Goal: Obtain resource: Download file/media

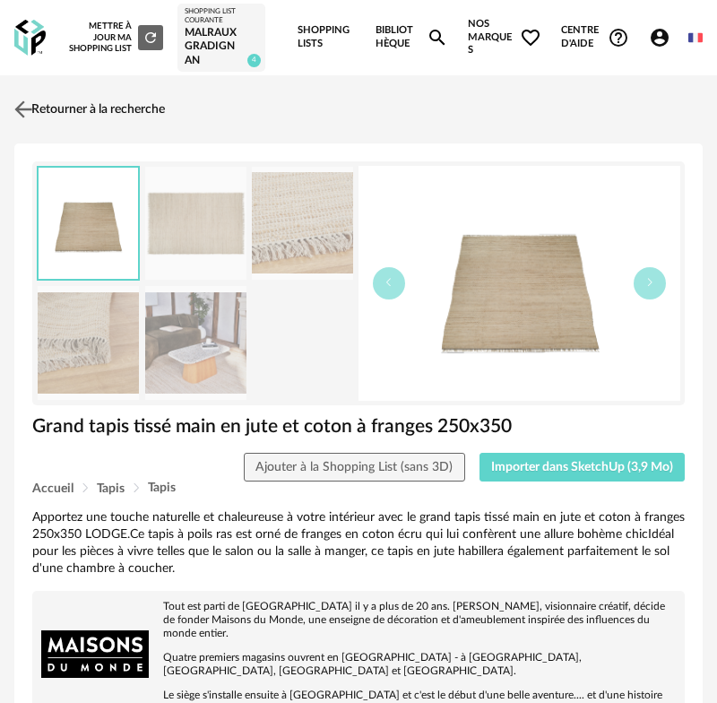
click at [57, 100] on link "Retourner à la recherche" at bounding box center [87, 109] width 155 height 39
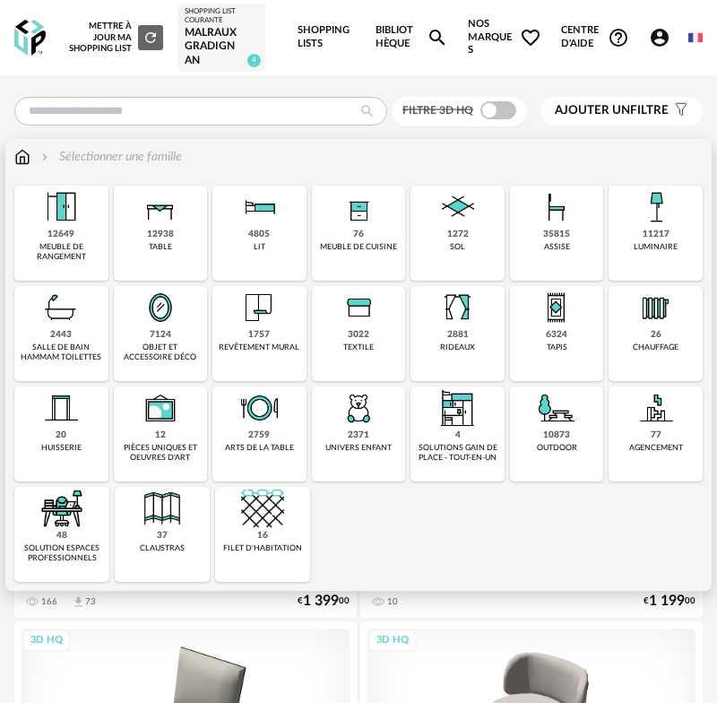
click at [162, 252] on div "12938 table" at bounding box center [161, 233] width 94 height 95
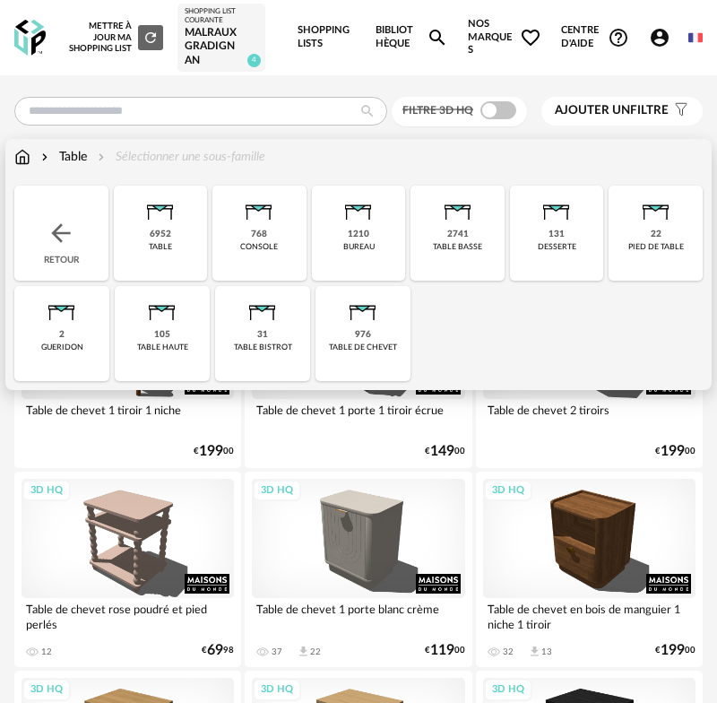
click at [168, 207] on img at bounding box center [160, 207] width 43 height 43
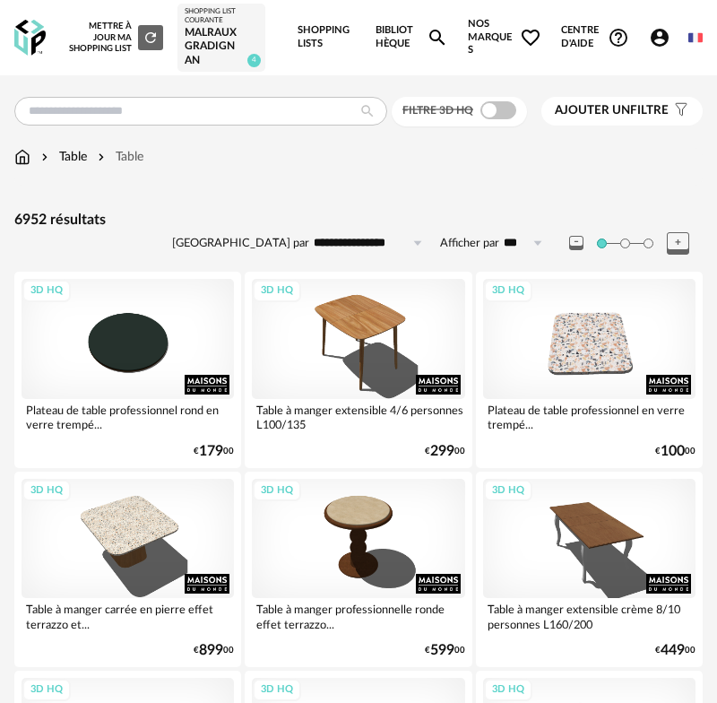
click at [376, 239] on input "**********" at bounding box center [371, 243] width 124 height 29
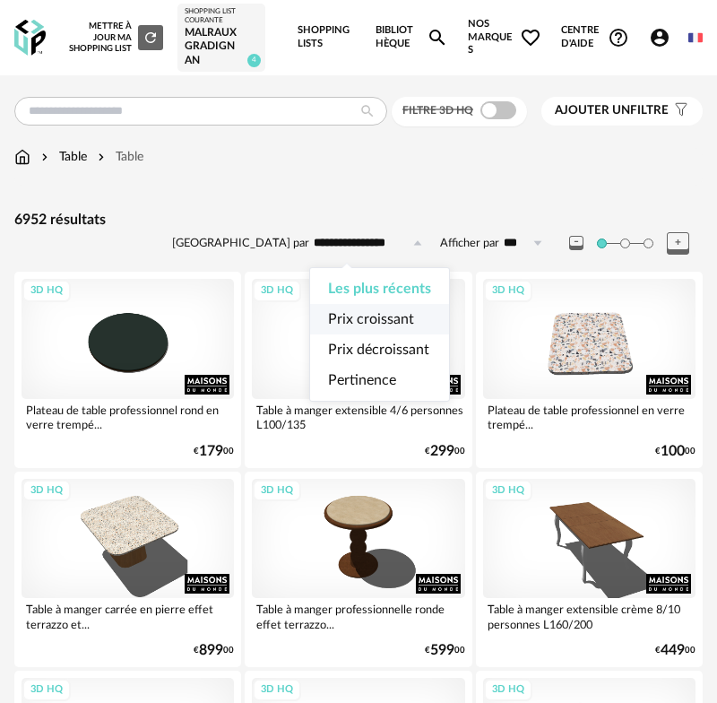
click at [398, 313] on span "Prix croissant" at bounding box center [371, 319] width 86 height 14
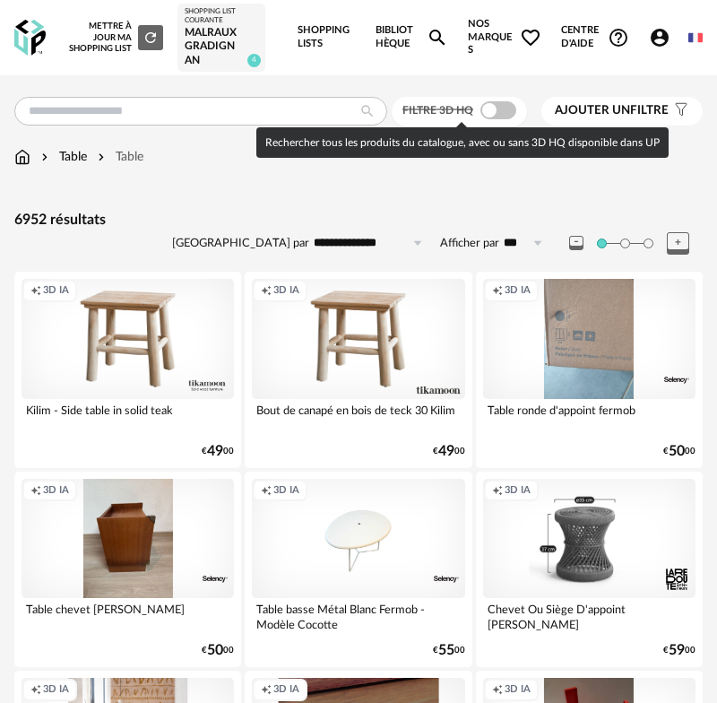
click at [503, 111] on span at bounding box center [498, 110] width 36 height 18
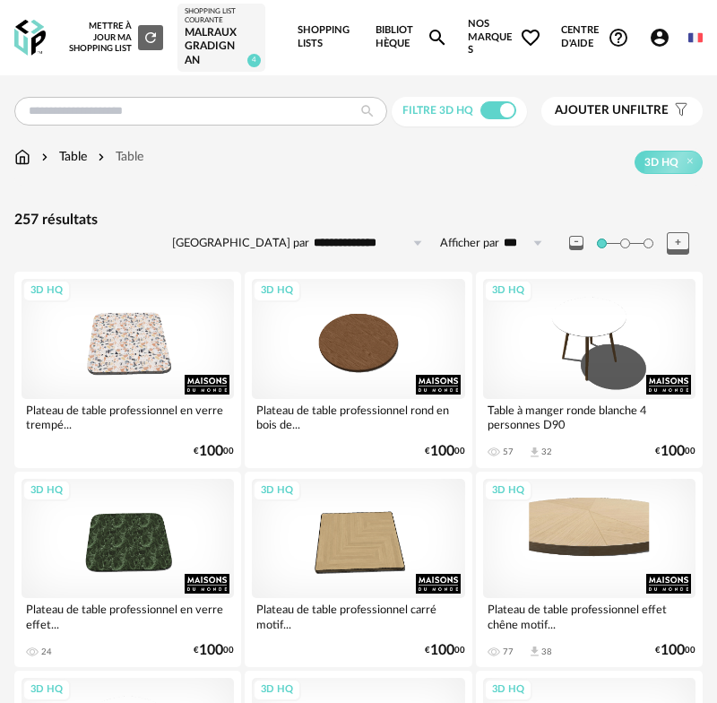
click at [371, 244] on input "**********" at bounding box center [371, 243] width 124 height 29
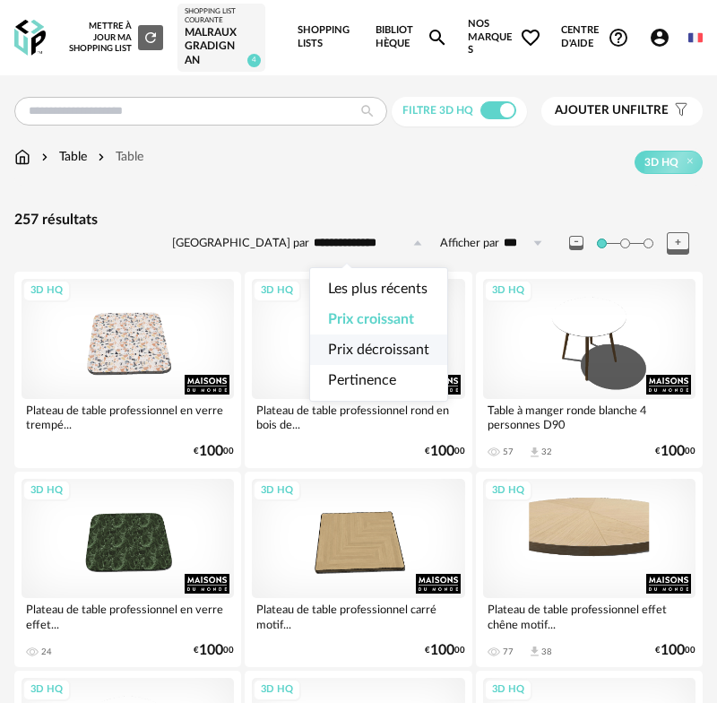
click at [385, 355] on span "Prix décroissant" at bounding box center [378, 349] width 101 height 14
type input "**********"
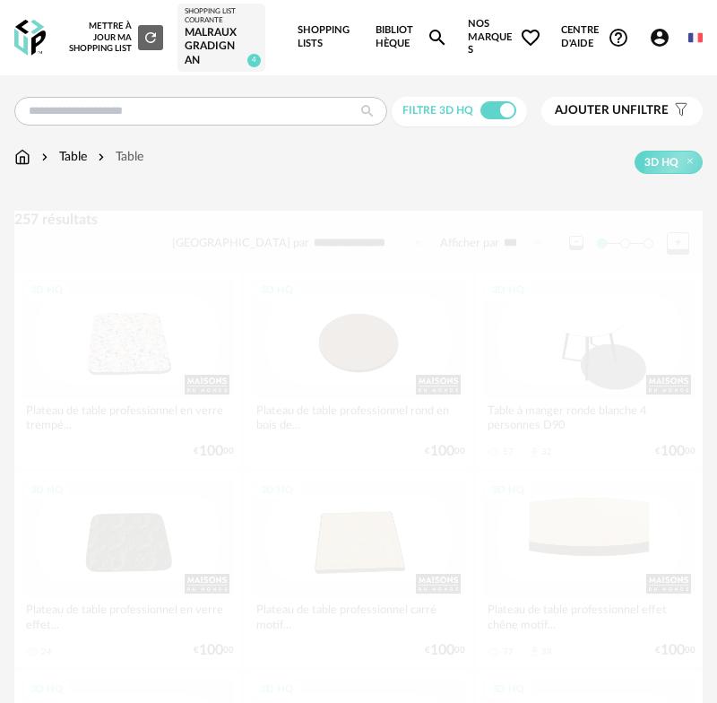
scroll to position [1, 0]
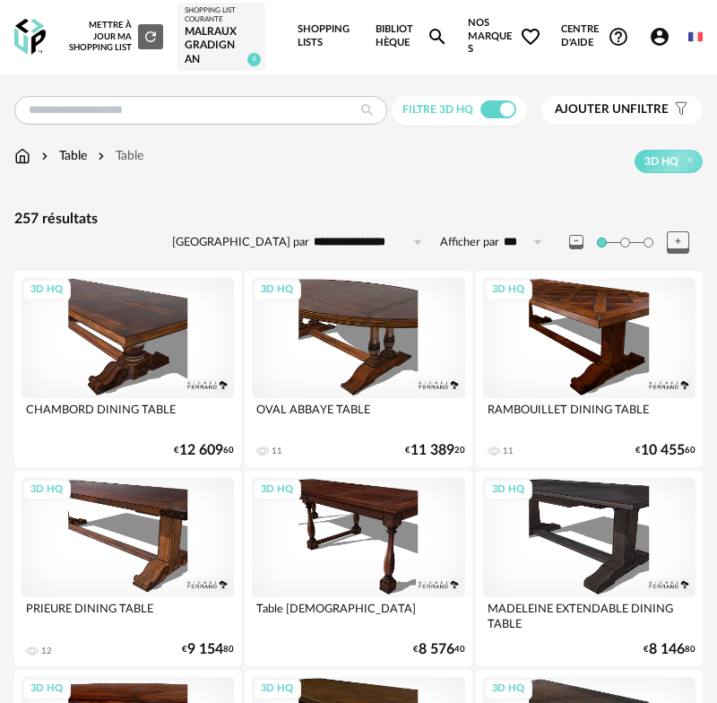
click at [635, 107] on span "Ajouter un filtre" at bounding box center [612, 109] width 114 height 15
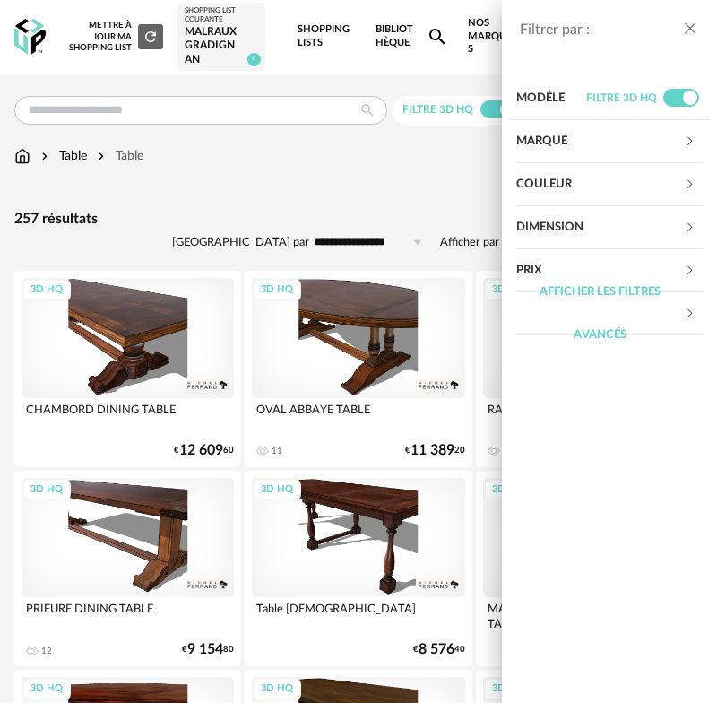
click at [637, 187] on div "Couleur" at bounding box center [600, 184] width 168 height 43
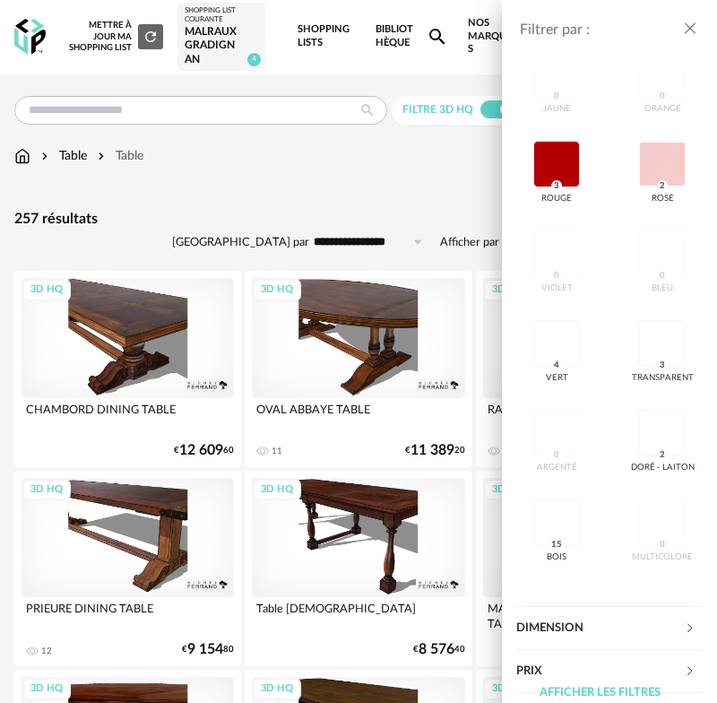
scroll to position [484, 0]
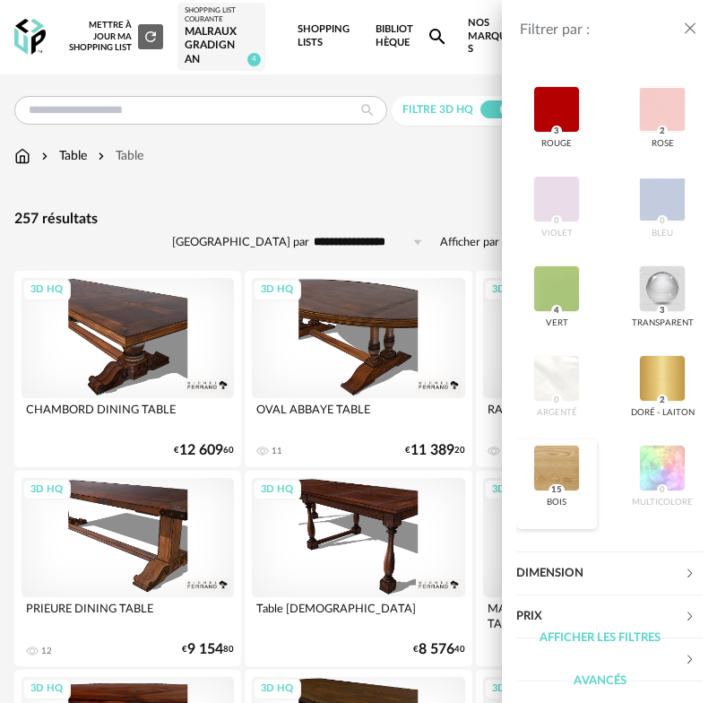
click at [576, 459] on div at bounding box center [556, 468] width 47 height 47
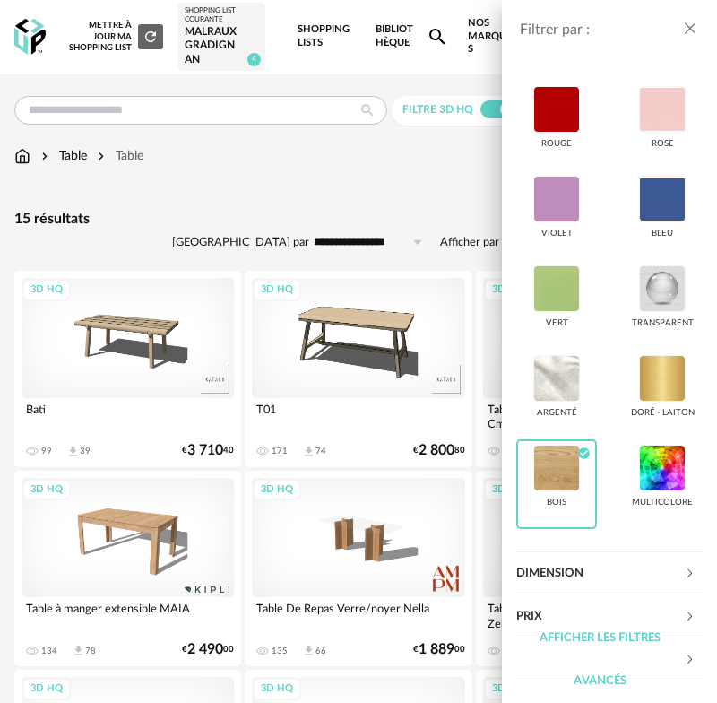
drag, startPoint x: 685, startPoint y: 30, endPoint x: 683, endPoint y: 39, distance: 10.0
click at [685, 30] on icon "close drawer" at bounding box center [690, 29] width 18 height 18
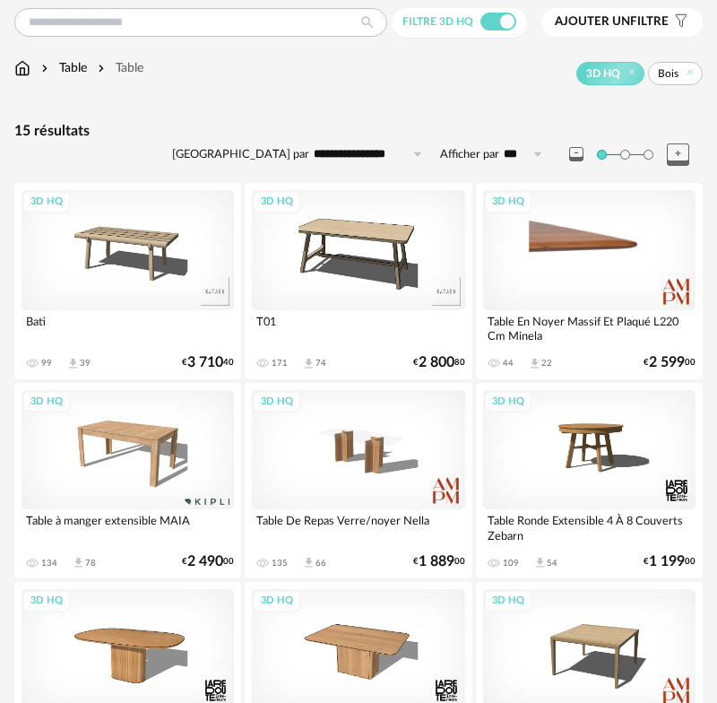
scroll to position [151, 0]
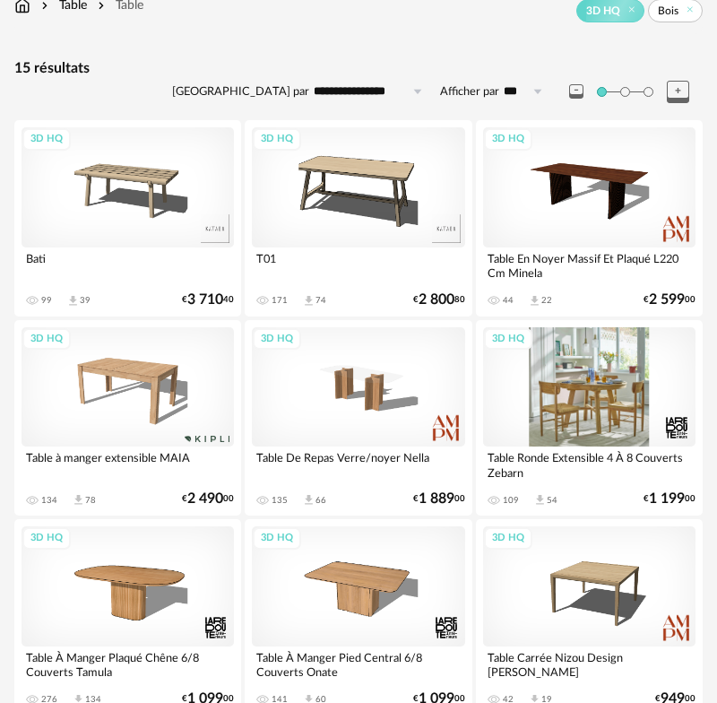
click at [593, 411] on div "3D HQ" at bounding box center [589, 386] width 212 height 119
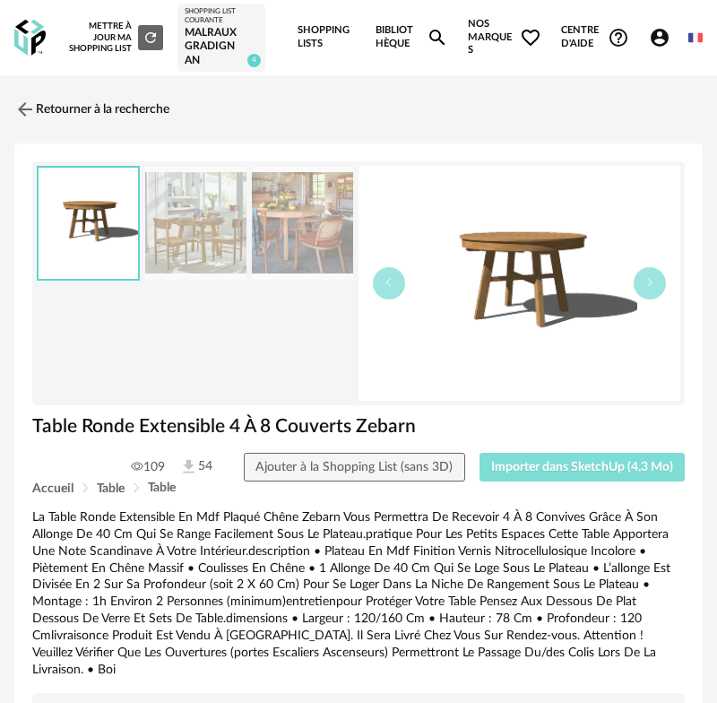
click at [582, 468] on span "Importer dans SketchUp (4,3 Mo)" at bounding box center [582, 467] width 182 height 13
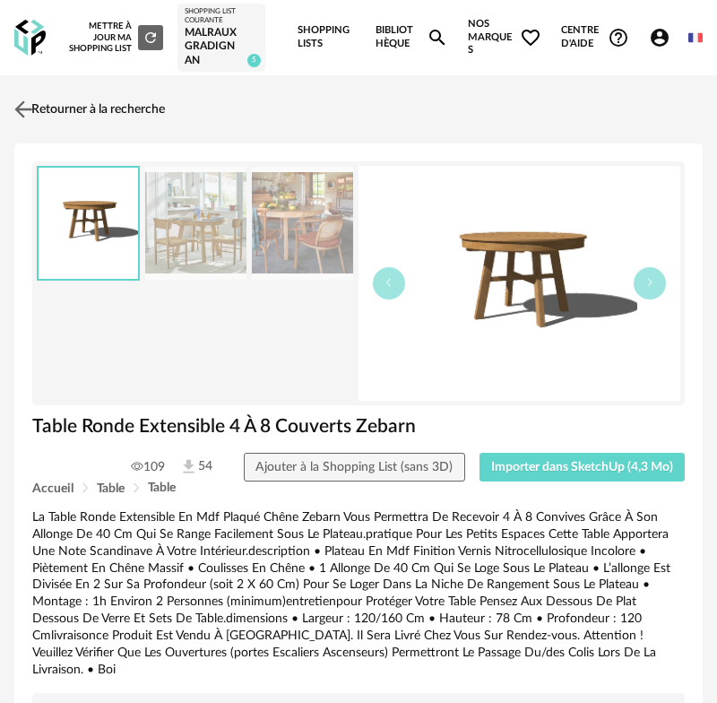
click at [43, 111] on link "Retourner à la recherche" at bounding box center [87, 109] width 155 height 39
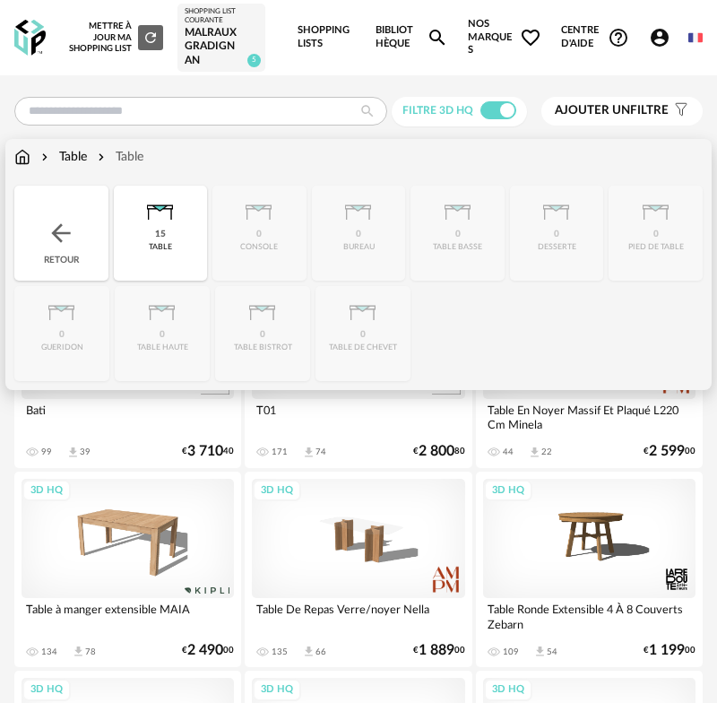
click at [20, 157] on img at bounding box center [22, 157] width 16 height 18
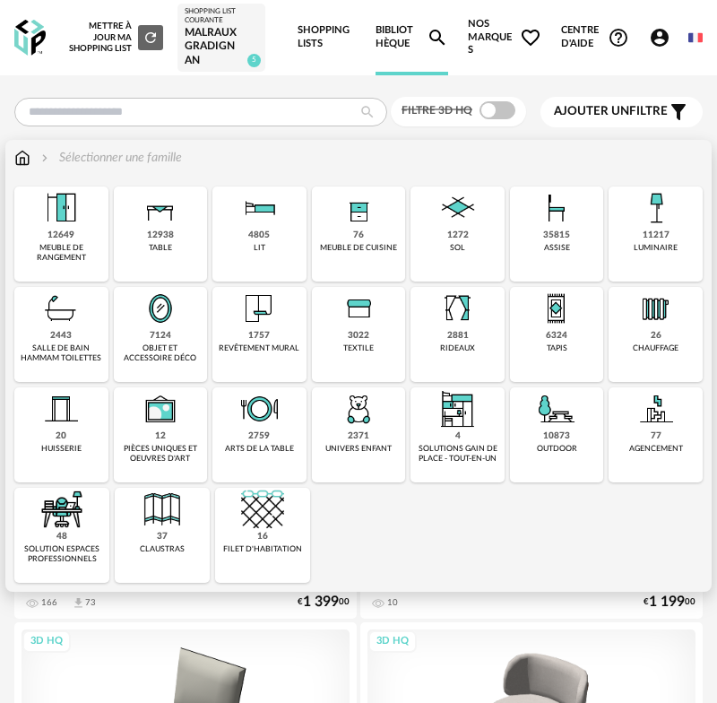
click at [552, 238] on div "35815" at bounding box center [556, 235] width 27 height 12
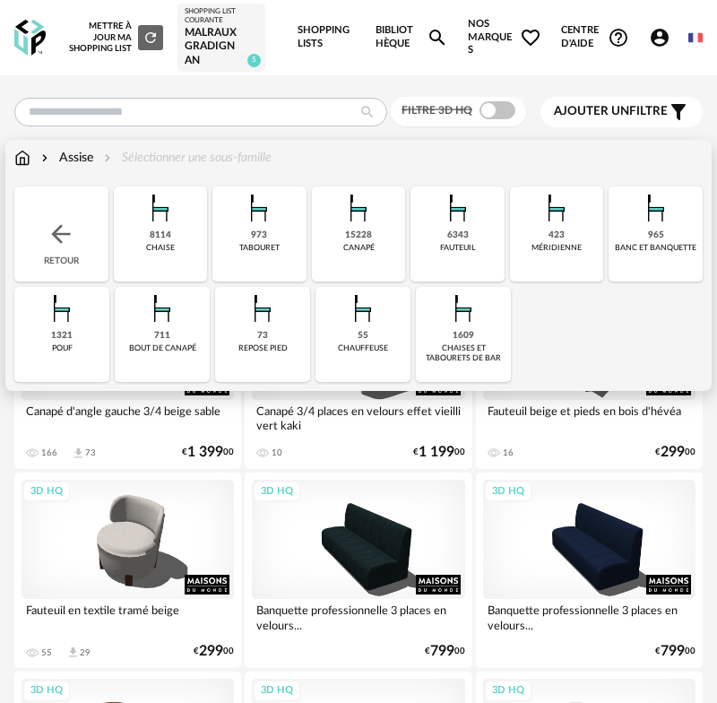
click at [158, 204] on img at bounding box center [160, 207] width 43 height 43
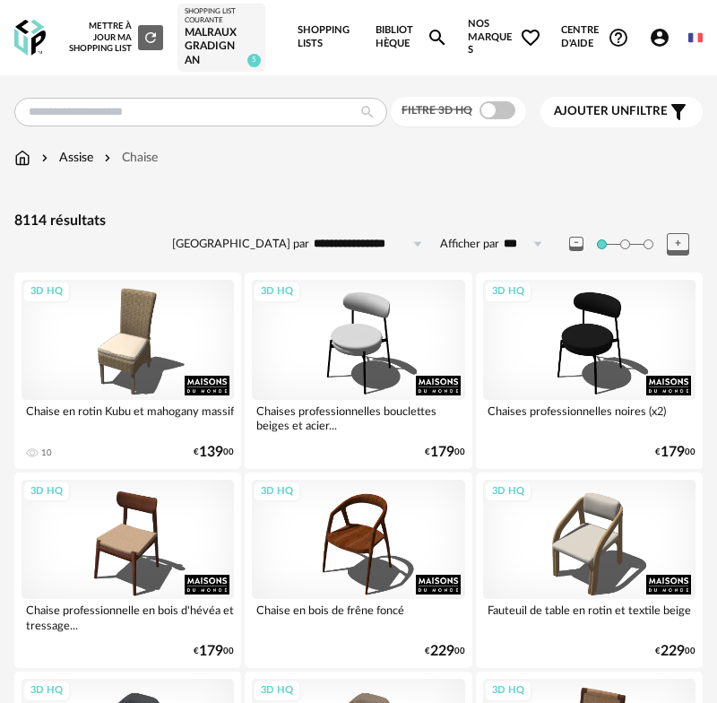
click at [369, 241] on input "**********" at bounding box center [371, 243] width 124 height 29
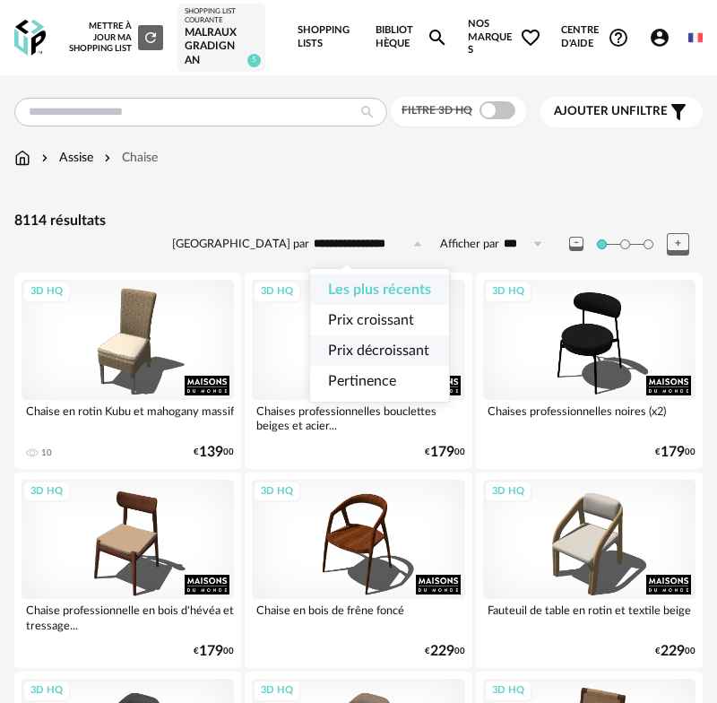
click at [384, 293] on span "Les plus récents" at bounding box center [379, 289] width 103 height 14
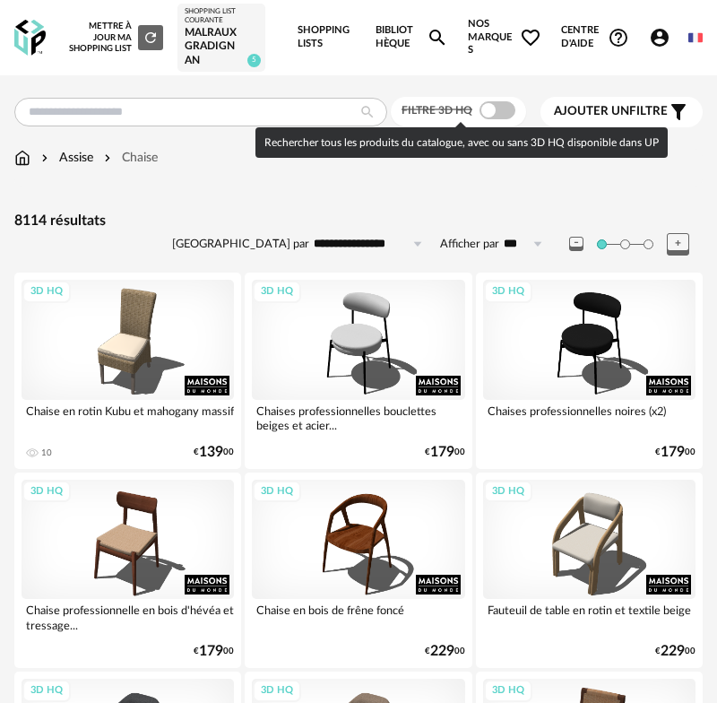
click at [487, 108] on span at bounding box center [498, 110] width 36 height 18
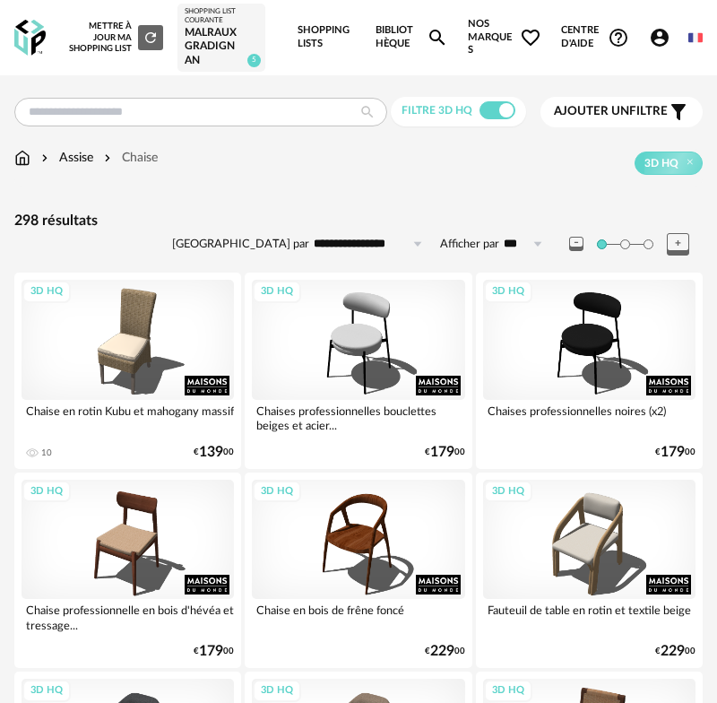
click at [617, 117] on span "Ajouter un" at bounding box center [591, 111] width 75 height 13
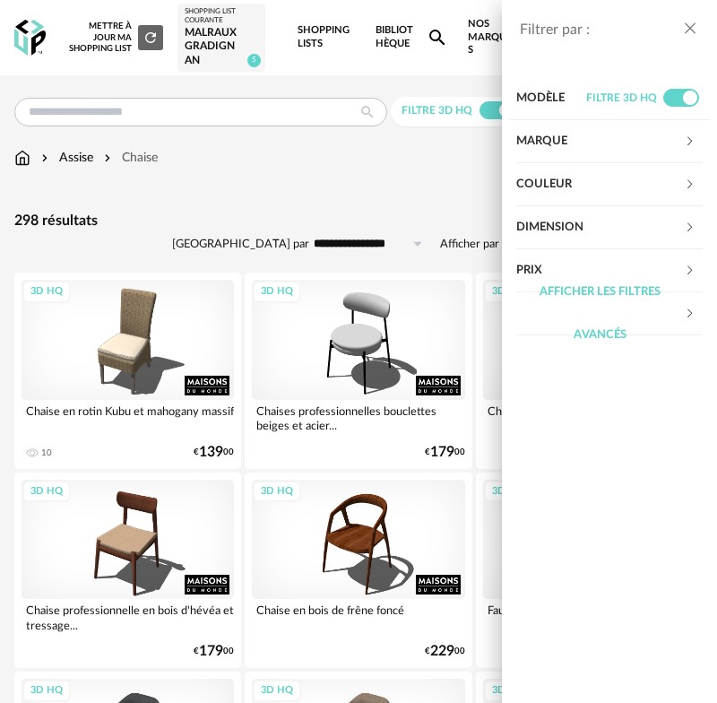
click at [583, 135] on div "Marque" at bounding box center [600, 141] width 168 height 43
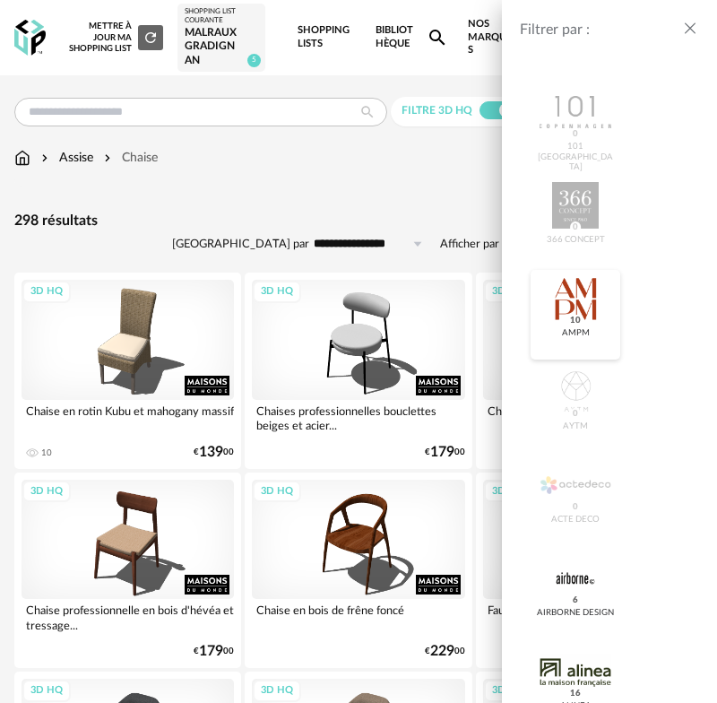
scroll to position [232, 0]
click at [580, 306] on div at bounding box center [575, 296] width 71 height 47
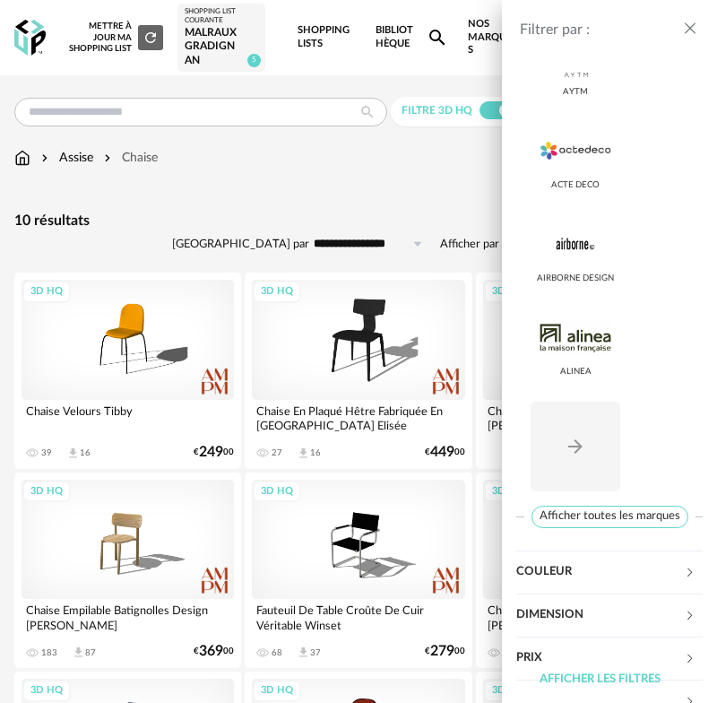
scroll to position [607, 0]
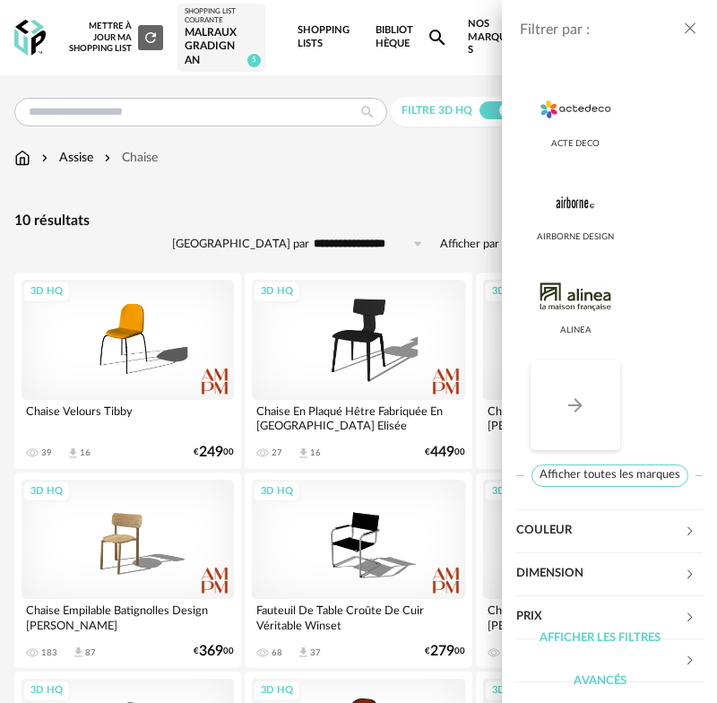
click at [571, 408] on icon "Arrow Right icon" at bounding box center [576, 405] width 22 height 22
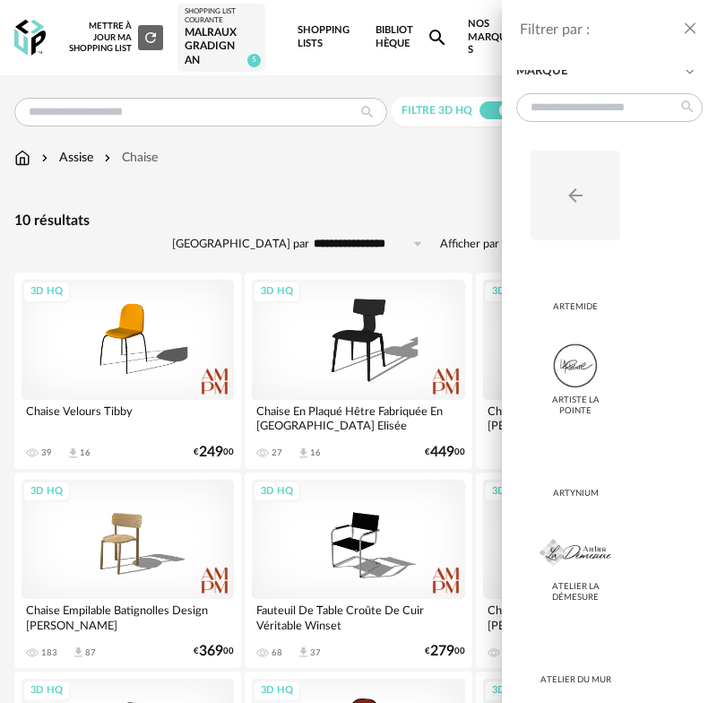
scroll to position [82, 0]
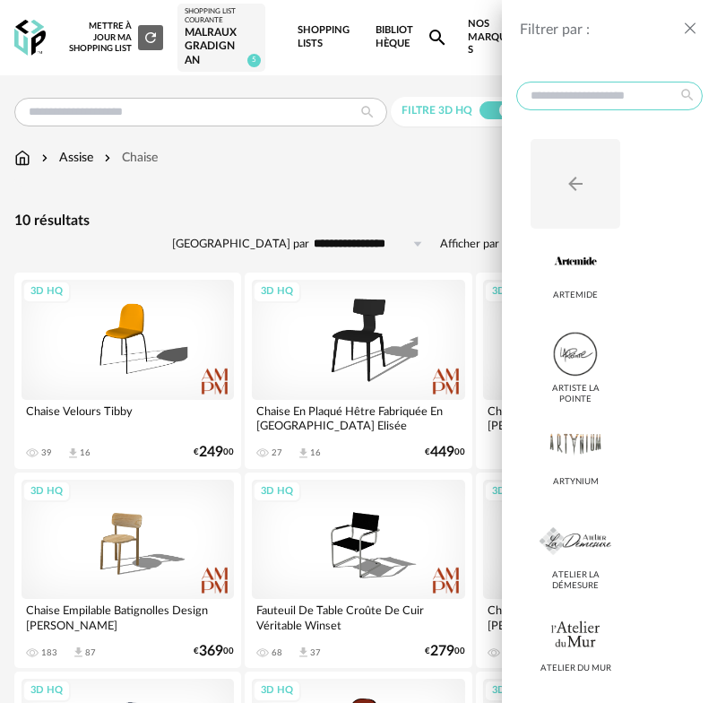
click at [557, 94] on input "text" at bounding box center [609, 96] width 186 height 29
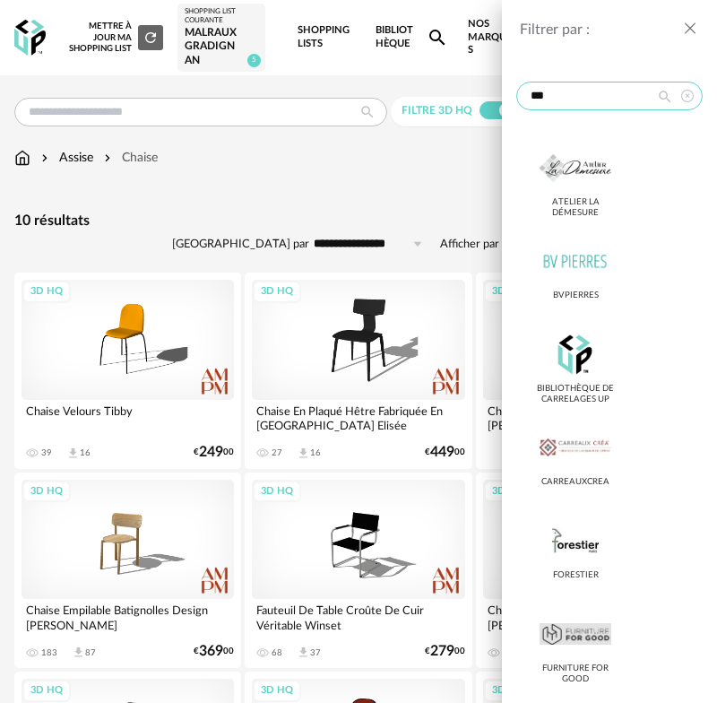
scroll to position [0, 0]
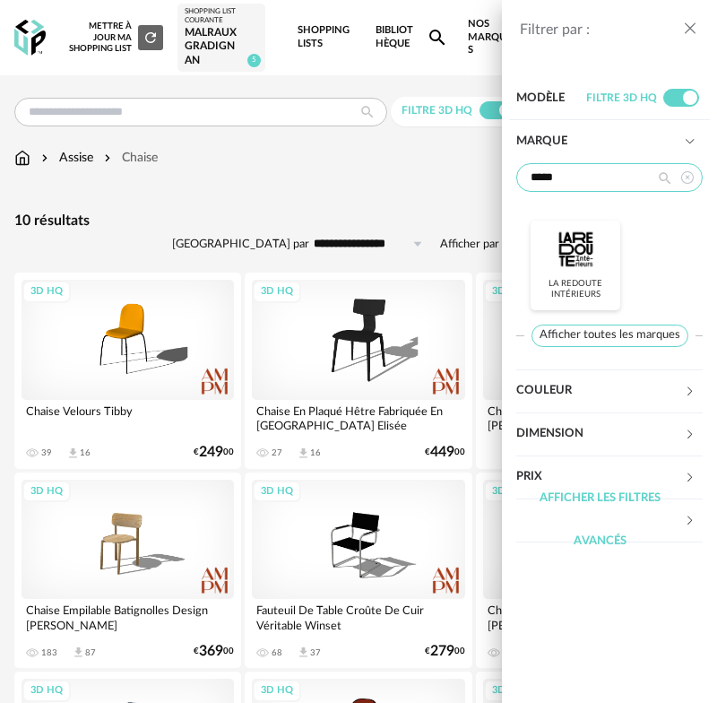
type input "*****"
click at [571, 271] on div at bounding box center [575, 249] width 71 height 47
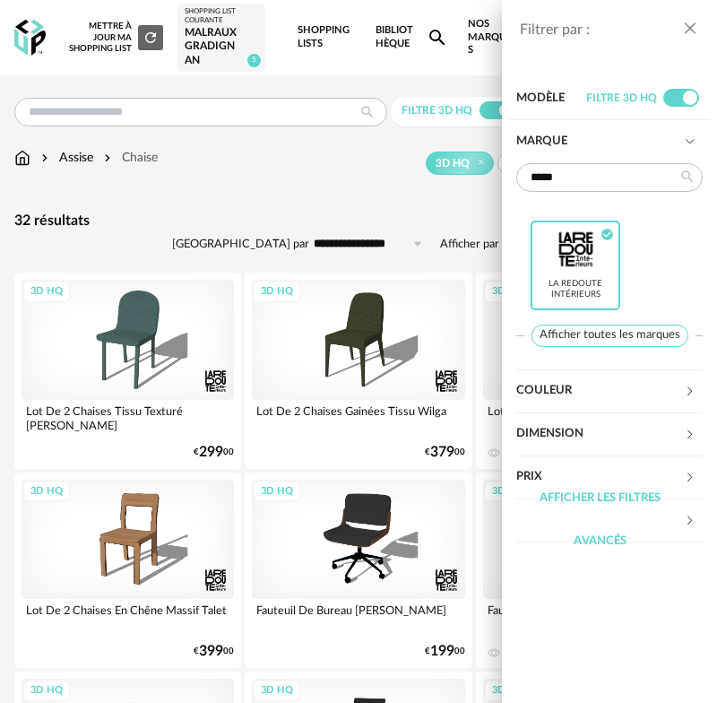
drag, startPoint x: 689, startPoint y: 31, endPoint x: 654, endPoint y: 120, distance: 95.4
click at [689, 31] on icon "close drawer" at bounding box center [690, 29] width 18 height 18
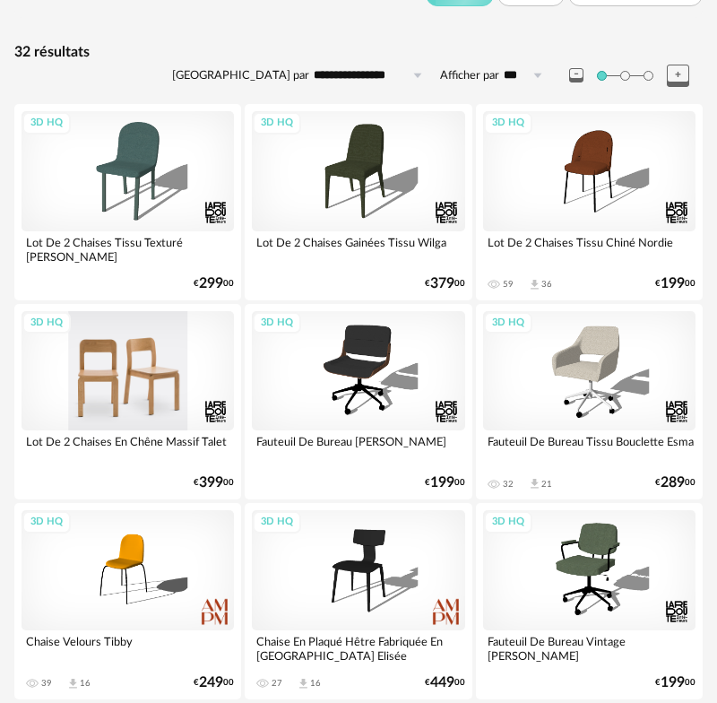
scroll to position [172, 0]
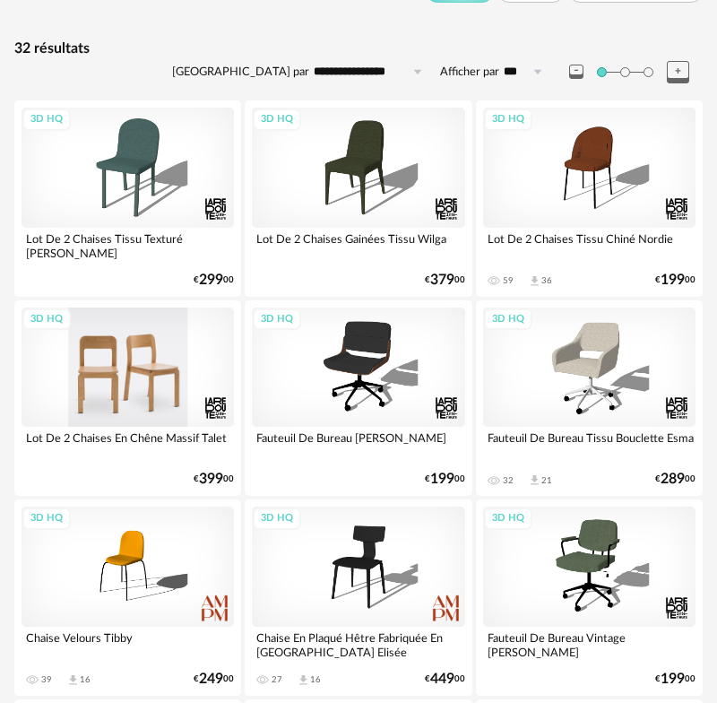
click at [128, 396] on div "3D HQ" at bounding box center [128, 366] width 212 height 119
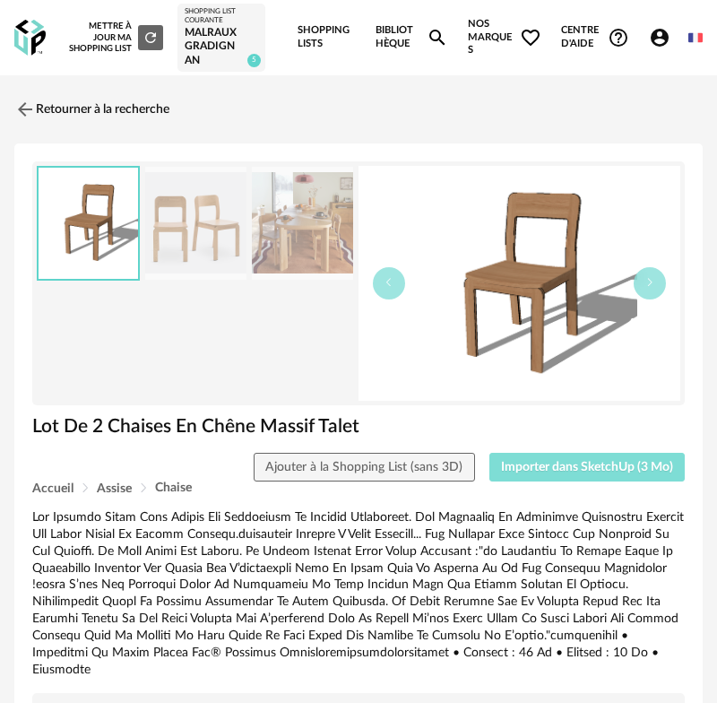
click at [586, 470] on span "Importer dans SketchUp (3 Mo)" at bounding box center [587, 467] width 172 height 13
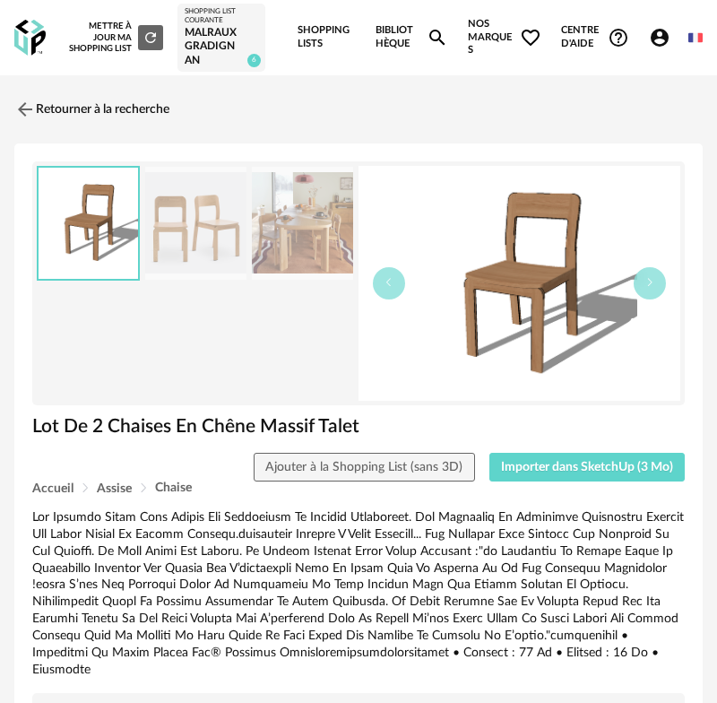
click at [434, 35] on icon "Magnify icon" at bounding box center [438, 38] width 22 height 22
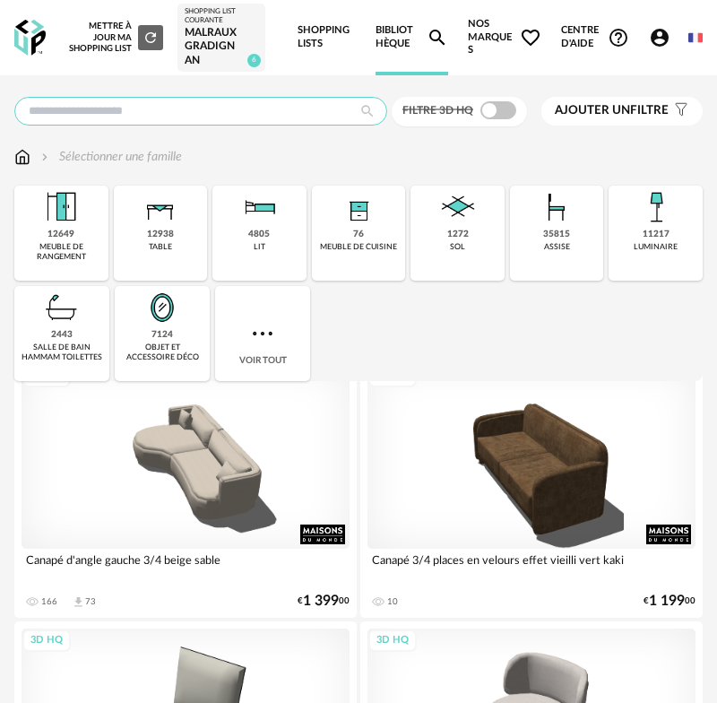
click at [171, 113] on input "text" at bounding box center [200, 111] width 373 height 29
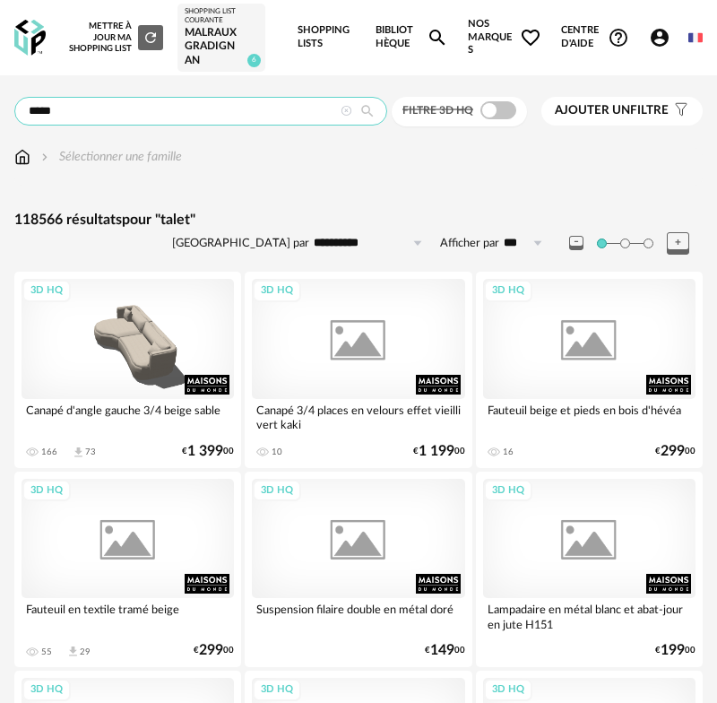
type input "*****"
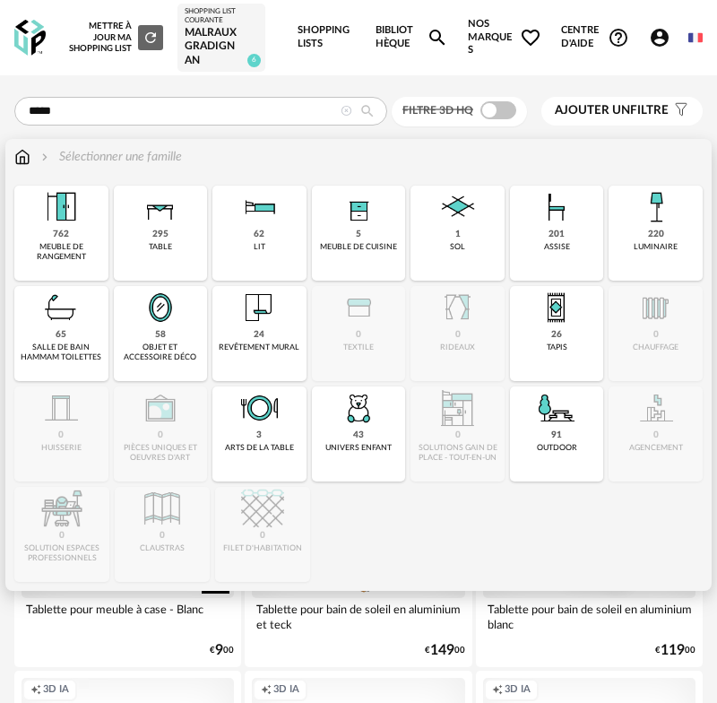
click at [21, 156] on img at bounding box center [22, 157] width 16 height 18
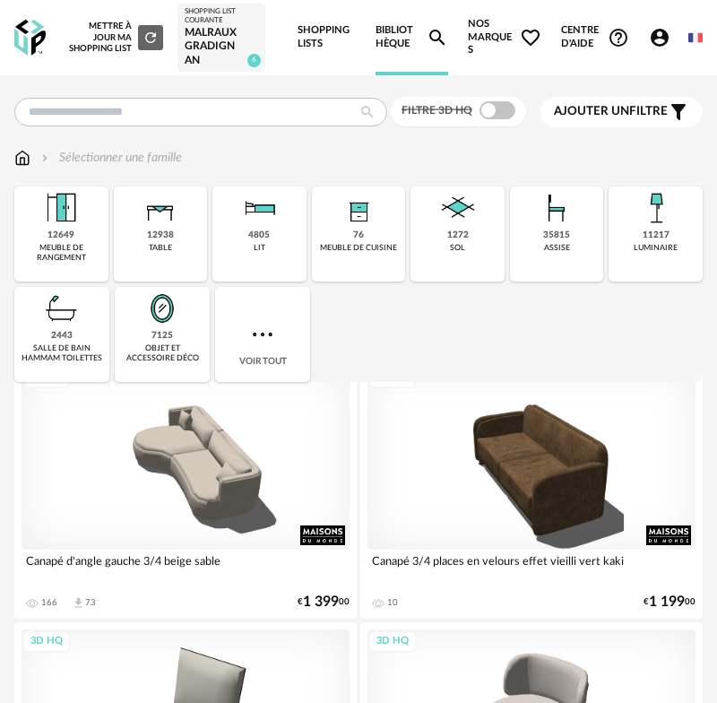
click at [61, 216] on img at bounding box center [60, 207] width 43 height 43
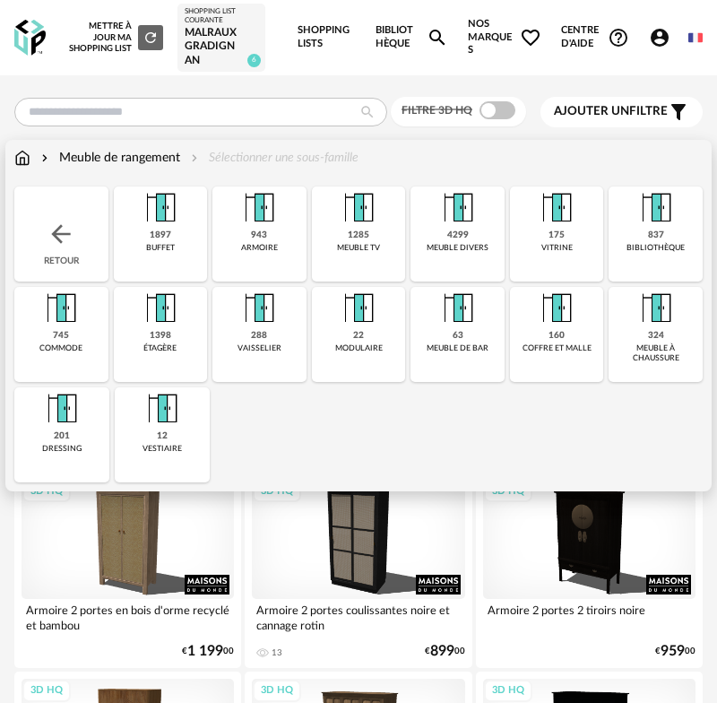
click at [187, 222] on div "1897 buffet" at bounding box center [161, 233] width 94 height 95
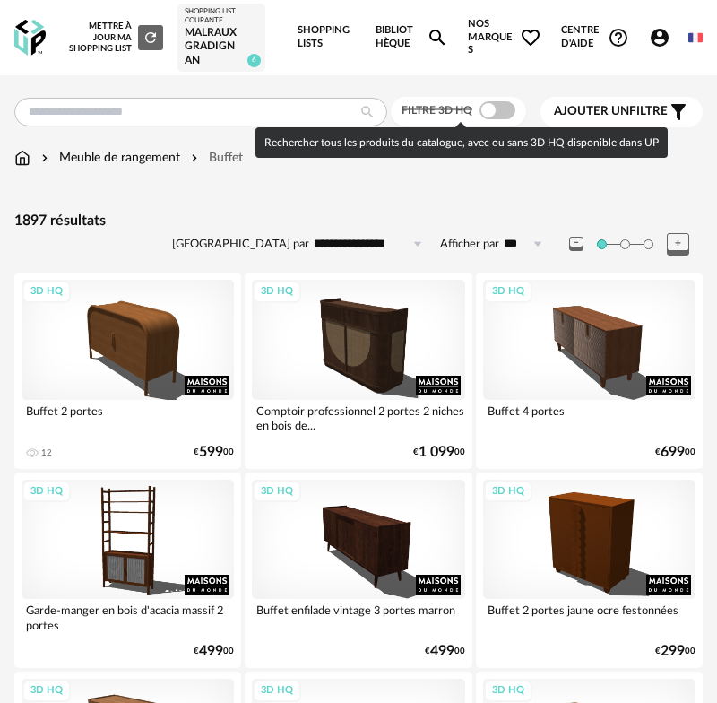
click at [488, 107] on span at bounding box center [498, 110] width 36 height 18
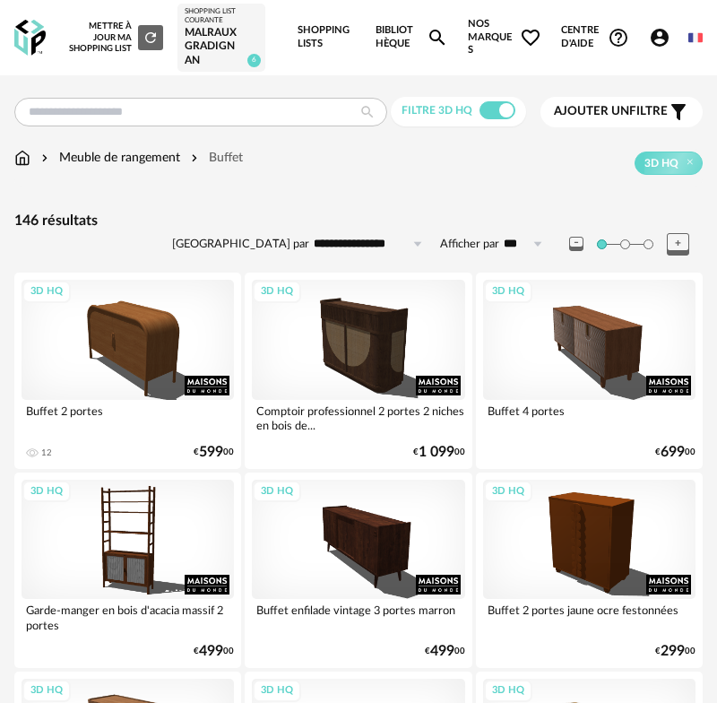
click at [392, 242] on input "**********" at bounding box center [371, 243] width 124 height 29
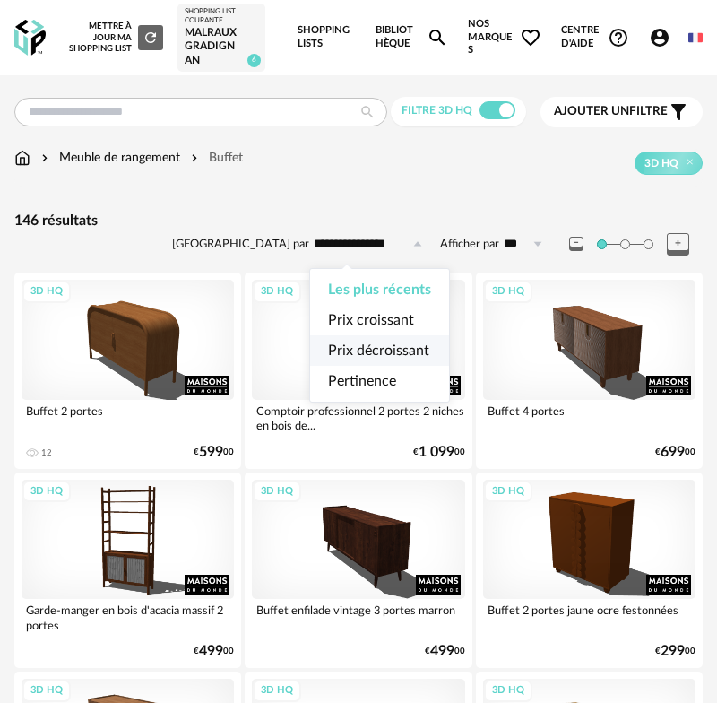
click at [400, 351] on span "Prix décroissant" at bounding box center [378, 350] width 101 height 14
type input "**********"
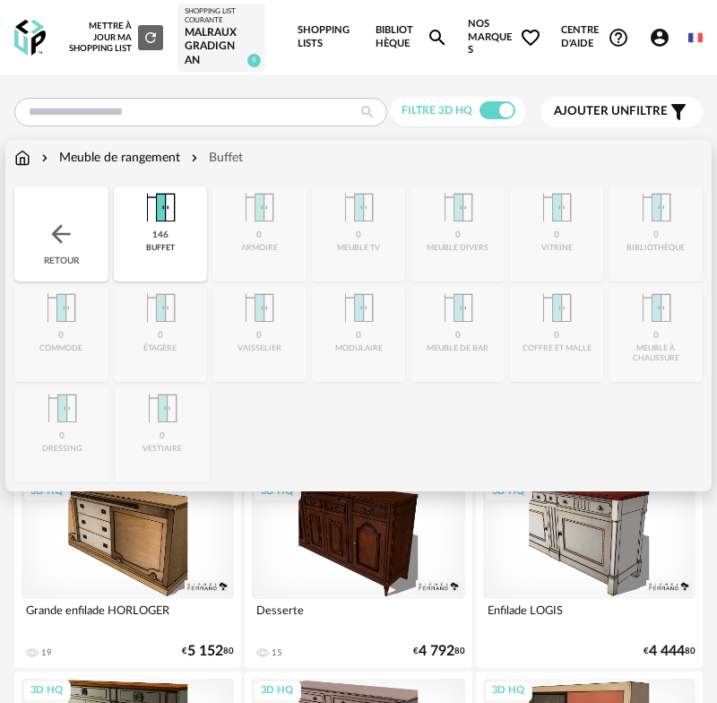
click at [110, 159] on div "Meuble de rangement" at bounding box center [109, 158] width 143 height 18
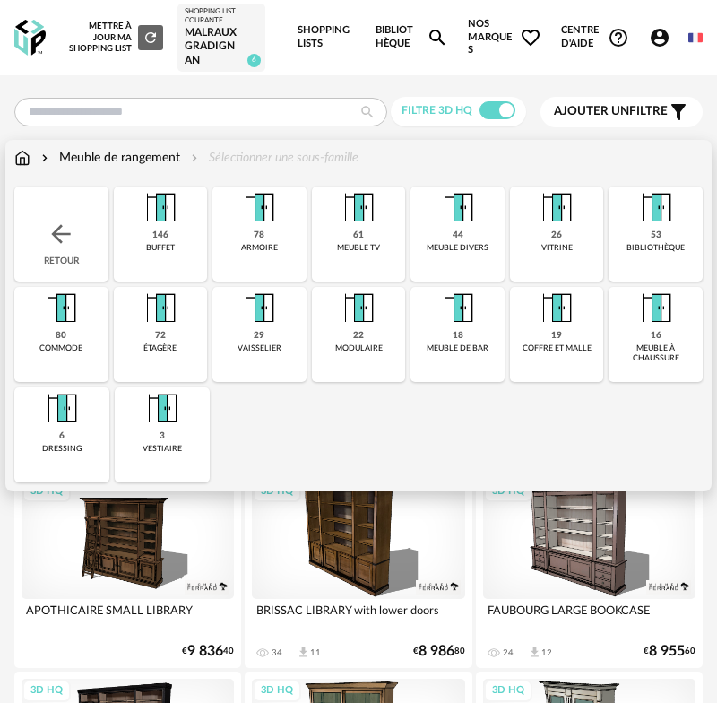
click at [549, 217] on img at bounding box center [556, 207] width 43 height 43
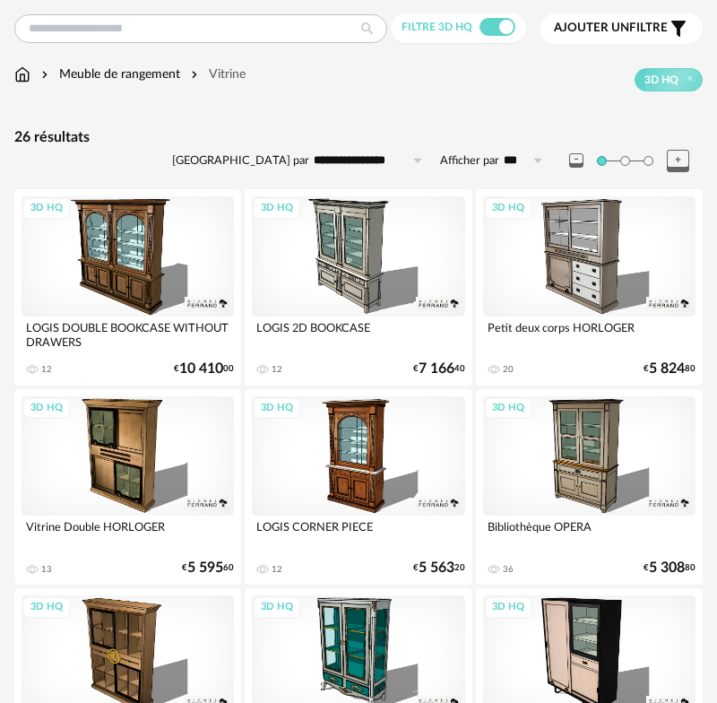
scroll to position [81, 0]
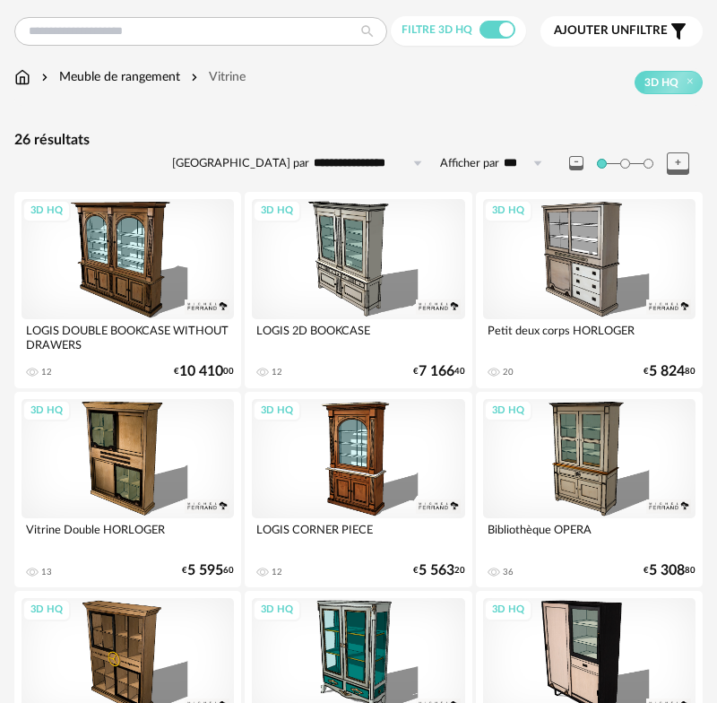
click at [591, 454] on div "3D HQ" at bounding box center [589, 458] width 212 height 119
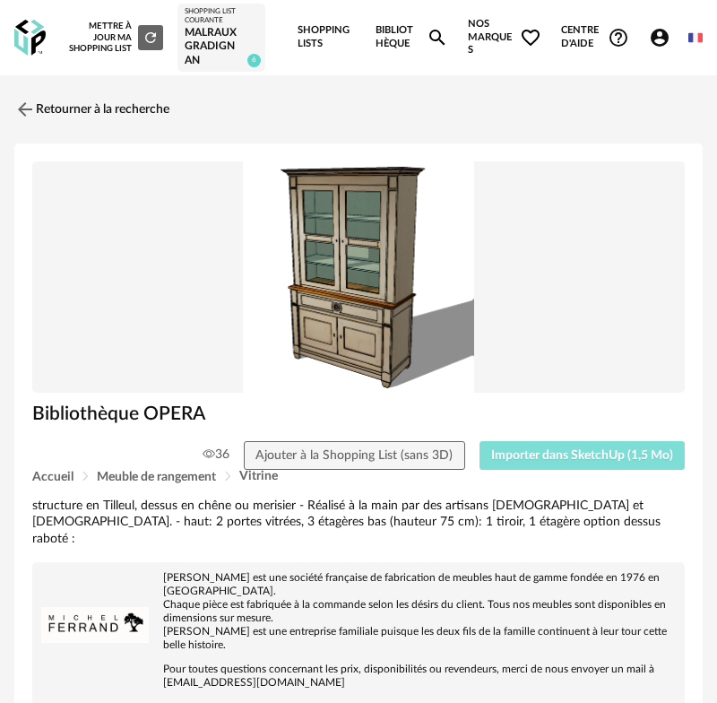
click at [591, 454] on span "Importer dans SketchUp (1,5 Mo)" at bounding box center [582, 455] width 182 height 13
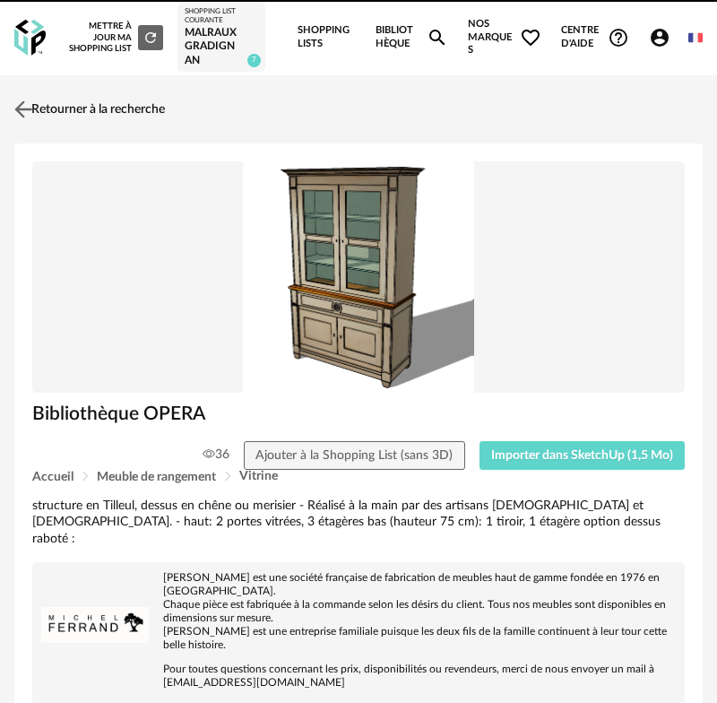
click at [27, 108] on img at bounding box center [24, 109] width 26 height 26
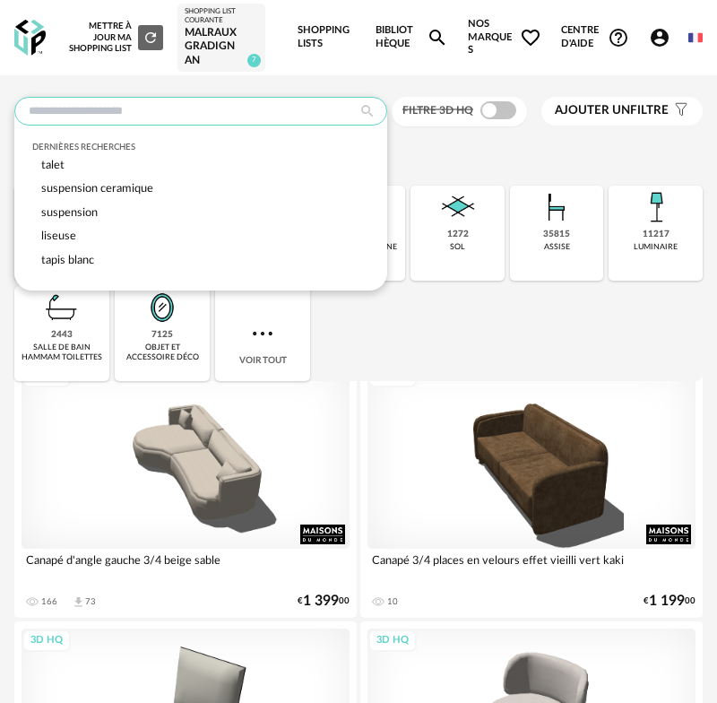
click at [100, 116] on input "text" at bounding box center [200, 111] width 373 height 29
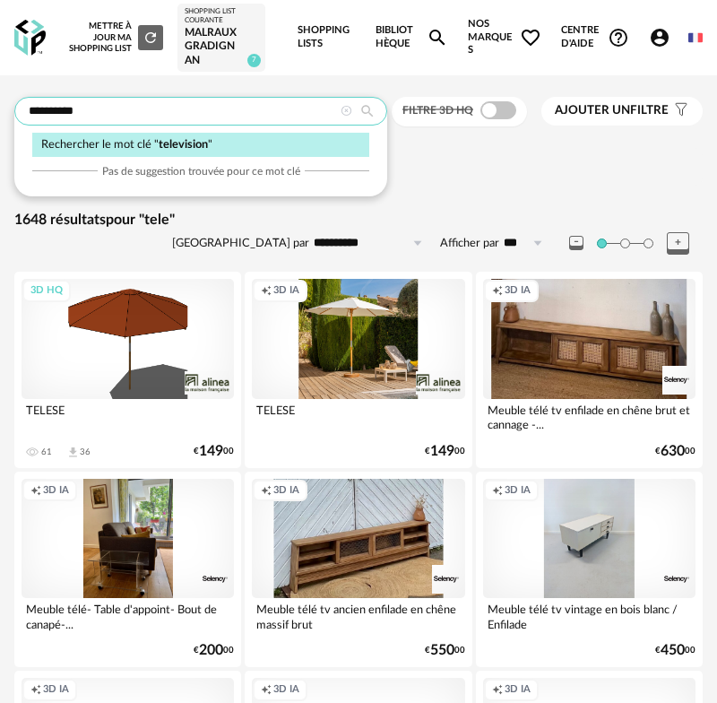
type input "**********"
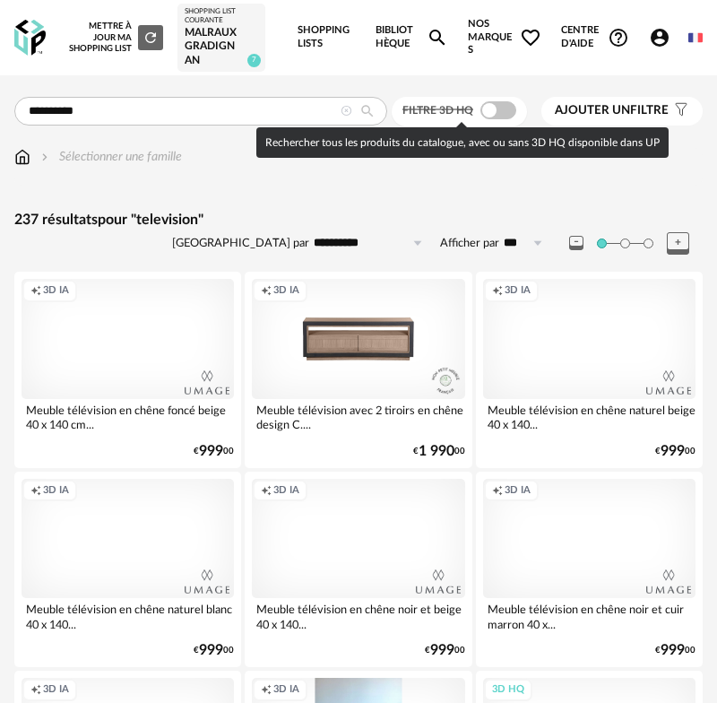
click at [502, 110] on span at bounding box center [498, 110] width 36 height 18
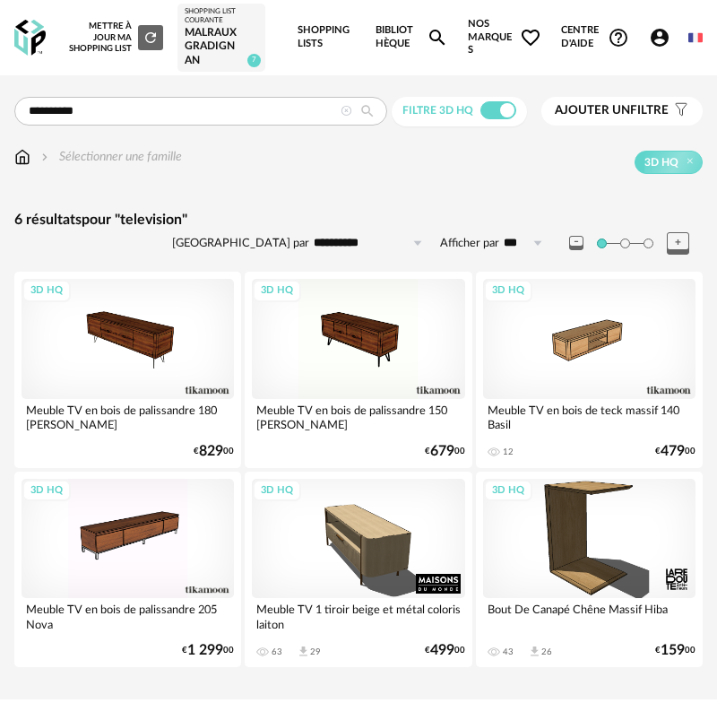
click at [347, 112] on icon at bounding box center [347, 112] width 12 height 12
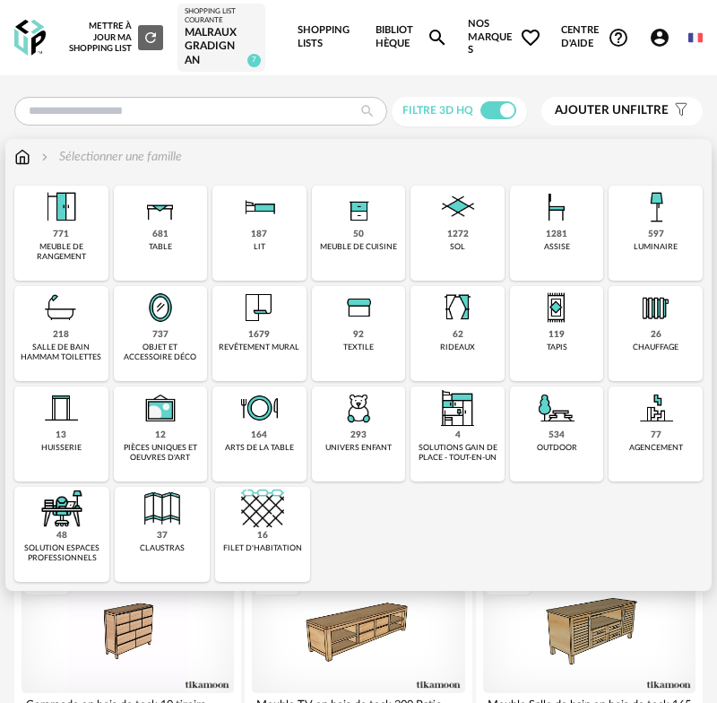
click at [21, 159] on img at bounding box center [22, 157] width 16 height 18
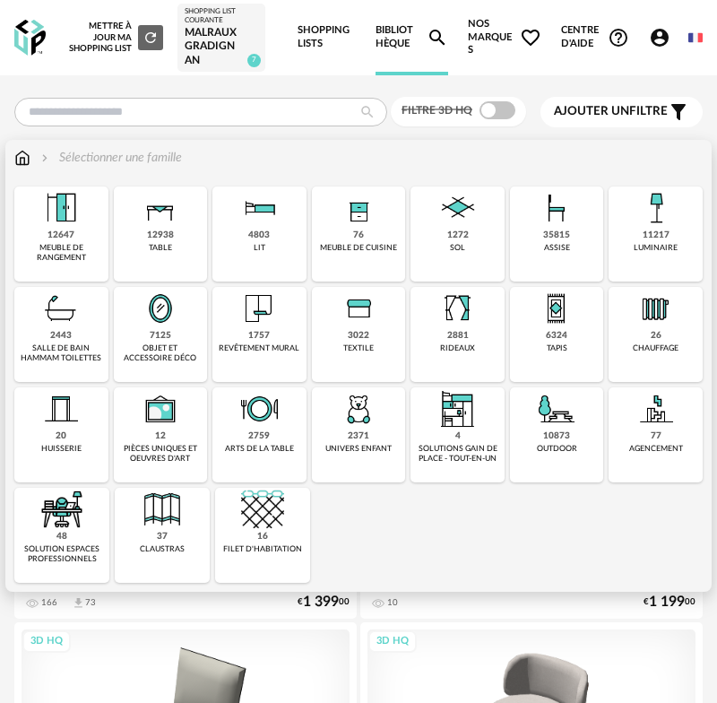
click at [664, 226] on img at bounding box center [656, 207] width 43 height 43
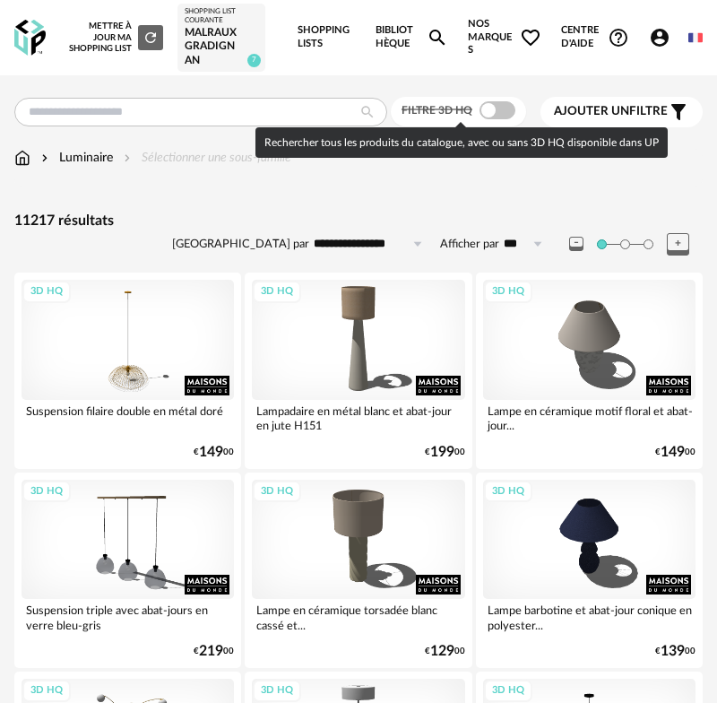
click at [490, 108] on span at bounding box center [498, 110] width 36 height 18
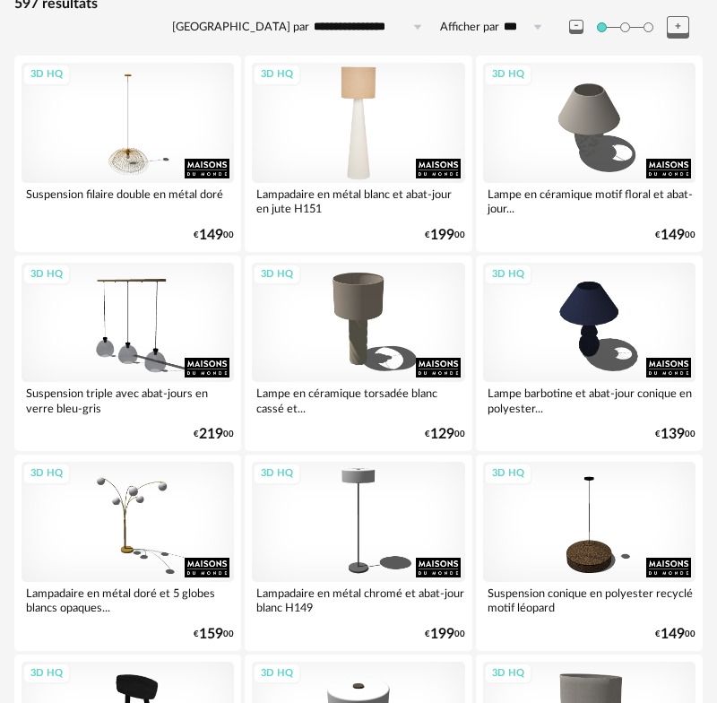
scroll to position [212, 0]
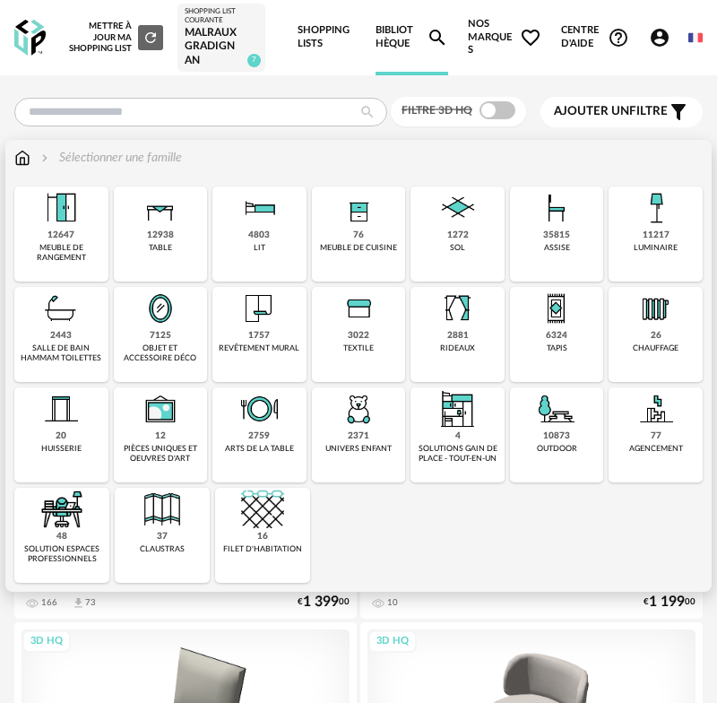
click at [149, 225] on img at bounding box center [160, 207] width 43 height 43
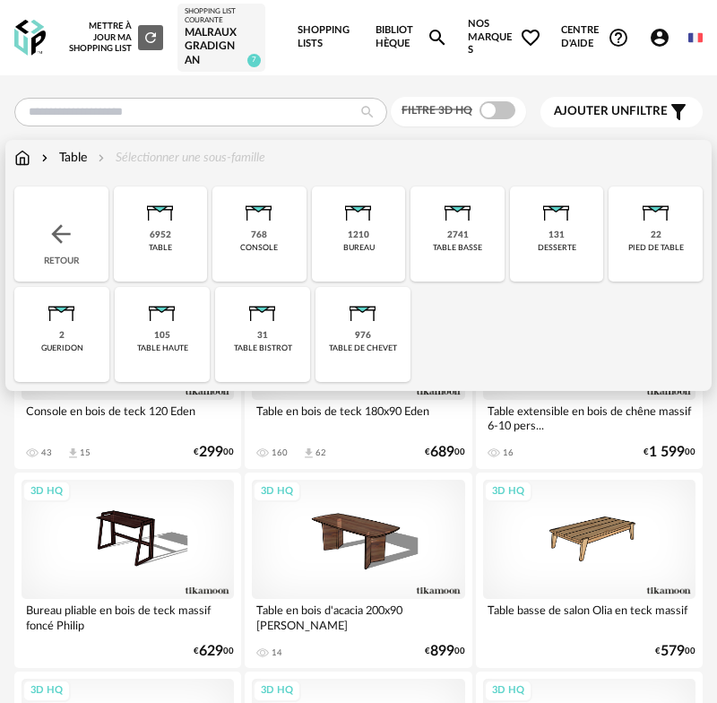
click at [265, 232] on div "768" at bounding box center [259, 235] width 16 height 12
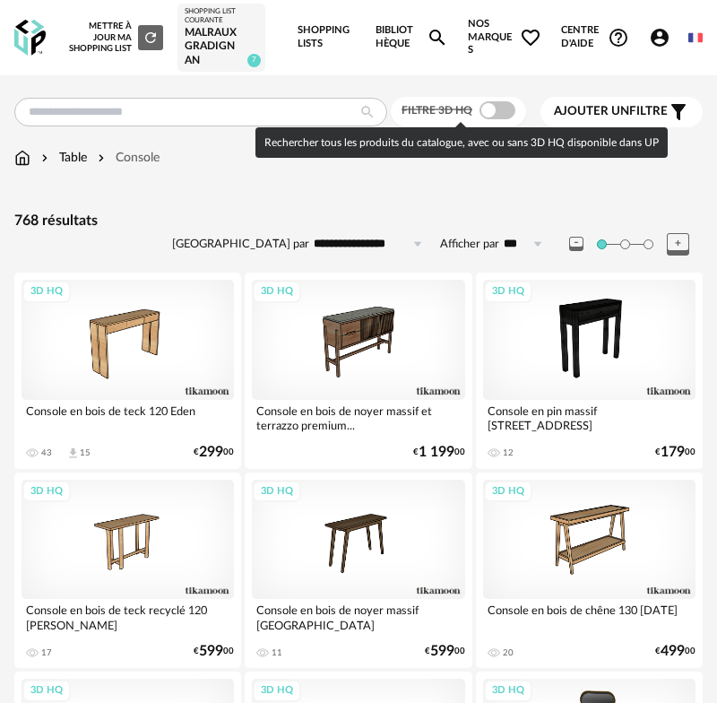
click at [488, 113] on span at bounding box center [498, 110] width 36 height 18
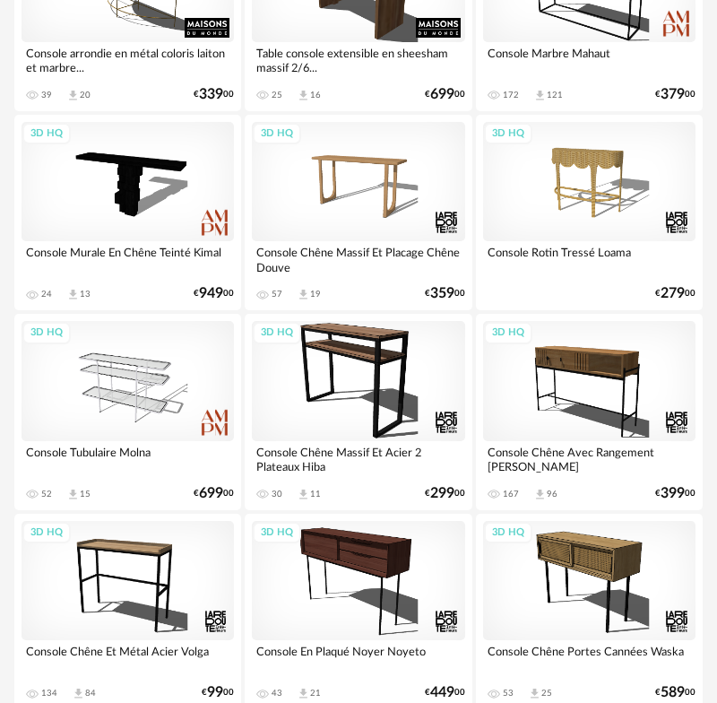
scroll to position [1949, 0]
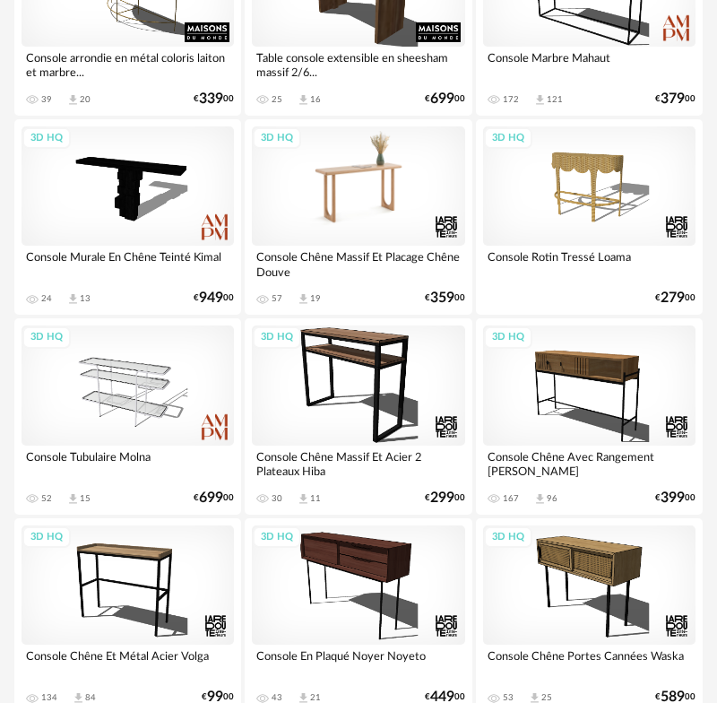
click at [336, 209] on div "3D HQ" at bounding box center [358, 185] width 212 height 119
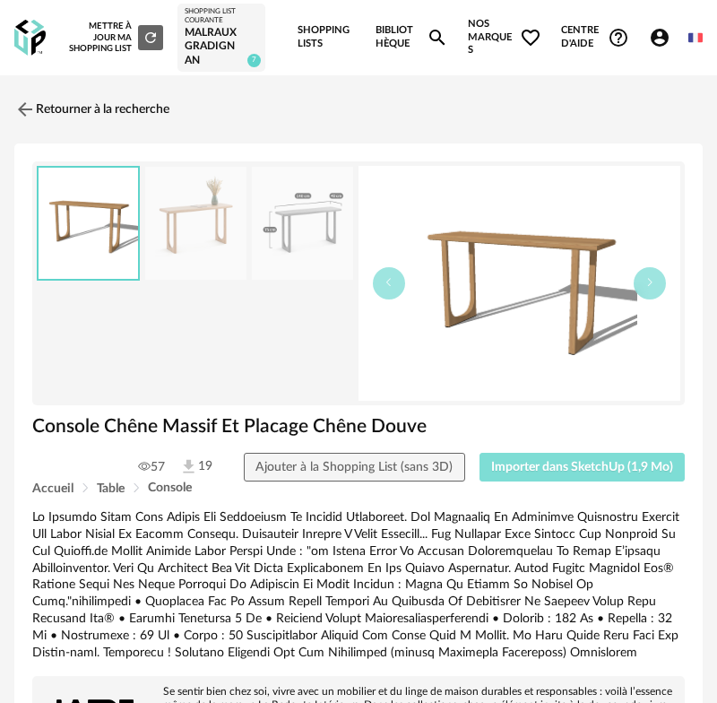
click at [584, 462] on span "Importer dans SketchUp (1,9 Mo)" at bounding box center [582, 467] width 182 height 13
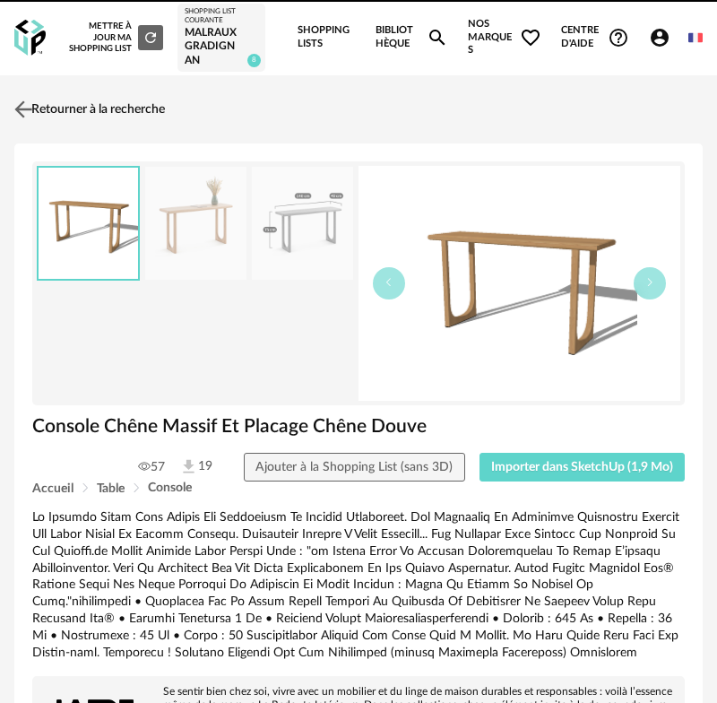
click at [26, 106] on img at bounding box center [24, 109] width 26 height 26
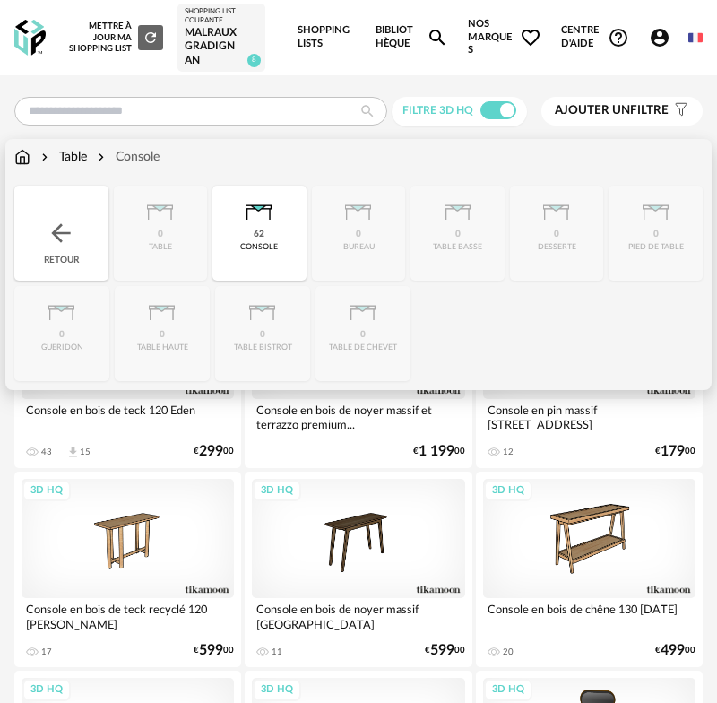
click at [23, 151] on img at bounding box center [22, 157] width 16 height 18
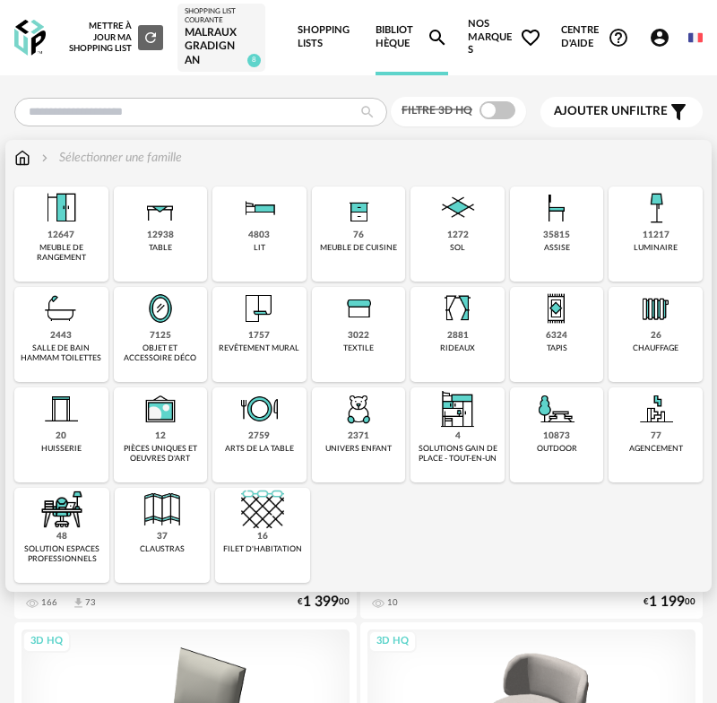
click at [652, 231] on div "11217" at bounding box center [656, 235] width 27 height 12
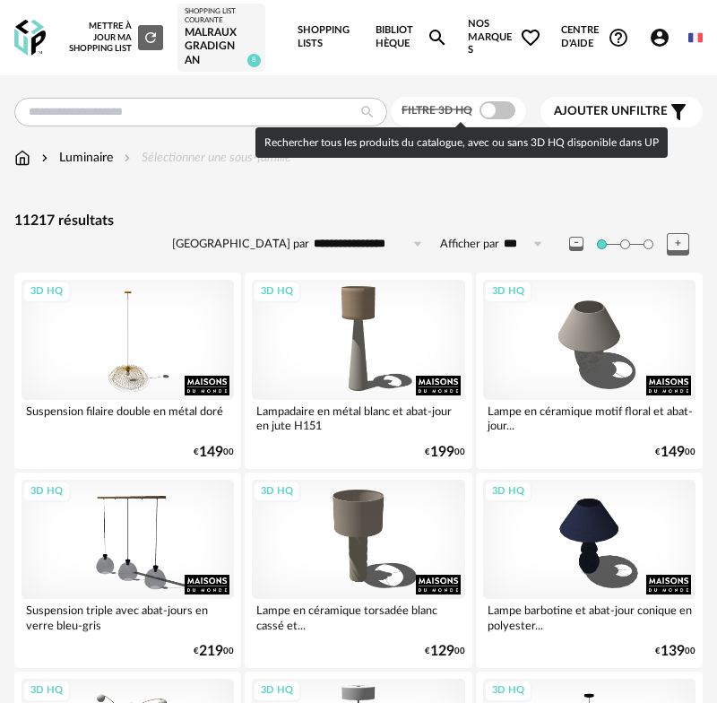
click at [486, 109] on span at bounding box center [498, 110] width 36 height 18
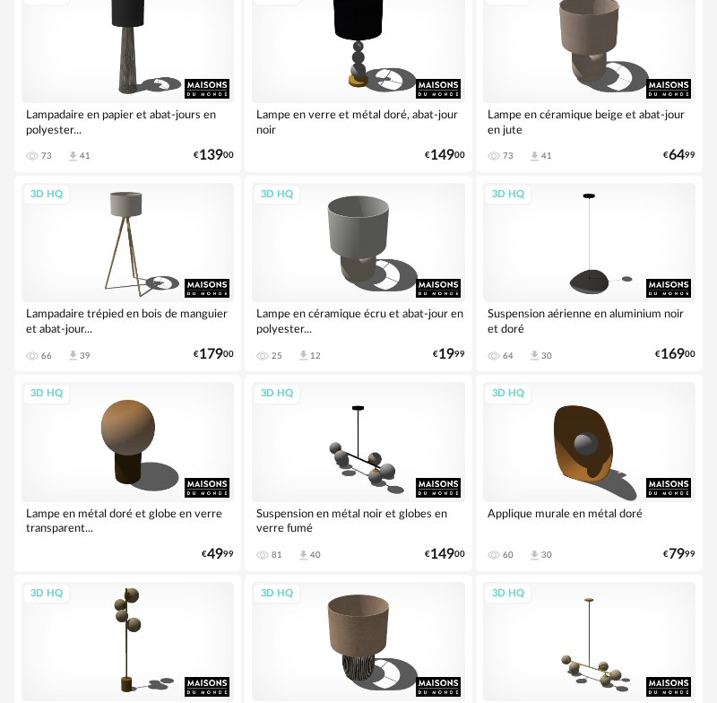
scroll to position [6080, 0]
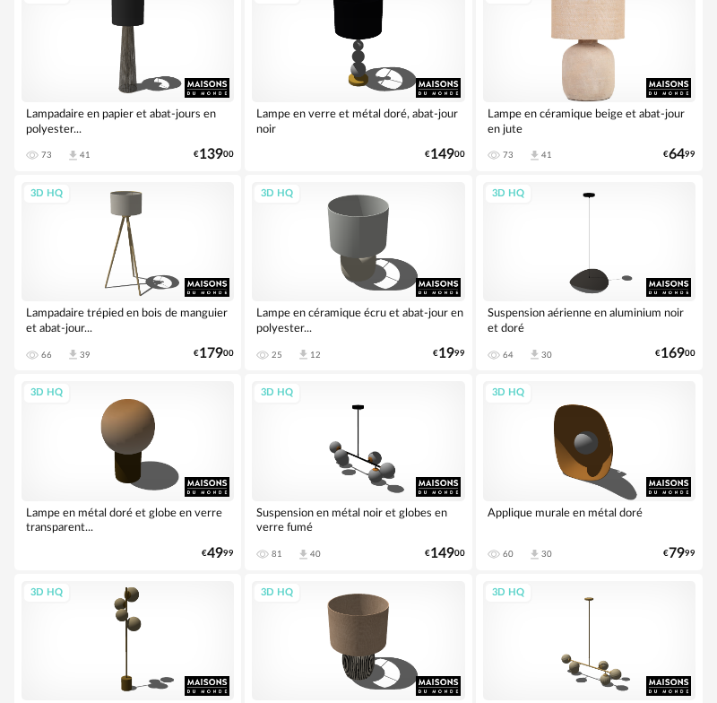
click at [585, 79] on div "3D HQ" at bounding box center [589, 41] width 212 height 119
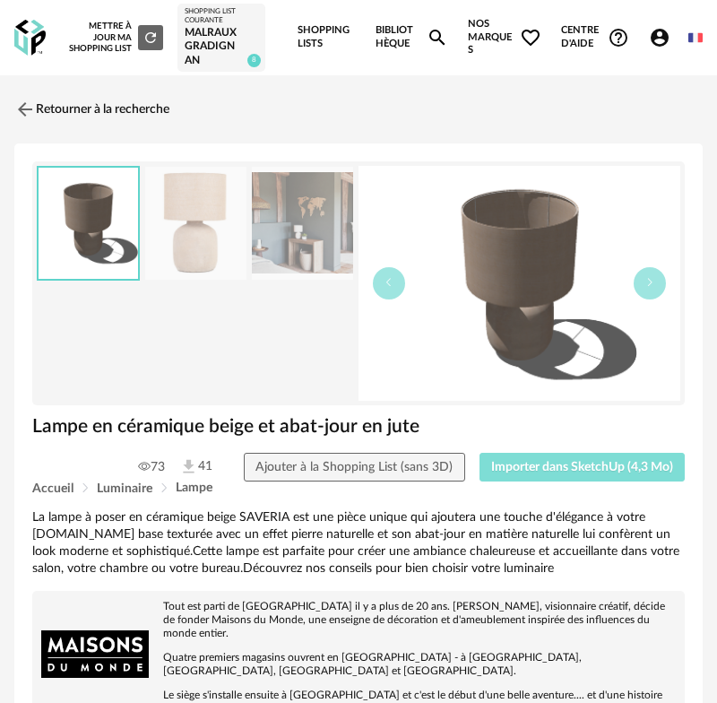
click at [581, 471] on span "Importer dans SketchUp (4,3 Mo)" at bounding box center [582, 467] width 182 height 13
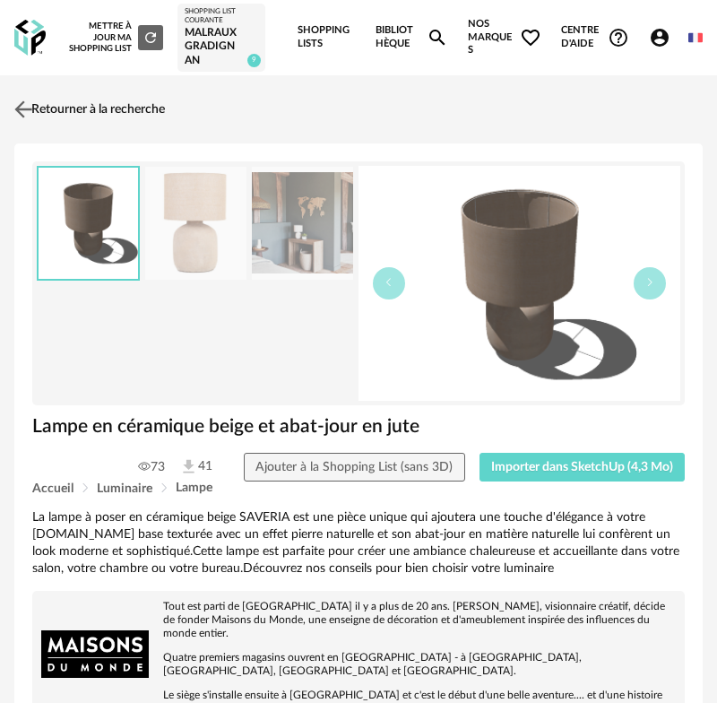
click at [52, 105] on link "Retourner à la recherche" at bounding box center [87, 109] width 155 height 39
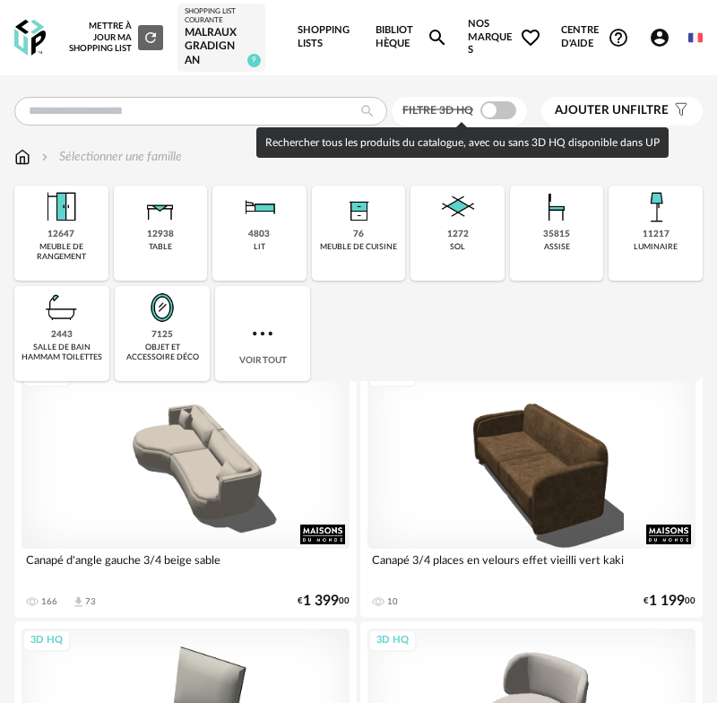
drag, startPoint x: 492, startPoint y: 109, endPoint x: 195, endPoint y: 143, distance: 298.5
click at [492, 109] on span at bounding box center [498, 110] width 36 height 18
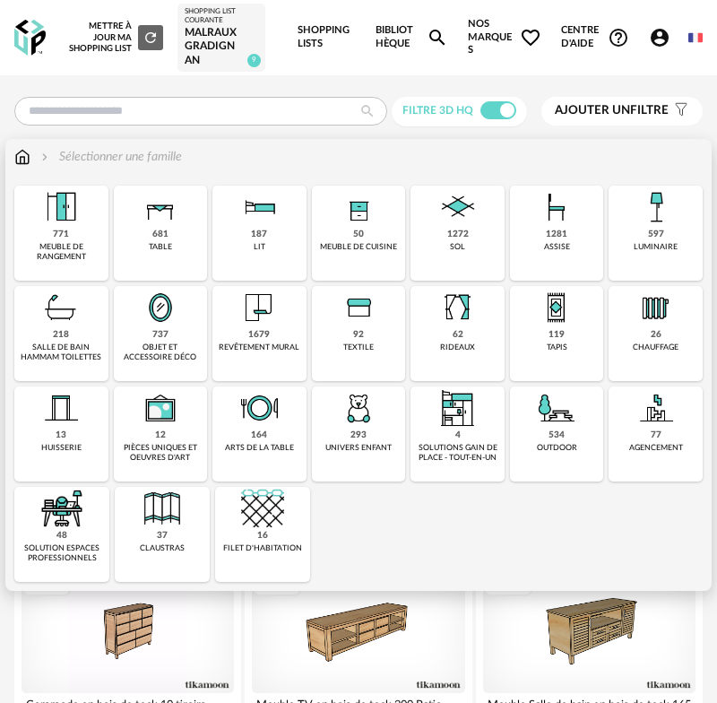
click at [637, 236] on div "597 luminaire" at bounding box center [656, 233] width 94 height 95
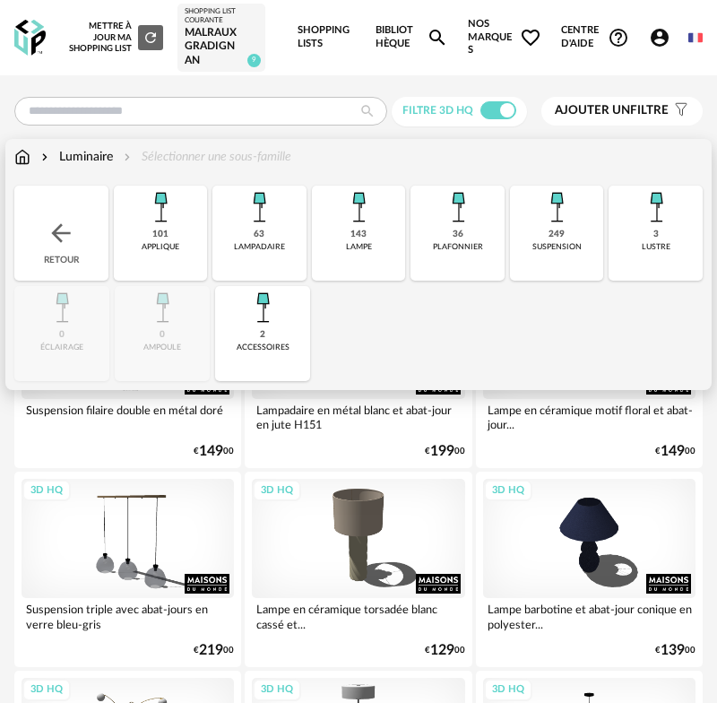
click at [371, 240] on div "143 lampe" at bounding box center [359, 233] width 94 height 95
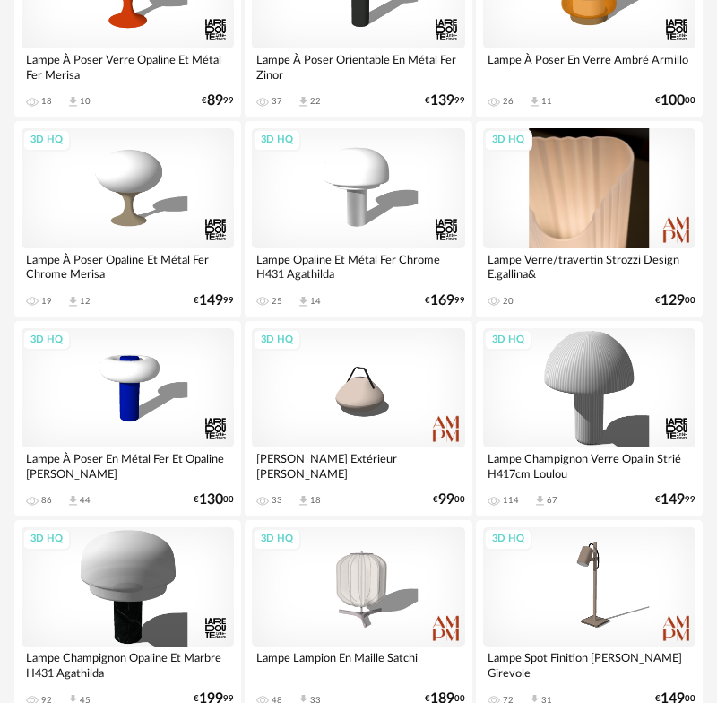
scroll to position [3734, 0]
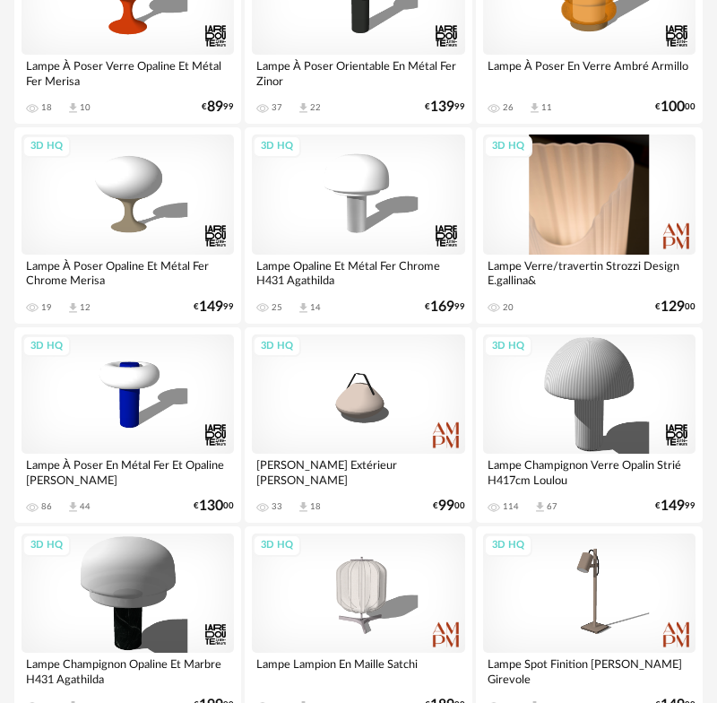
click at [600, 238] on div "3D HQ" at bounding box center [589, 193] width 212 height 119
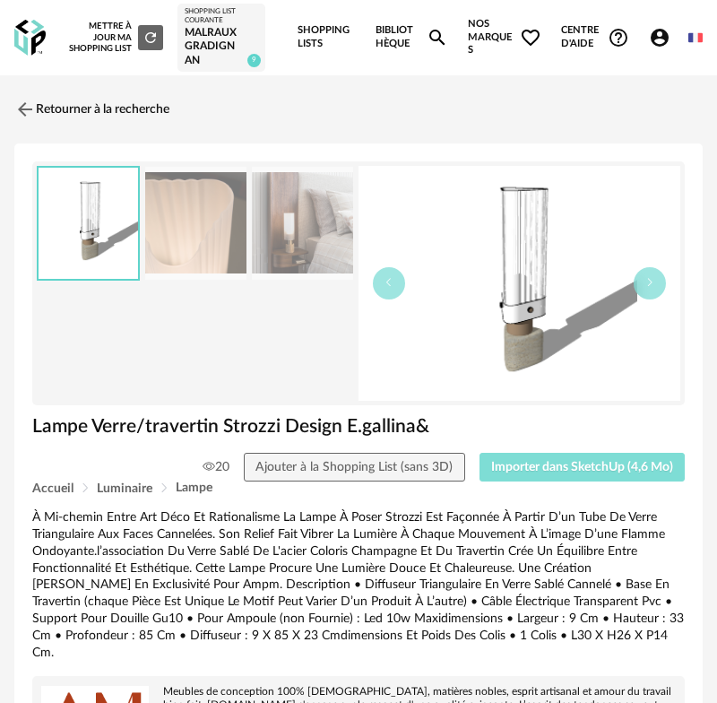
click at [585, 461] on span "Importer dans SketchUp (4,6 Mo)" at bounding box center [582, 467] width 182 height 13
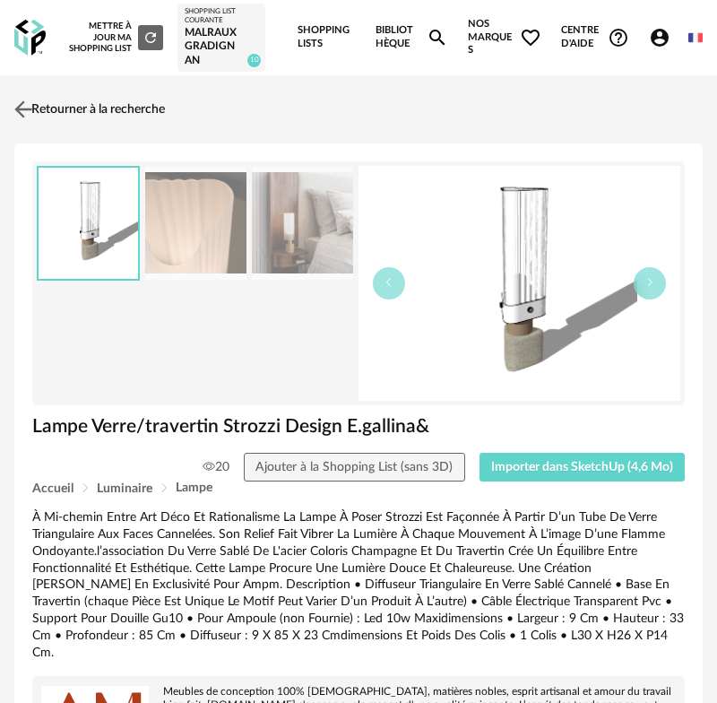
click at [75, 106] on link "Retourner à la recherche" at bounding box center [87, 109] width 155 height 39
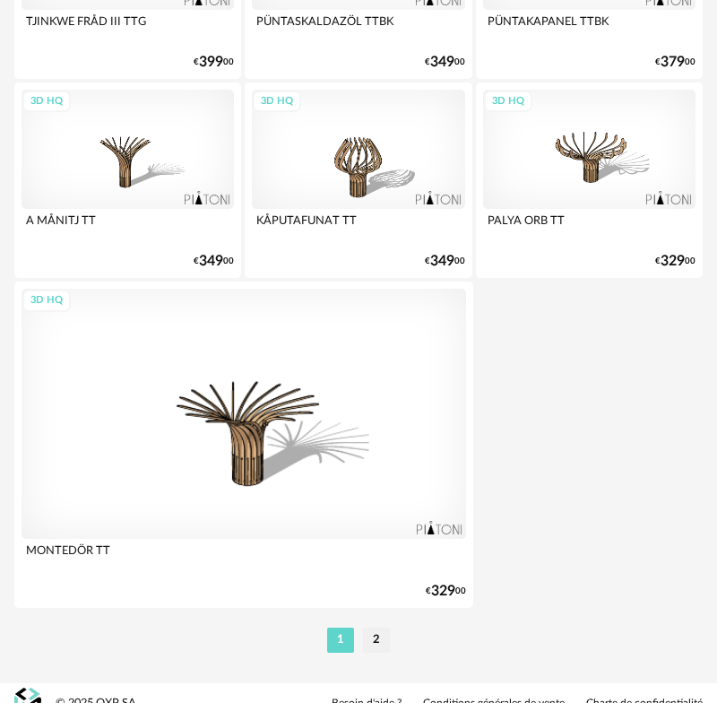
scroll to position [6591, 0]
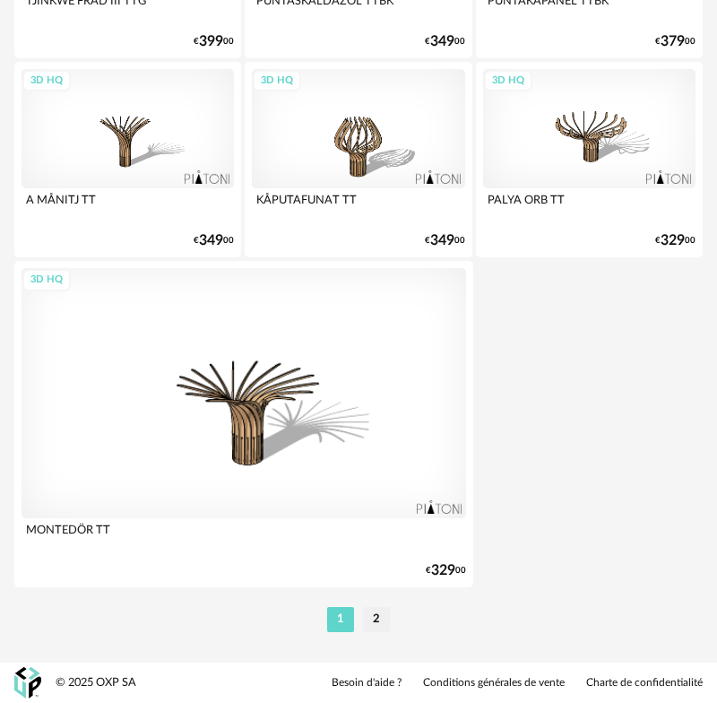
click at [376, 622] on li "2" at bounding box center [376, 619] width 27 height 25
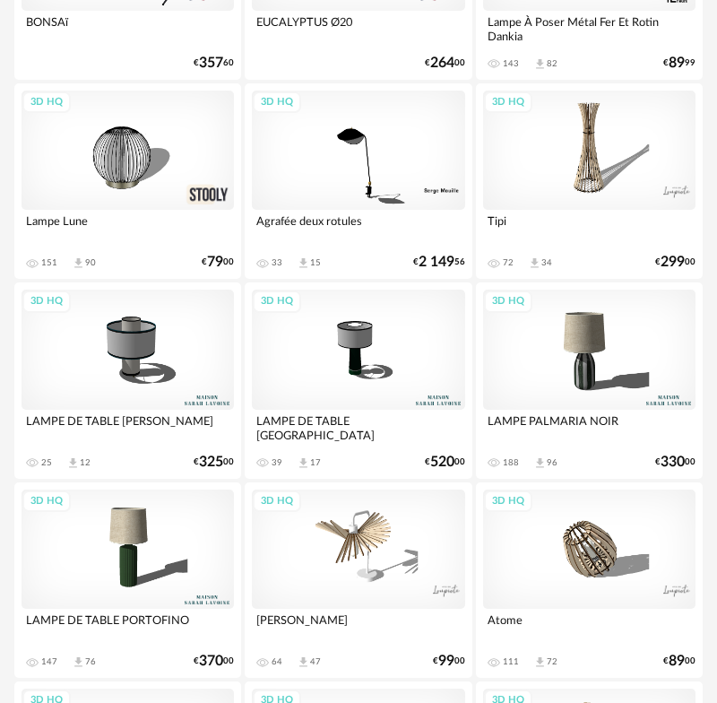
scroll to position [1181, 0]
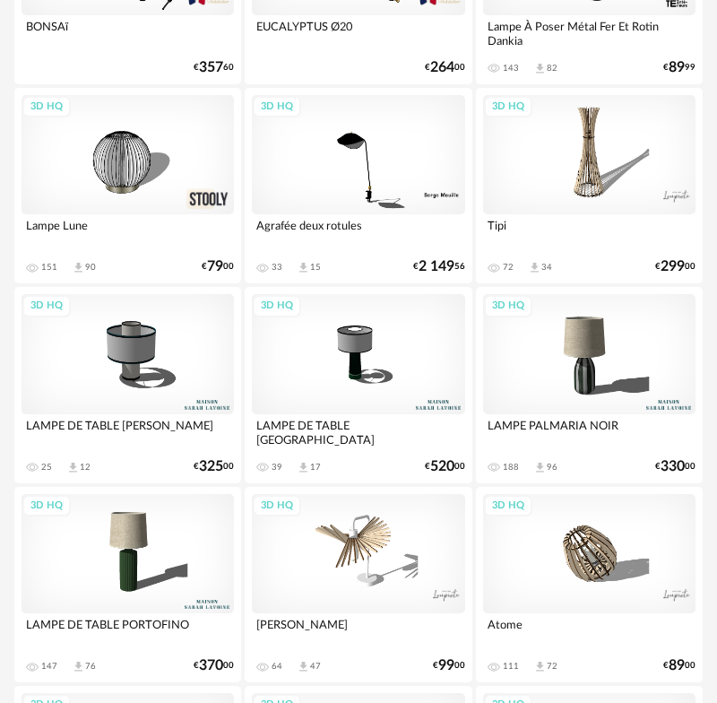
click at [143, 356] on div "3D HQ" at bounding box center [128, 353] width 212 height 119
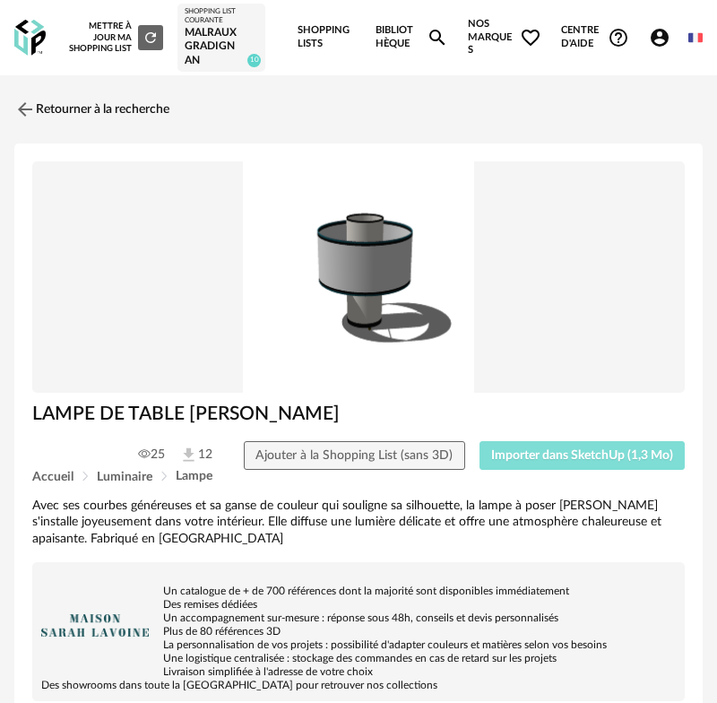
click at [570, 456] on span "Importer dans SketchUp (1,3 Mo)" at bounding box center [582, 455] width 182 height 13
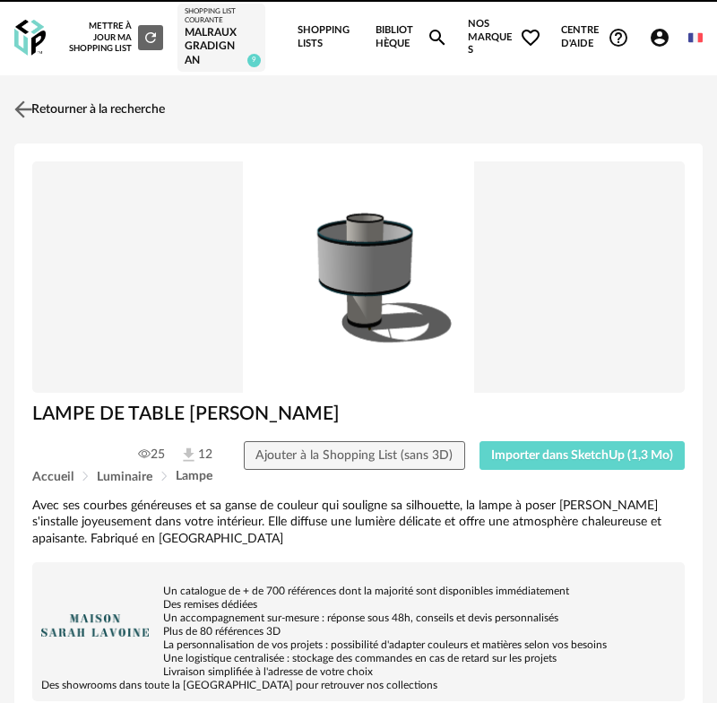
click at [73, 105] on link "Retourner à la recherche" at bounding box center [87, 109] width 155 height 39
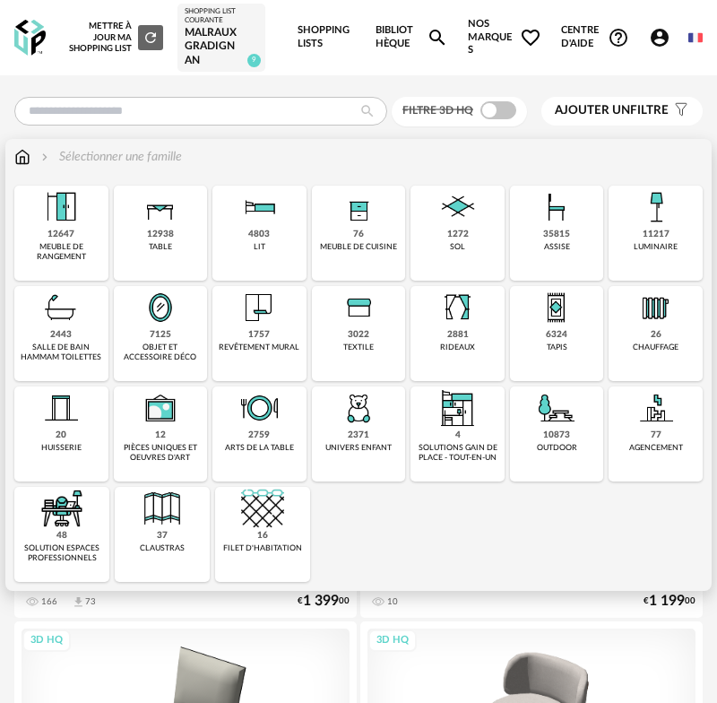
click at [573, 326] on img at bounding box center [556, 307] width 43 height 43
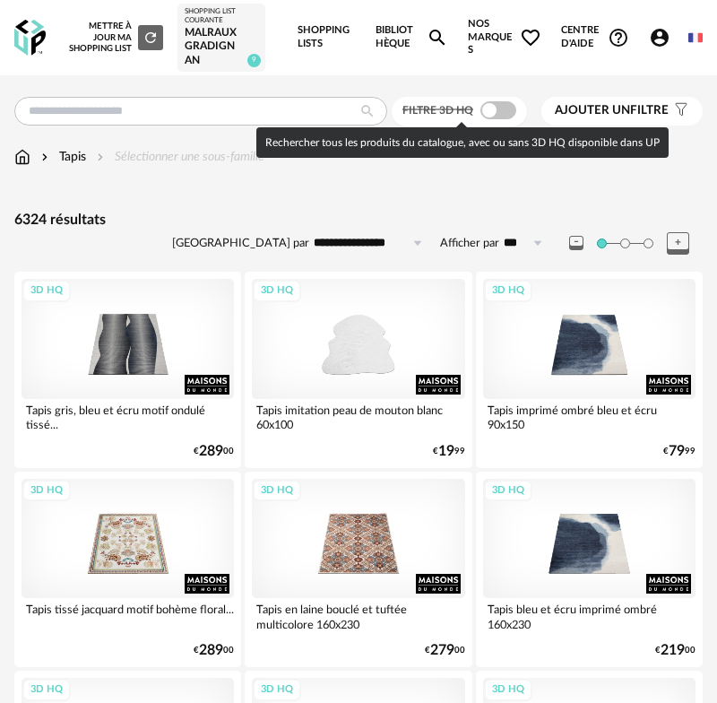
click at [486, 108] on span at bounding box center [498, 110] width 36 height 18
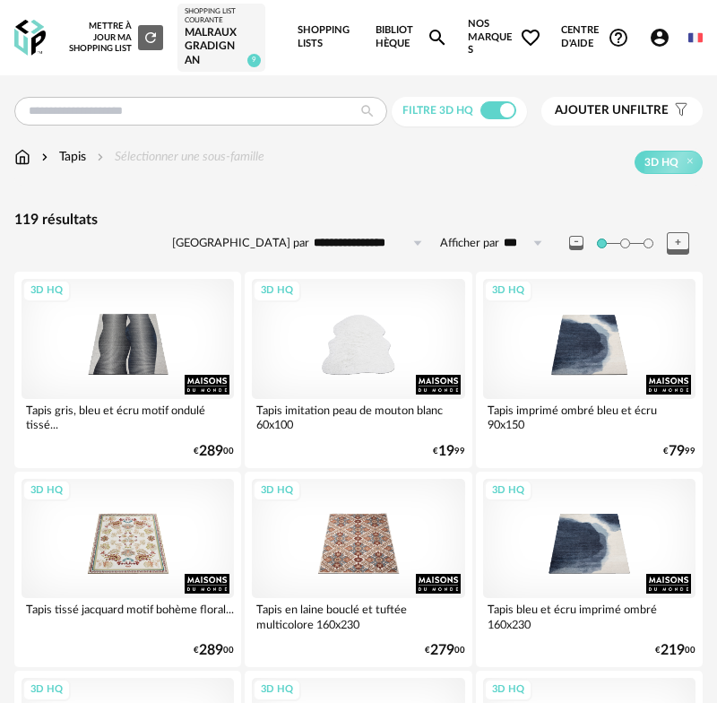
click at [635, 108] on span "Ajouter un filtre" at bounding box center [612, 110] width 114 height 15
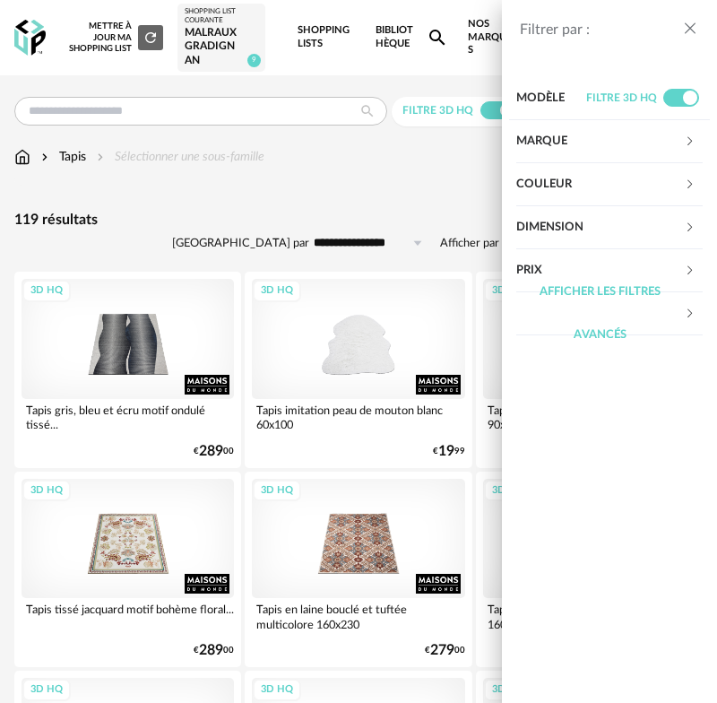
click at [609, 295] on div "Afficher les filtres avancés" at bounding box center [600, 314] width 168 height 86
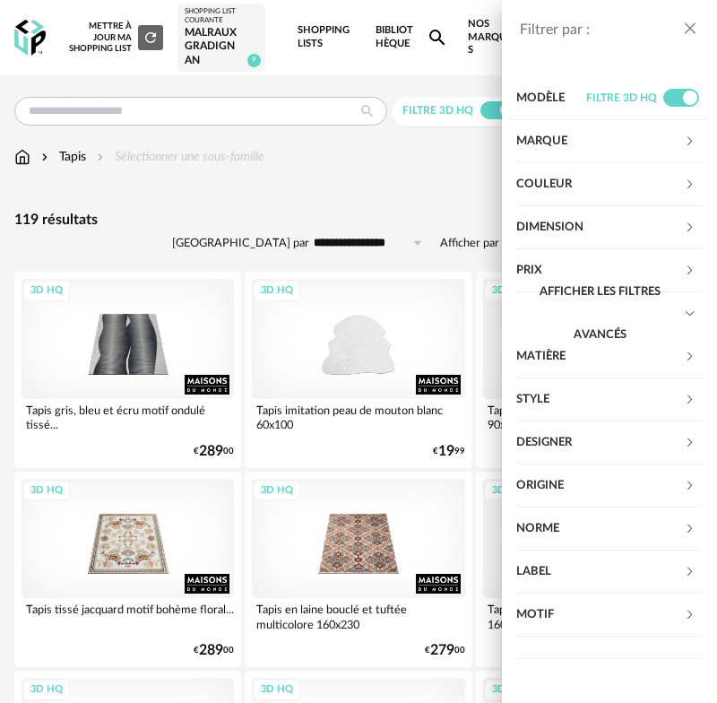
click at [590, 531] on div "Norme" at bounding box center [600, 528] width 168 height 43
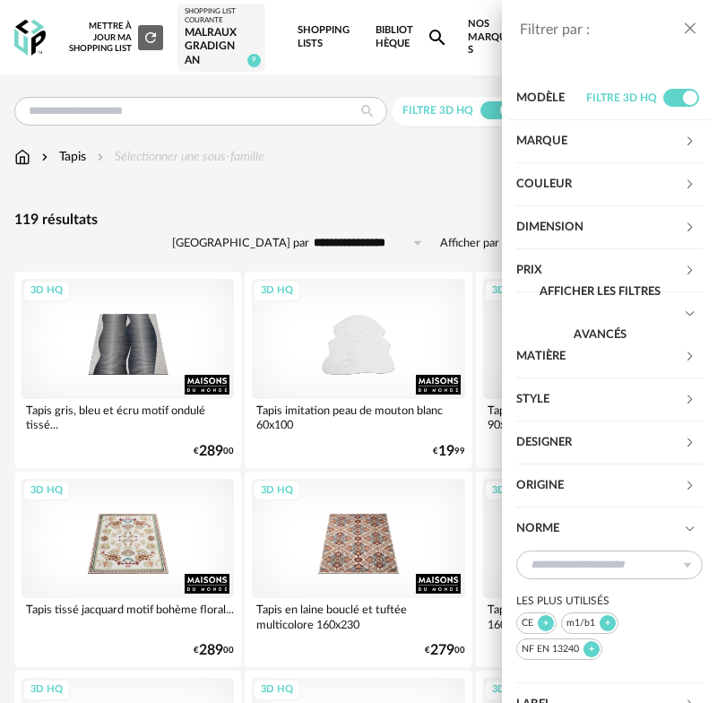
click at [571, 394] on div "Style" at bounding box center [600, 399] width 168 height 43
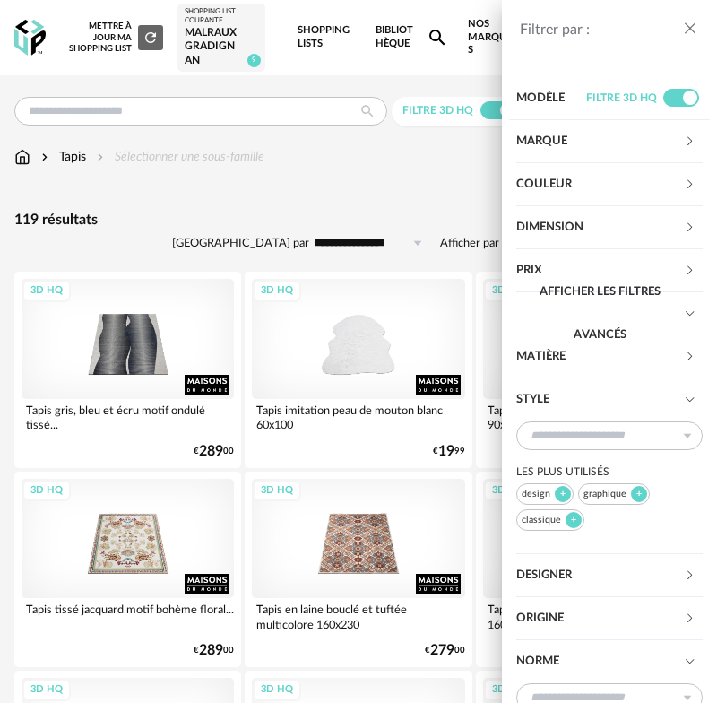
click at [609, 575] on div "Designer" at bounding box center [600, 575] width 168 height 43
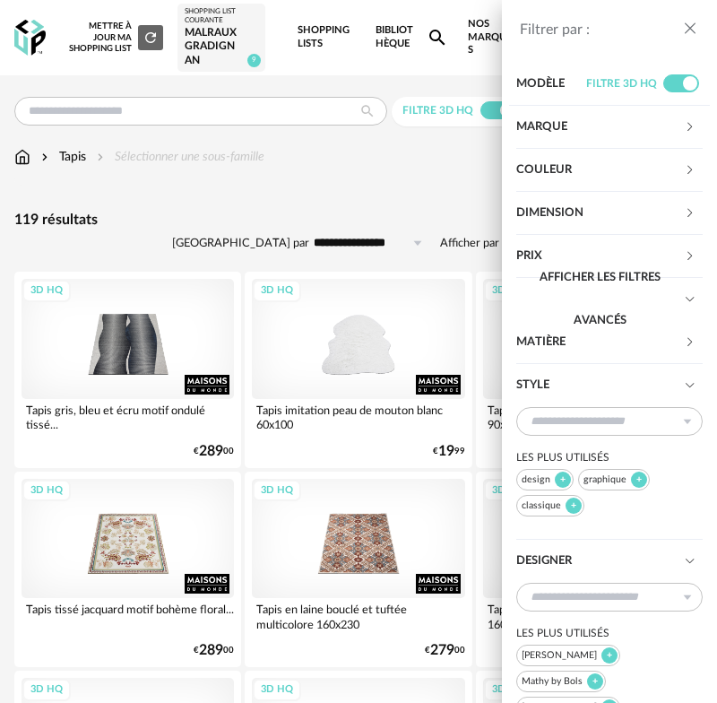
scroll to position [13, 0]
click at [593, 349] on div "Matière" at bounding box center [600, 343] width 168 height 43
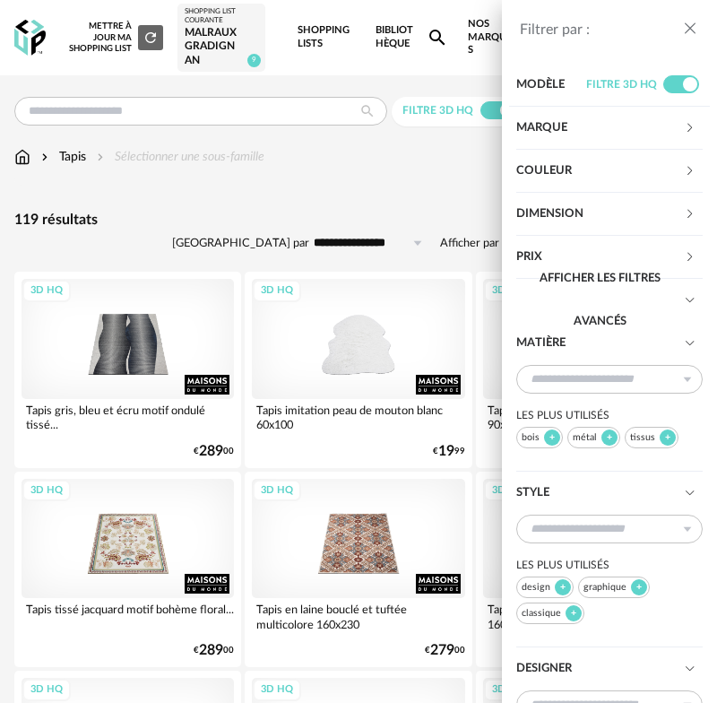
scroll to position [0, 0]
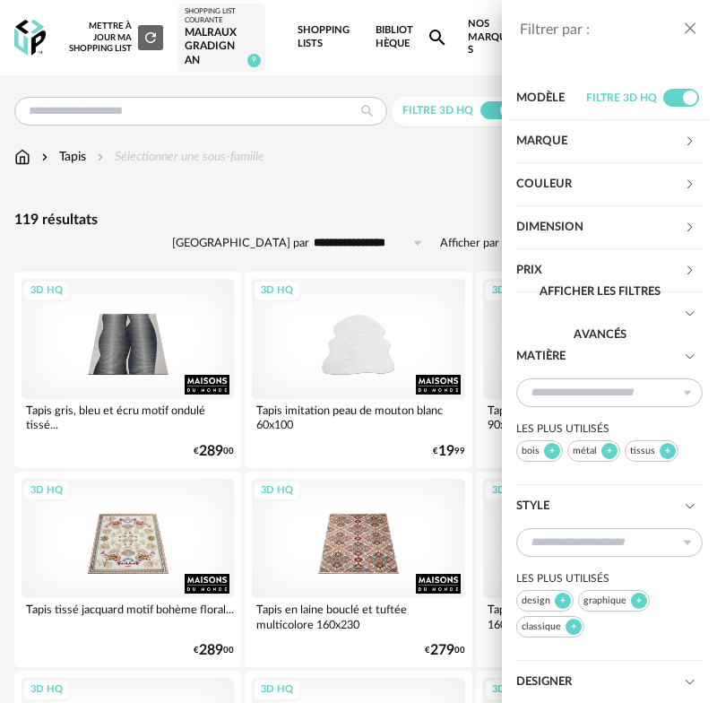
click at [592, 220] on div "Dimension" at bounding box center [600, 227] width 168 height 43
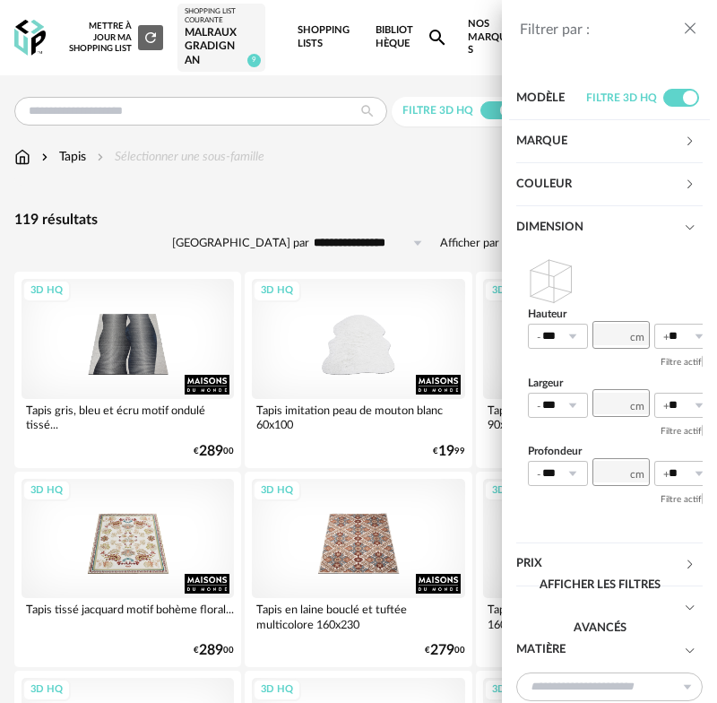
click at [575, 133] on div "Marque" at bounding box center [600, 141] width 168 height 43
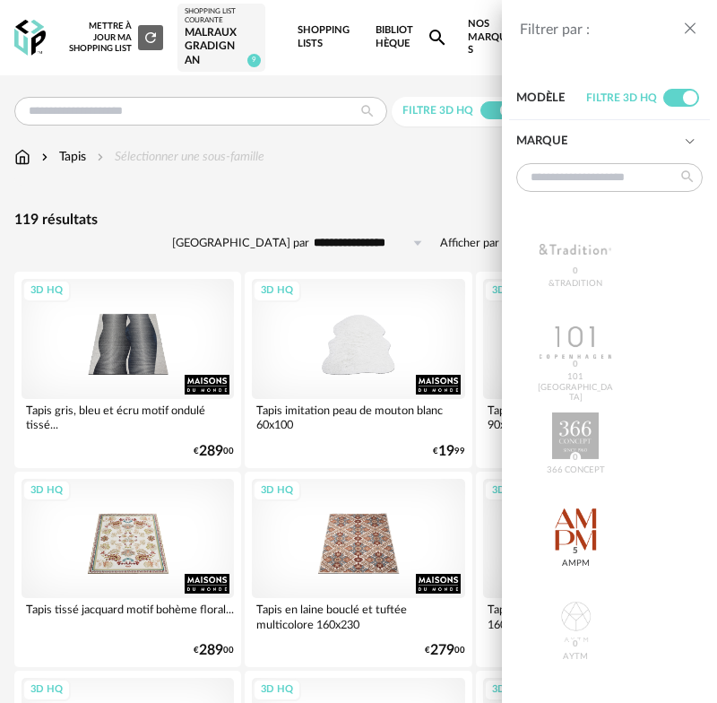
click at [693, 30] on icon "close drawer" at bounding box center [690, 29] width 18 height 18
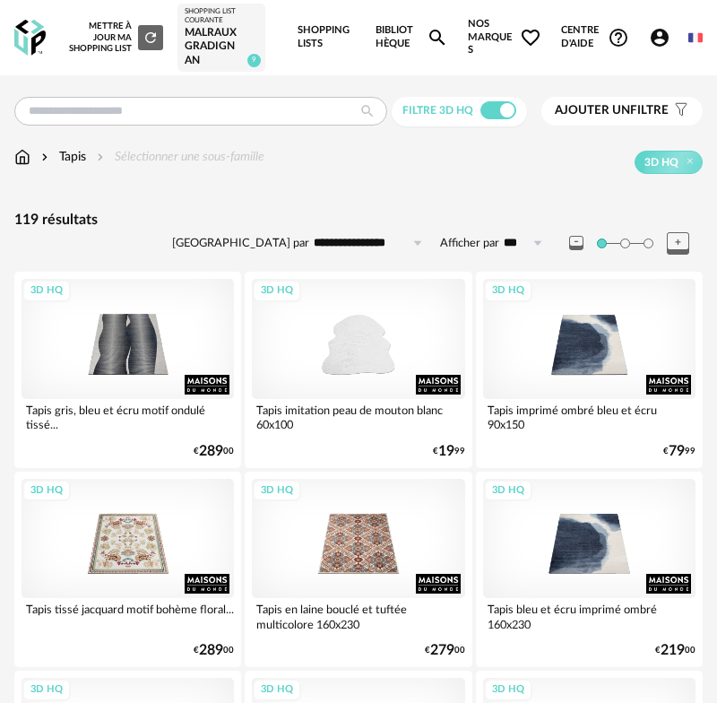
click at [366, 242] on input "**********" at bounding box center [371, 243] width 124 height 29
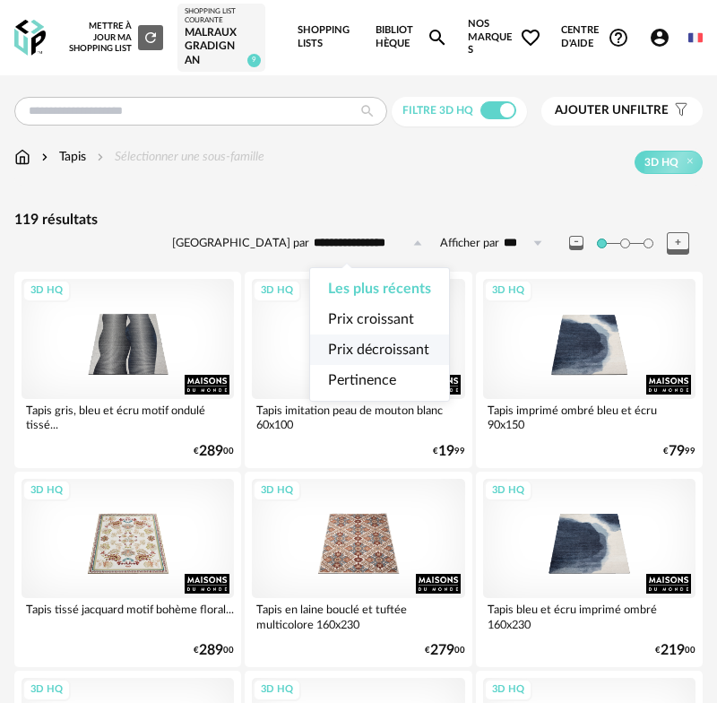
click at [368, 343] on span "Prix décroissant" at bounding box center [378, 349] width 101 height 14
type input "**********"
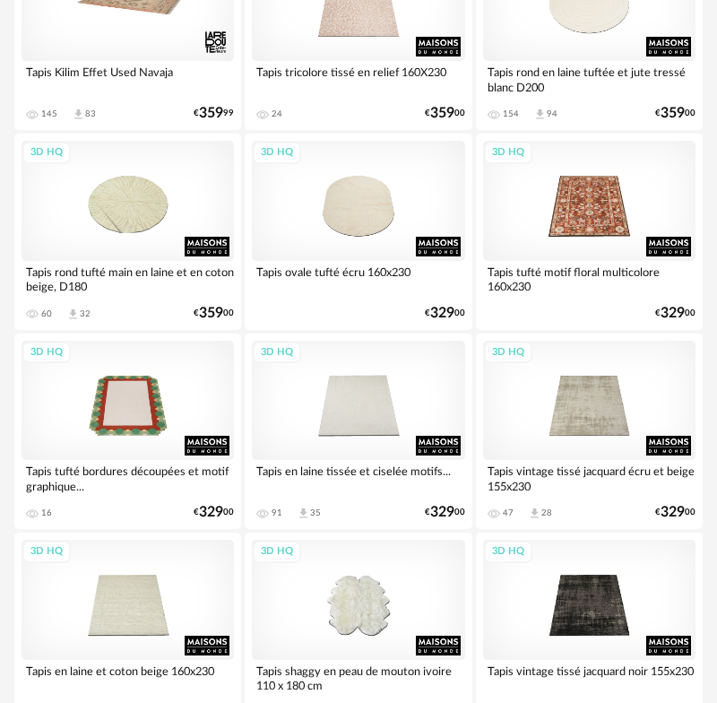
scroll to position [1336, 0]
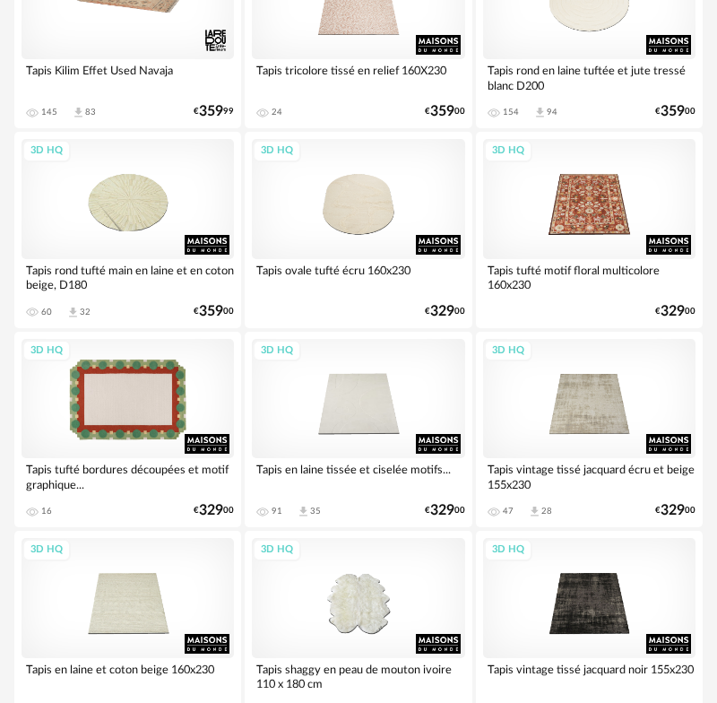
click at [85, 444] on div "3D HQ" at bounding box center [128, 398] width 212 height 119
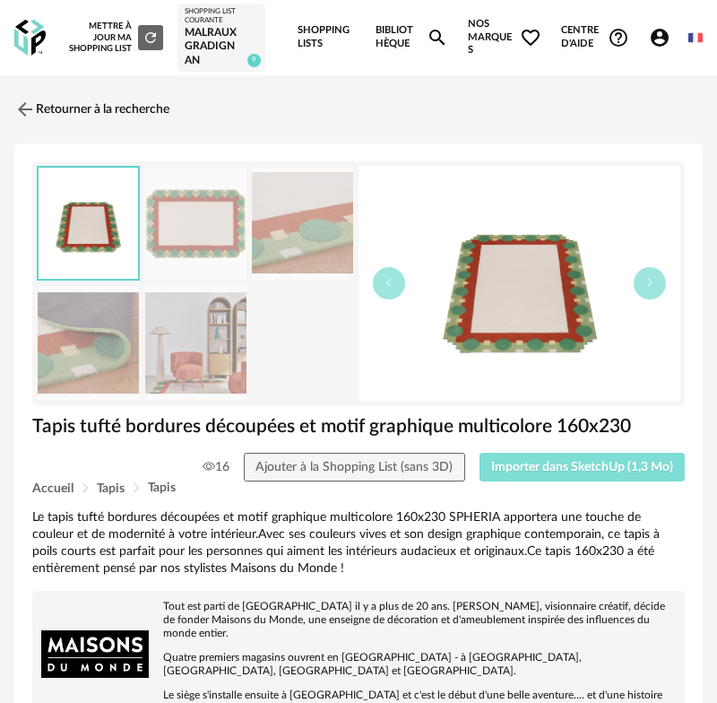
click at [566, 462] on span "Importer dans SketchUp (1,3 Mo)" at bounding box center [582, 467] width 182 height 13
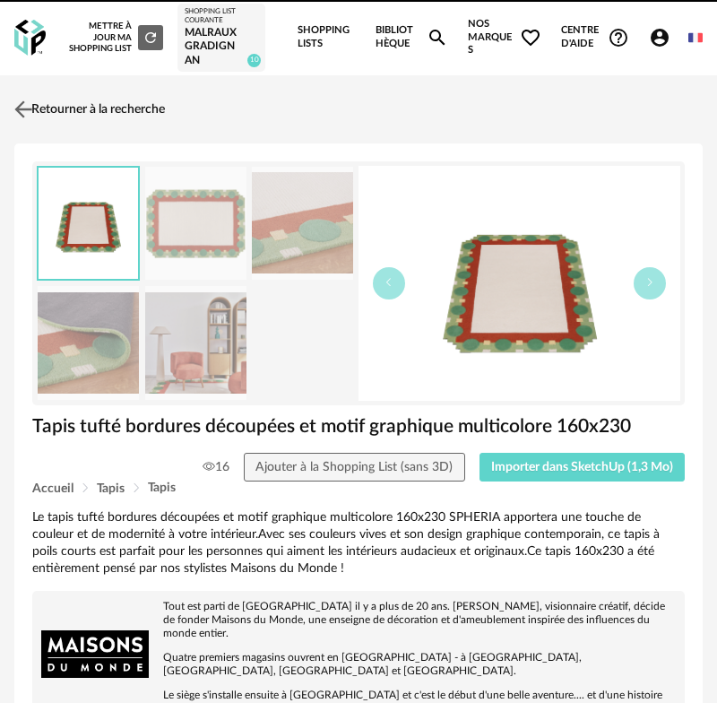
click at [80, 107] on link "Retourner à la recherche" at bounding box center [87, 109] width 155 height 39
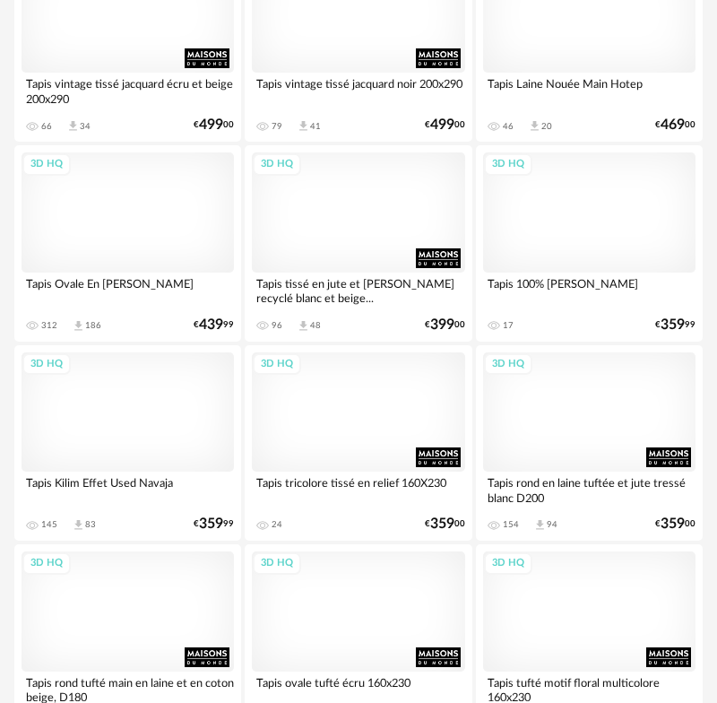
scroll to position [923, 0]
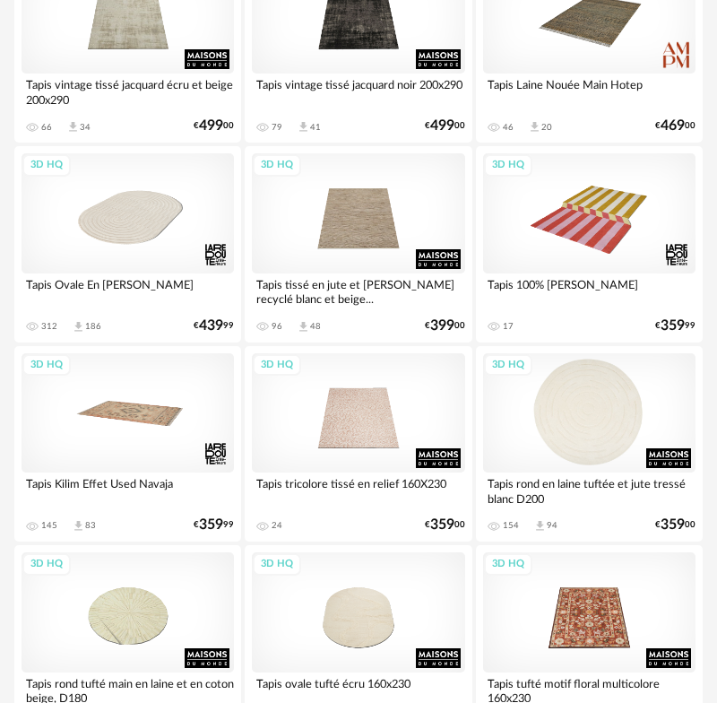
click at [601, 453] on div "3D HQ" at bounding box center [589, 412] width 212 height 119
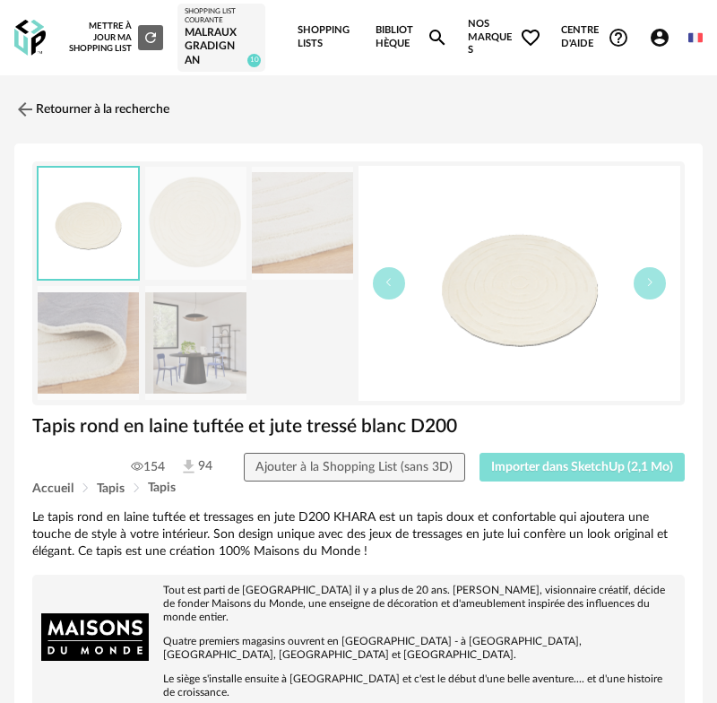
click at [541, 465] on span "Importer dans SketchUp (2,1 Mo)" at bounding box center [582, 467] width 182 height 13
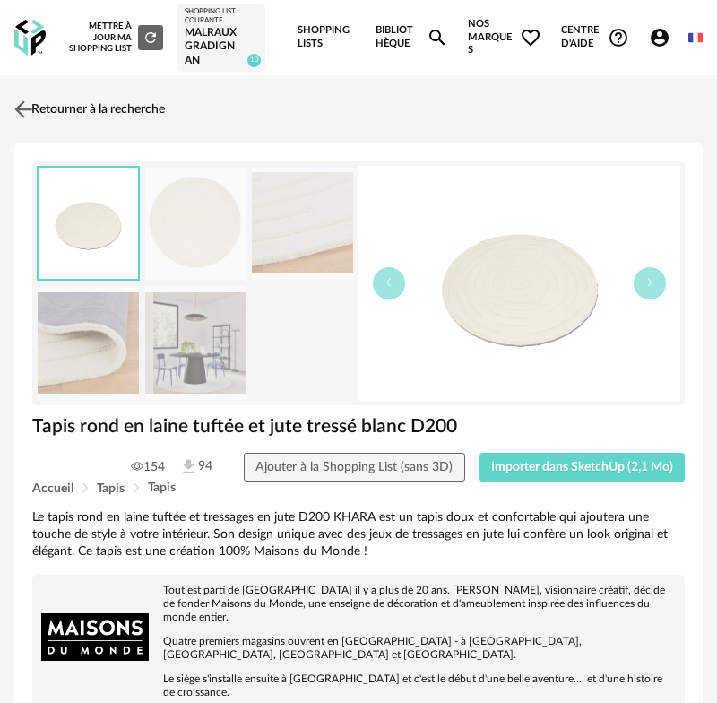
click at [30, 109] on img at bounding box center [24, 109] width 26 height 26
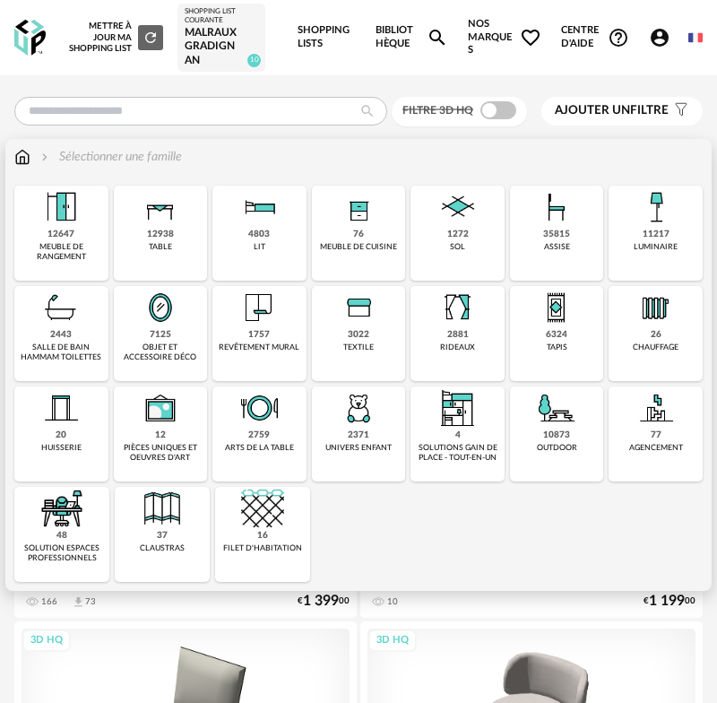
click at [175, 327] on img at bounding box center [160, 307] width 43 height 43
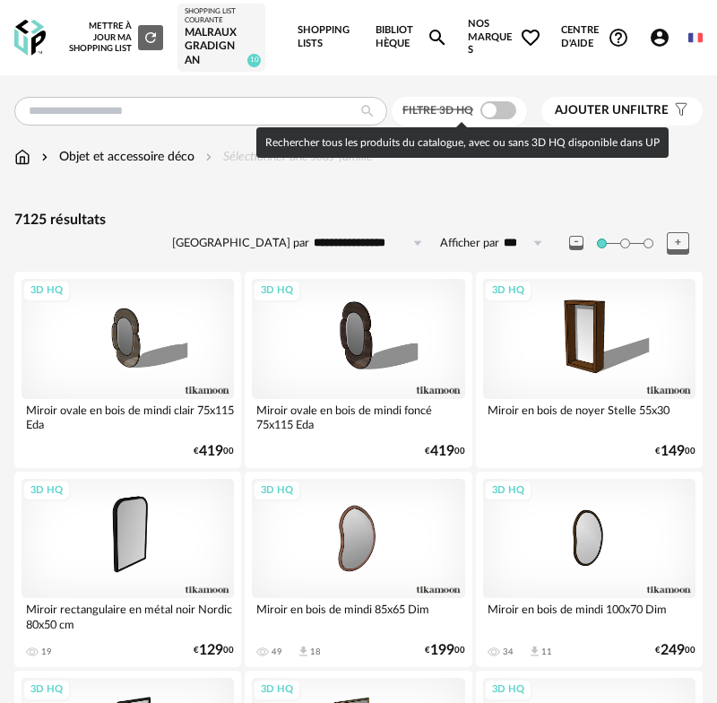
click at [485, 111] on span at bounding box center [498, 110] width 36 height 18
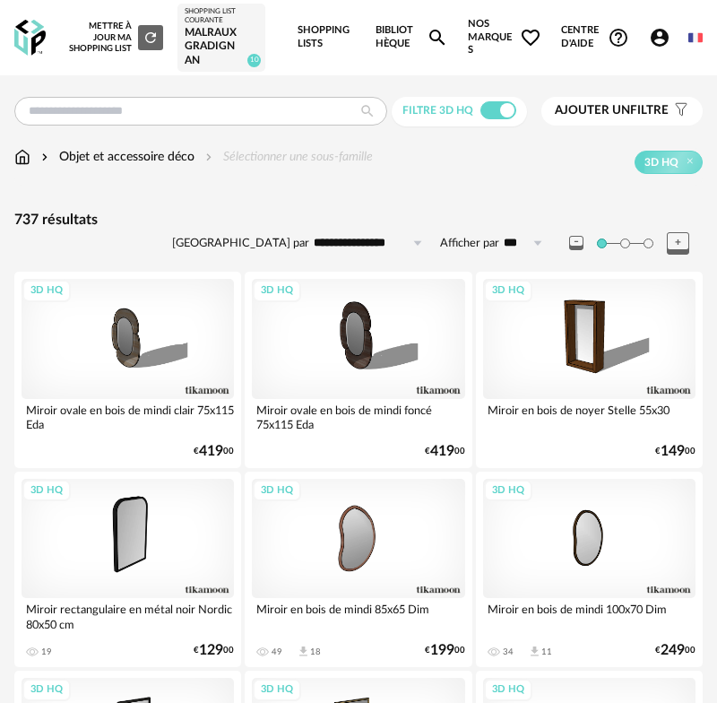
click at [361, 238] on input "**********" at bounding box center [371, 243] width 124 height 29
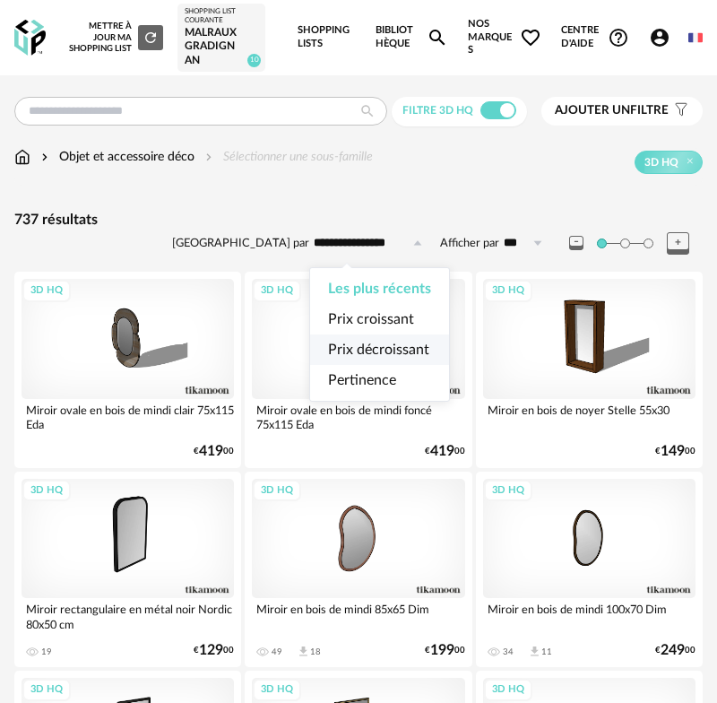
click at [354, 339] on li "Prix décroissant" at bounding box center [379, 349] width 139 height 30
type input "**********"
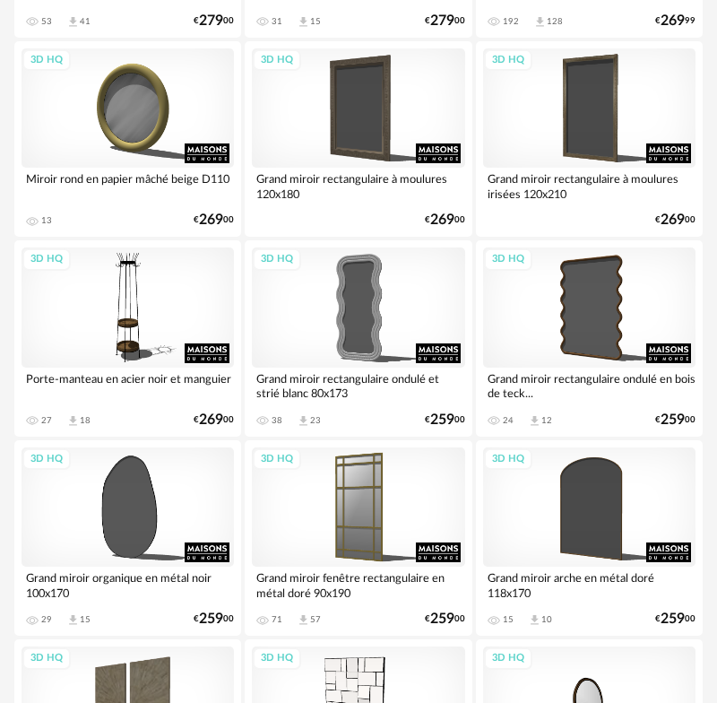
scroll to position [3228, 0]
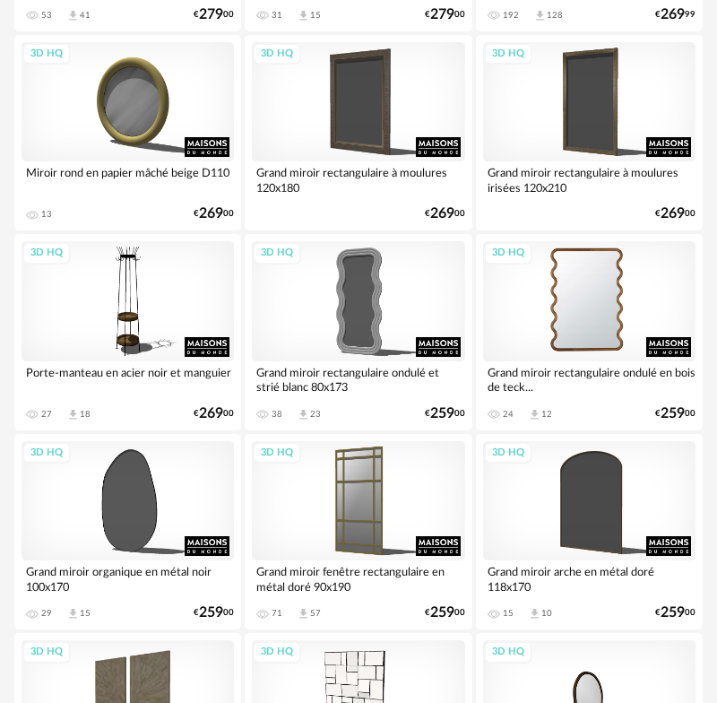
click at [558, 322] on div "3D HQ" at bounding box center [589, 300] width 212 height 119
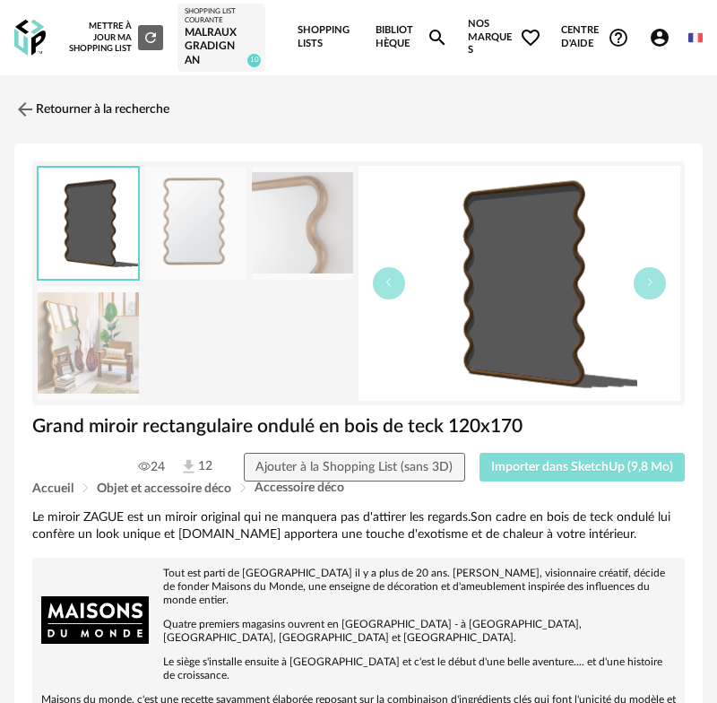
click at [555, 470] on span "Importer dans SketchUp (9,8 Mo)" at bounding box center [582, 467] width 182 height 13
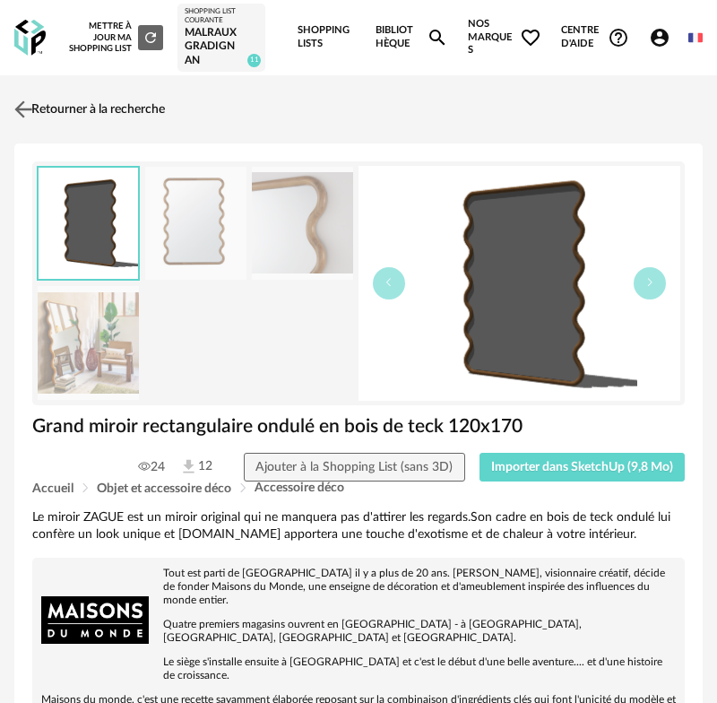
click at [79, 103] on link "Retourner à la recherche" at bounding box center [87, 109] width 155 height 39
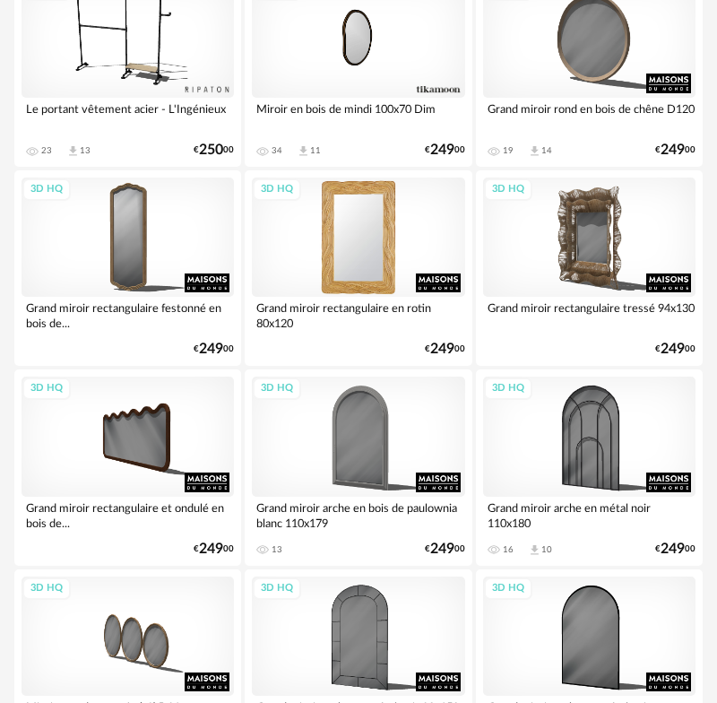
scroll to position [4107, 0]
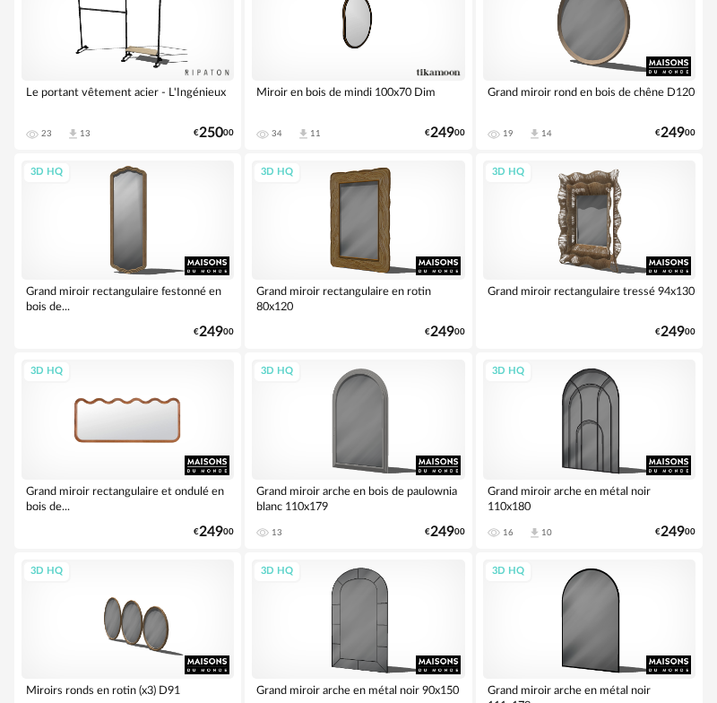
click at [152, 425] on div "3D HQ" at bounding box center [128, 418] width 212 height 119
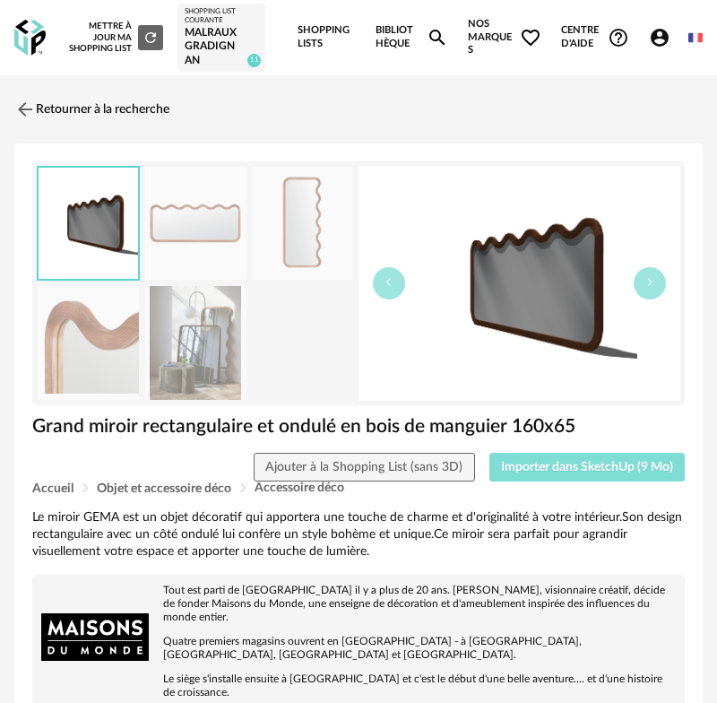
click at [548, 470] on span "Importer dans SketchUp (9 Mo)" at bounding box center [587, 467] width 172 height 13
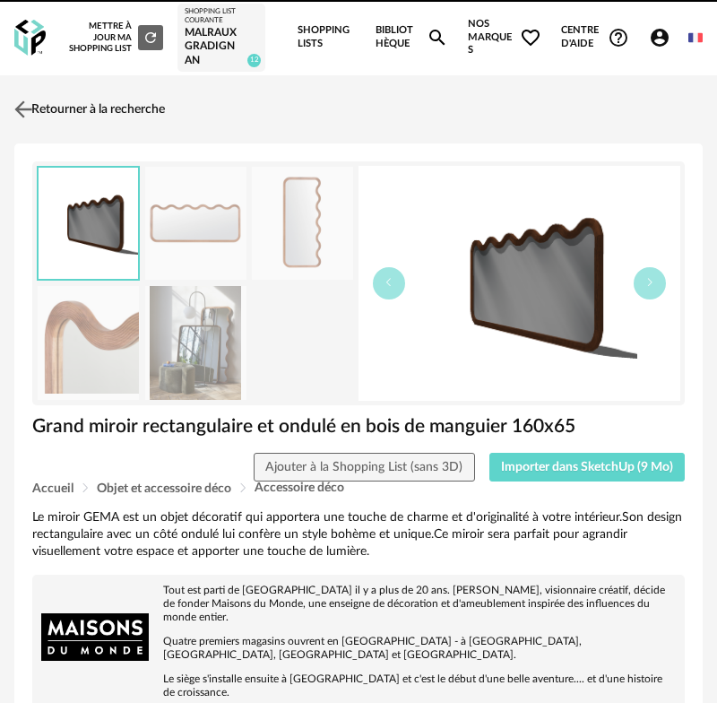
click at [34, 109] on img at bounding box center [24, 109] width 26 height 26
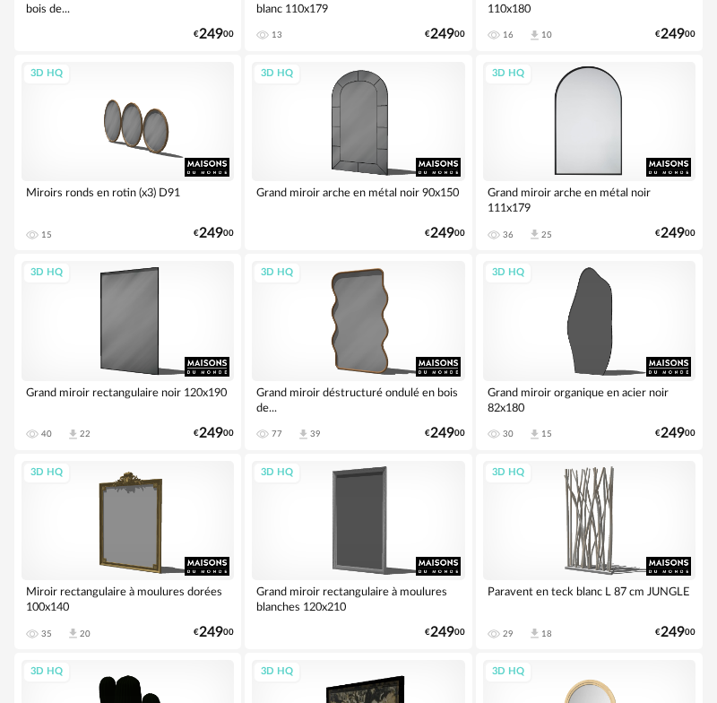
scroll to position [4605, 0]
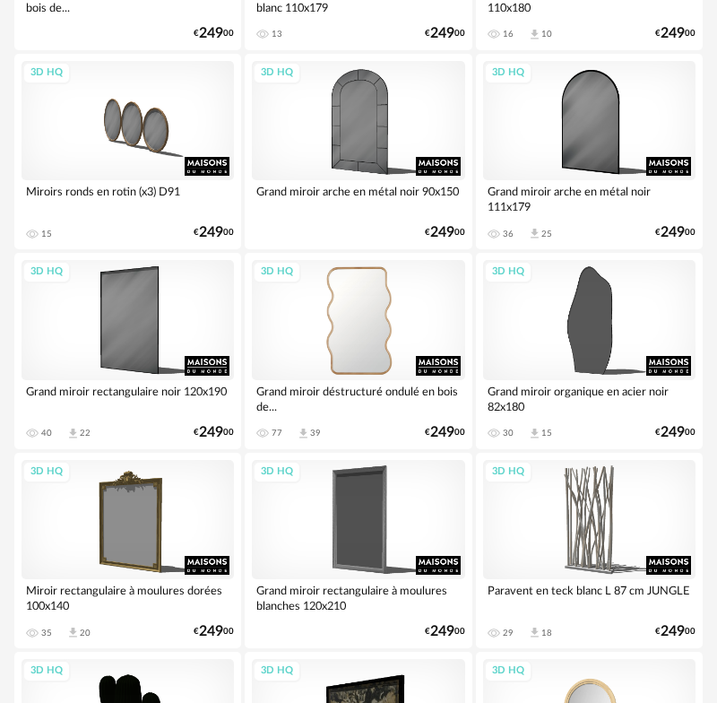
click at [337, 325] on div "3D HQ" at bounding box center [358, 319] width 212 height 119
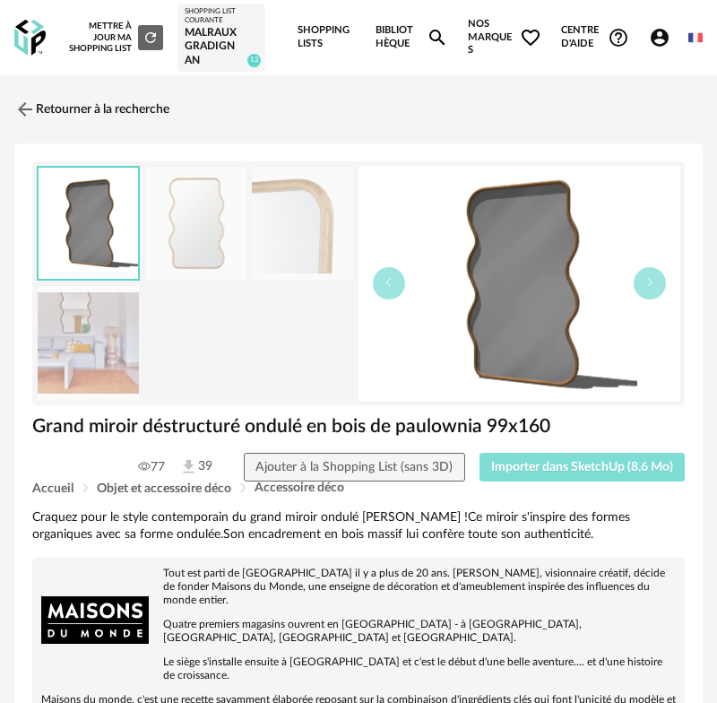
click at [545, 461] on span "Importer dans SketchUp (8,6 Mo)" at bounding box center [582, 467] width 182 height 13
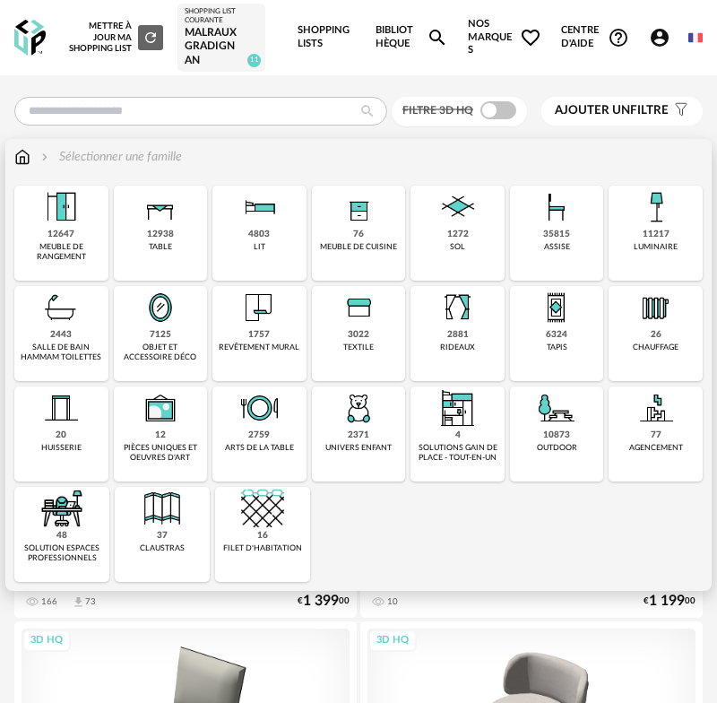
click at [659, 227] on img at bounding box center [656, 207] width 43 height 43
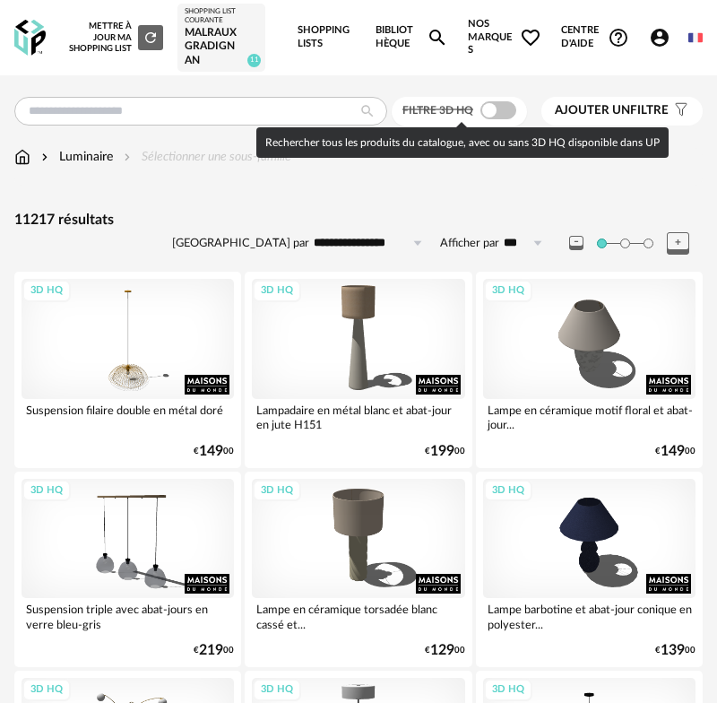
click at [486, 109] on span at bounding box center [498, 110] width 36 height 18
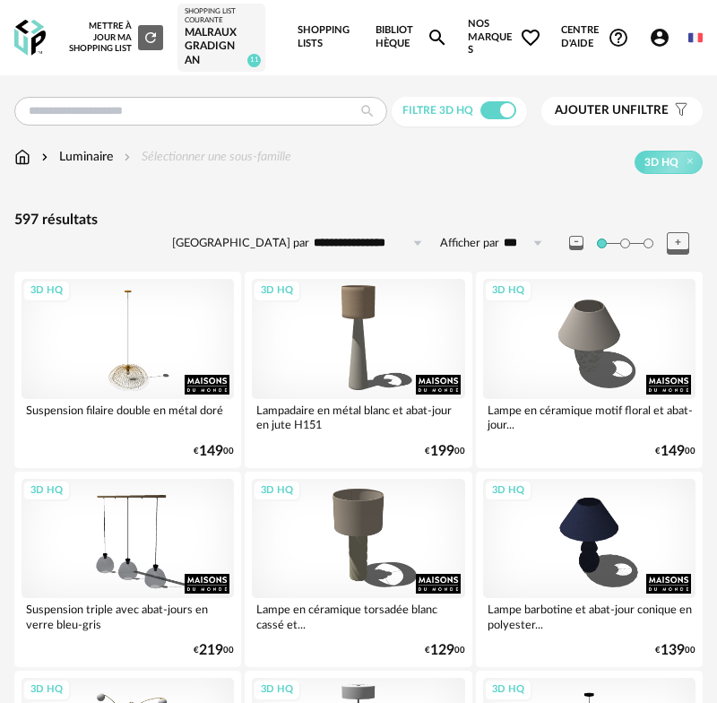
click at [350, 238] on input "**********" at bounding box center [371, 243] width 124 height 29
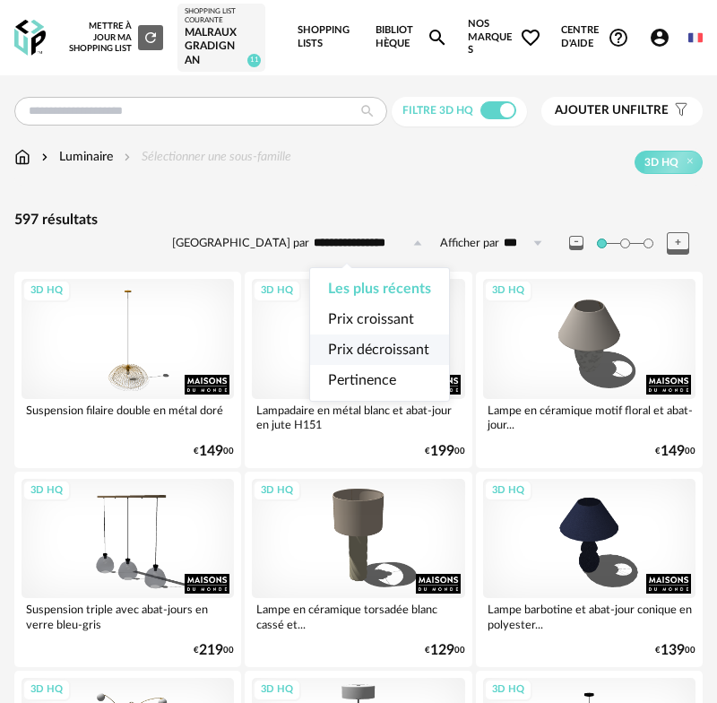
click at [359, 350] on span "Prix décroissant" at bounding box center [378, 349] width 101 height 14
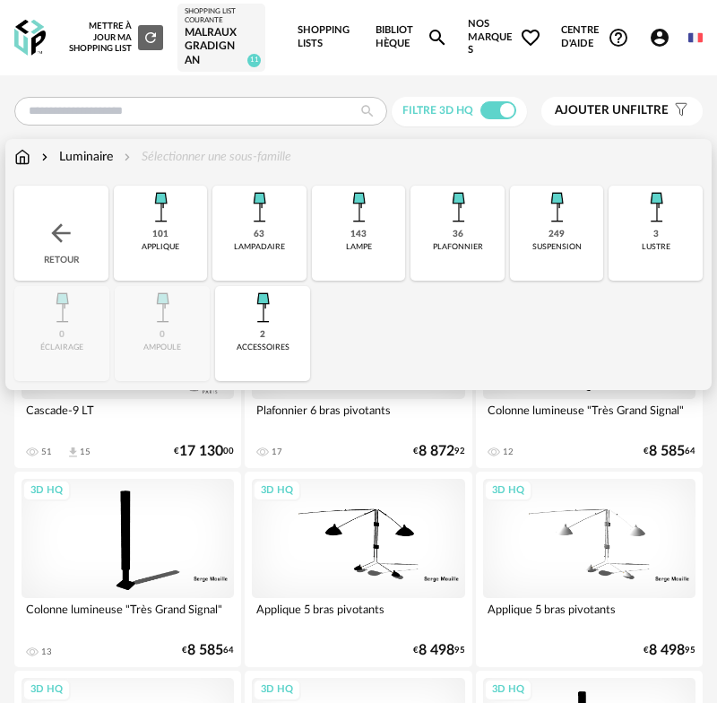
click at [172, 203] on img at bounding box center [160, 207] width 43 height 43
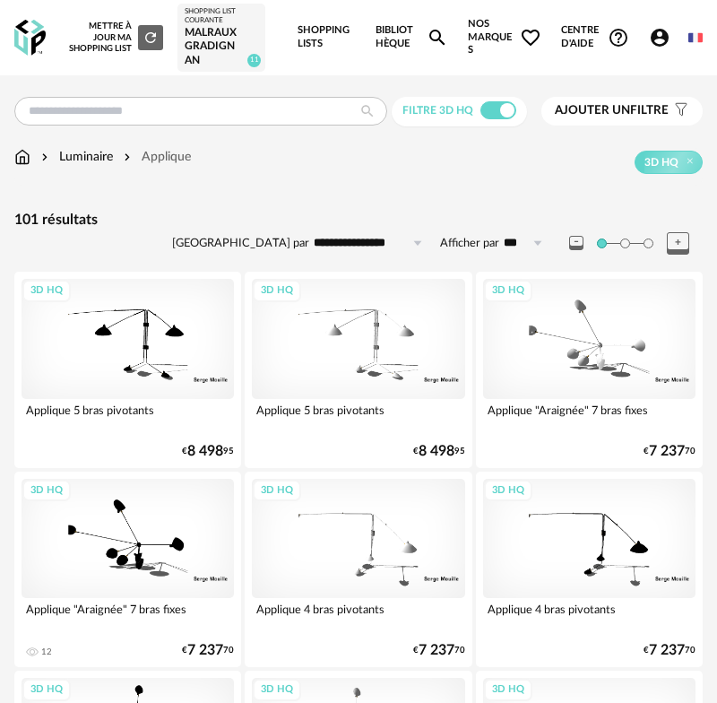
click at [372, 243] on input "**********" at bounding box center [371, 243] width 124 height 29
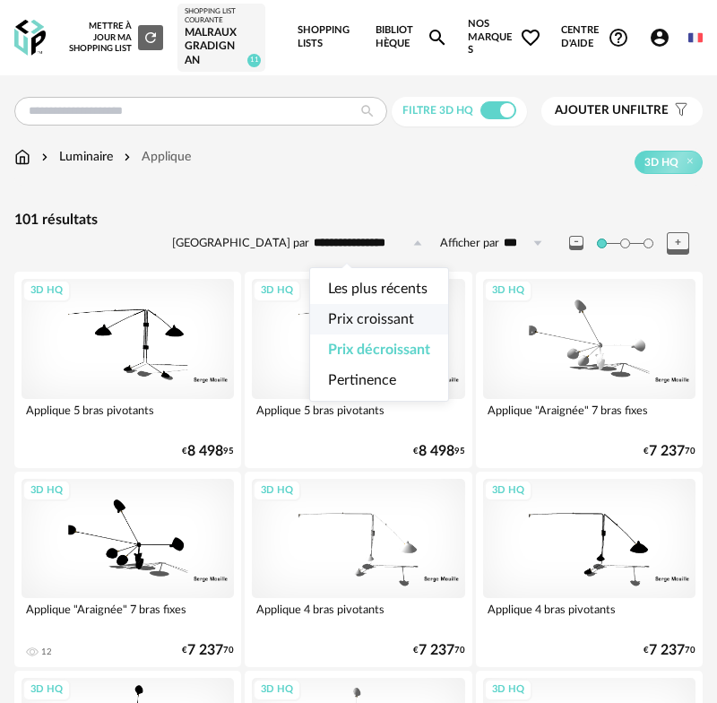
click at [377, 322] on span "Prix croissant" at bounding box center [371, 319] width 86 height 14
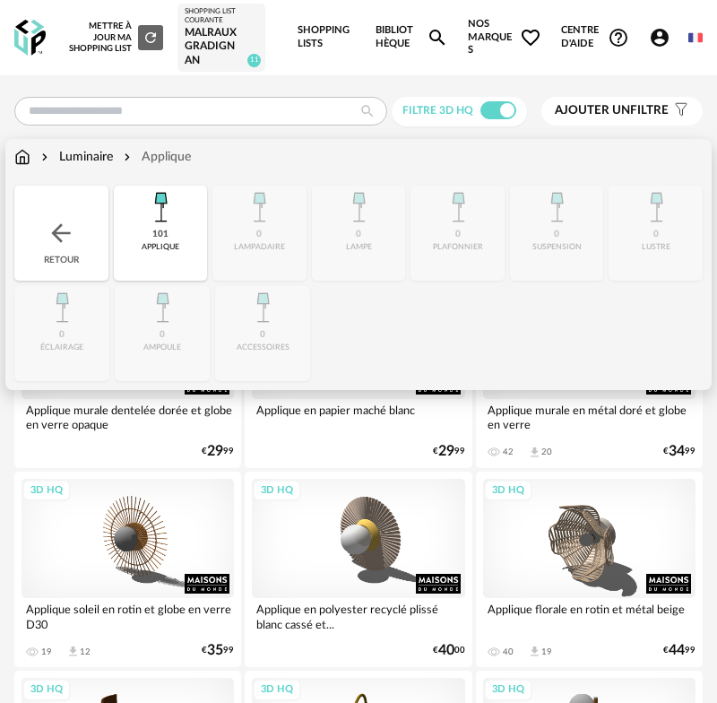
click at [91, 160] on div "Luminaire" at bounding box center [75, 157] width 75 height 18
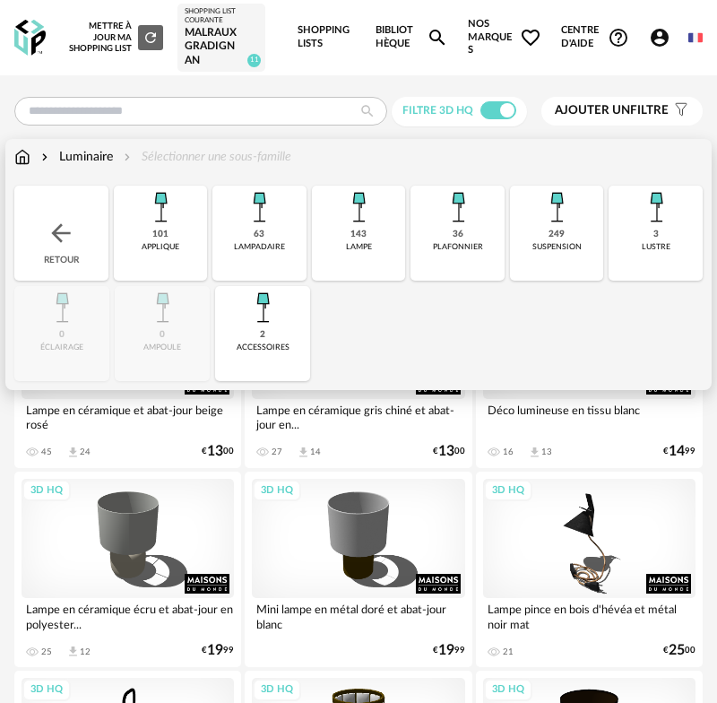
click at [575, 245] on div "suspension" at bounding box center [556, 247] width 49 height 10
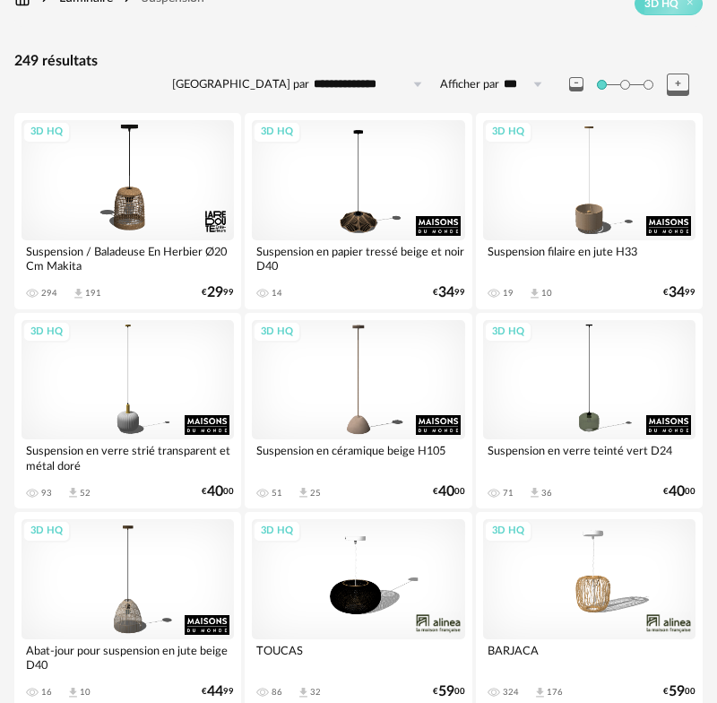
scroll to position [160, 0]
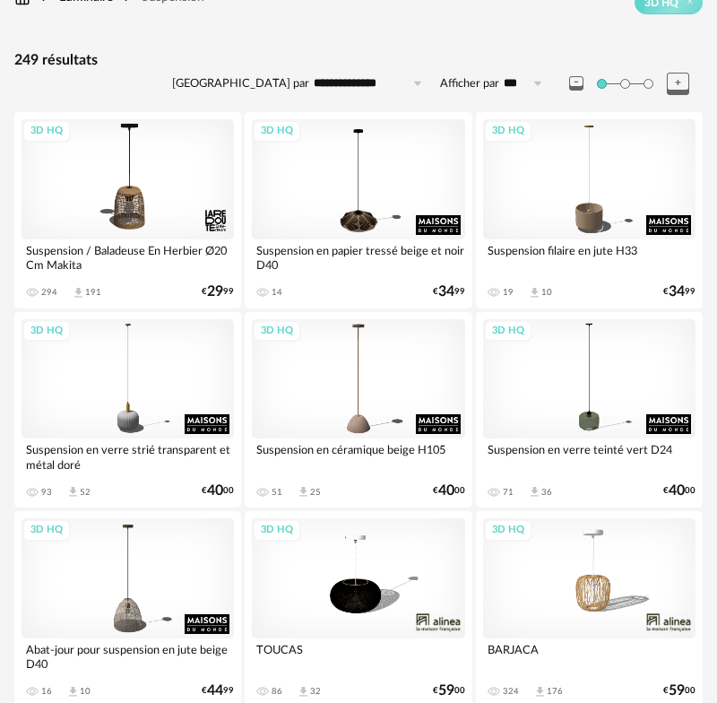
click at [350, 86] on input "**********" at bounding box center [371, 83] width 124 height 29
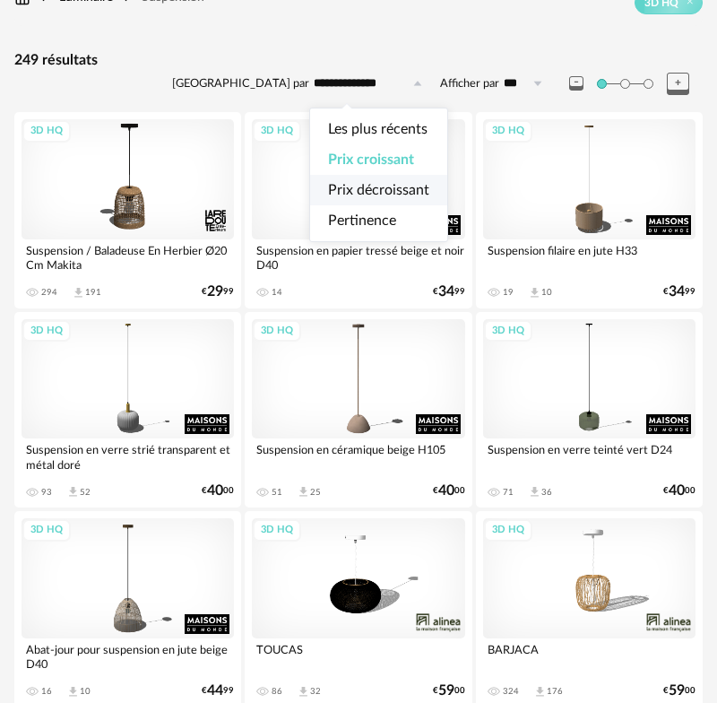
click at [393, 188] on span "Prix décroissant" at bounding box center [378, 190] width 101 height 14
type input "**********"
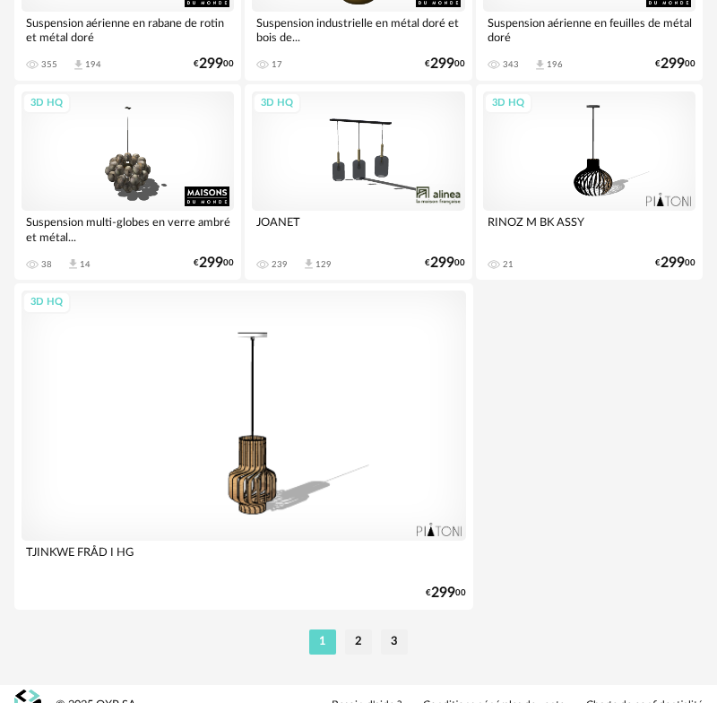
scroll to position [6591, 0]
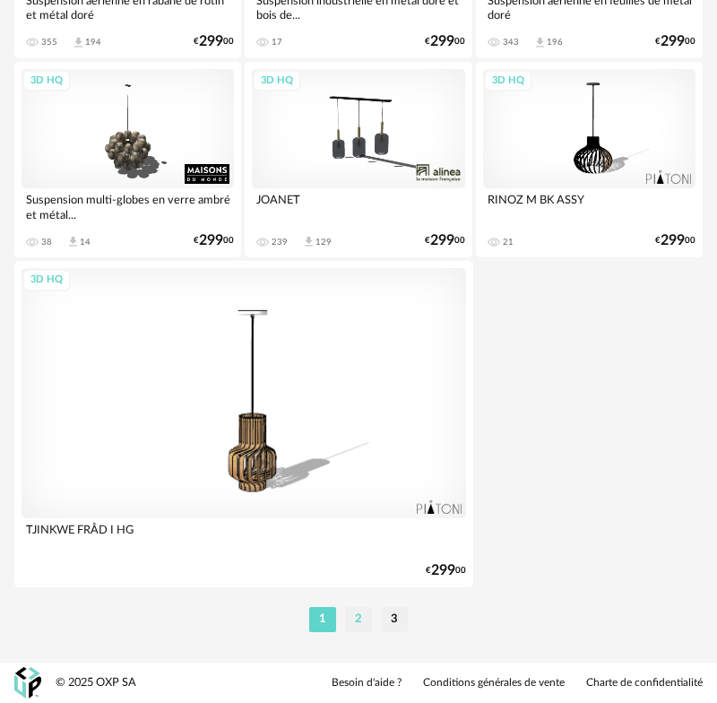
click at [358, 612] on li "2" at bounding box center [358, 619] width 27 height 25
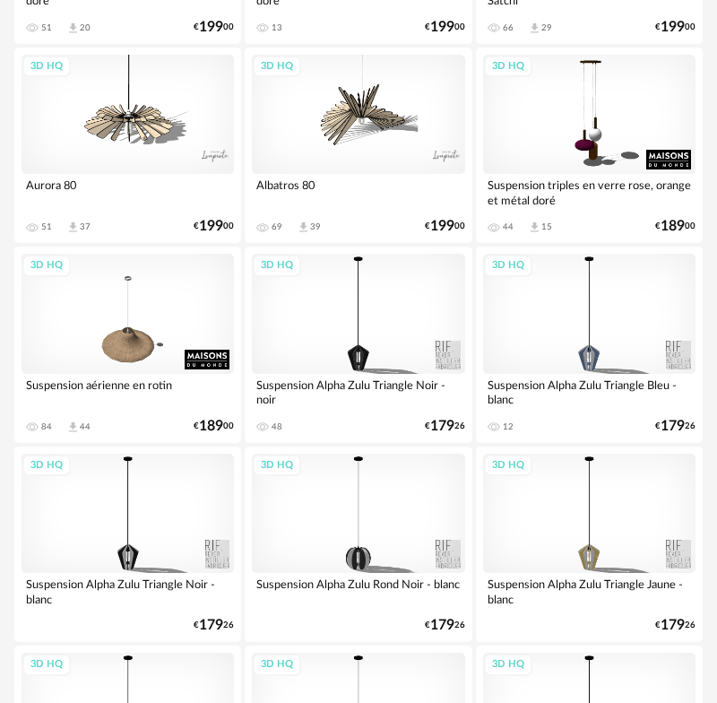
scroll to position [3628, 0]
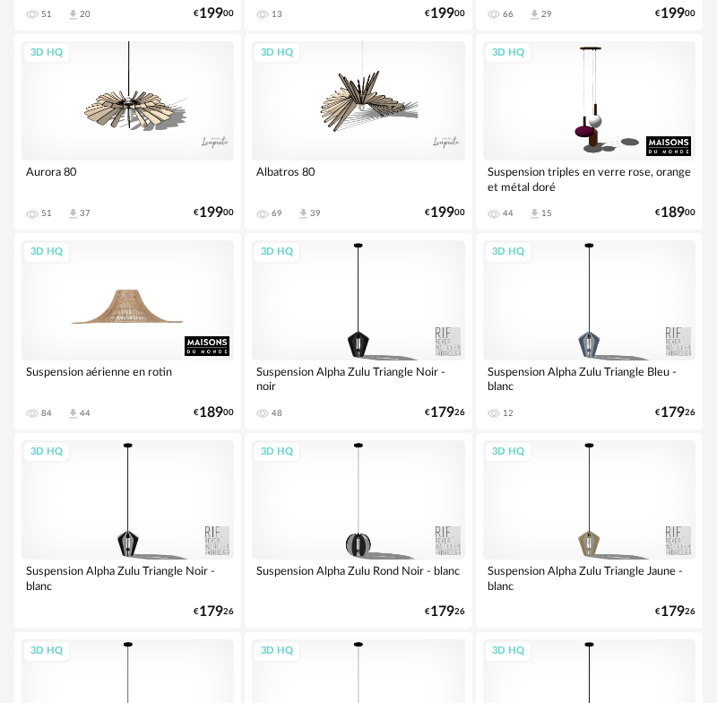
click at [119, 331] on div "3D HQ" at bounding box center [128, 299] width 212 height 119
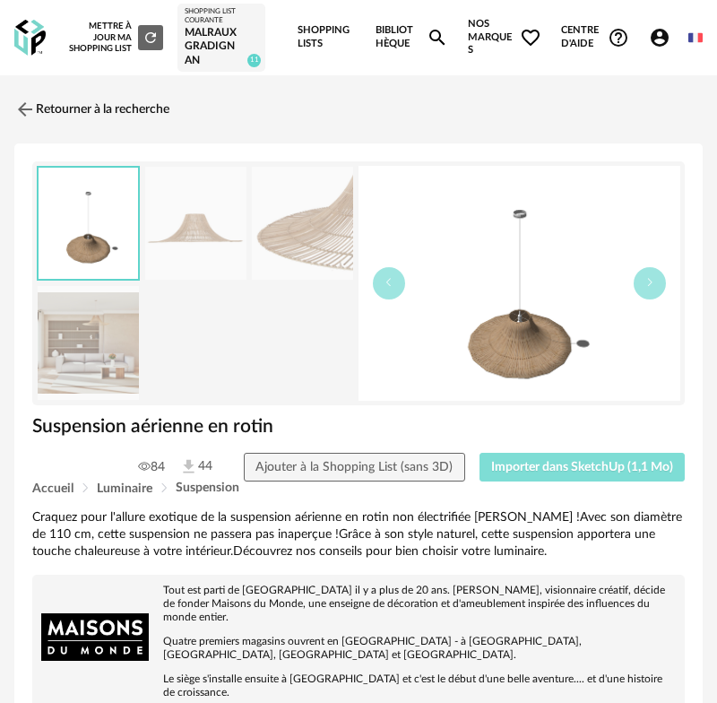
click at [600, 468] on span "Importer dans SketchUp (1,1 Mo)" at bounding box center [582, 467] width 182 height 13
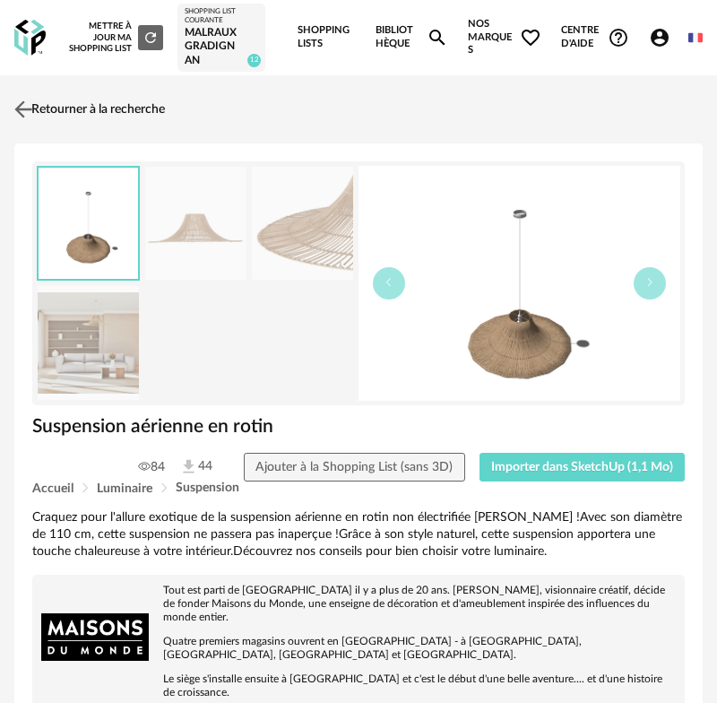
scroll to position [5, 0]
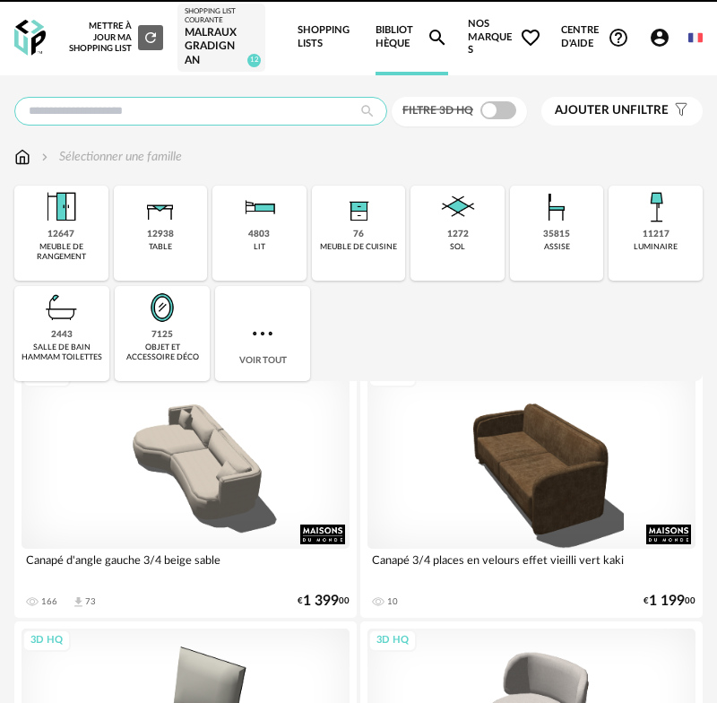
click at [259, 108] on input "text" at bounding box center [200, 111] width 373 height 29
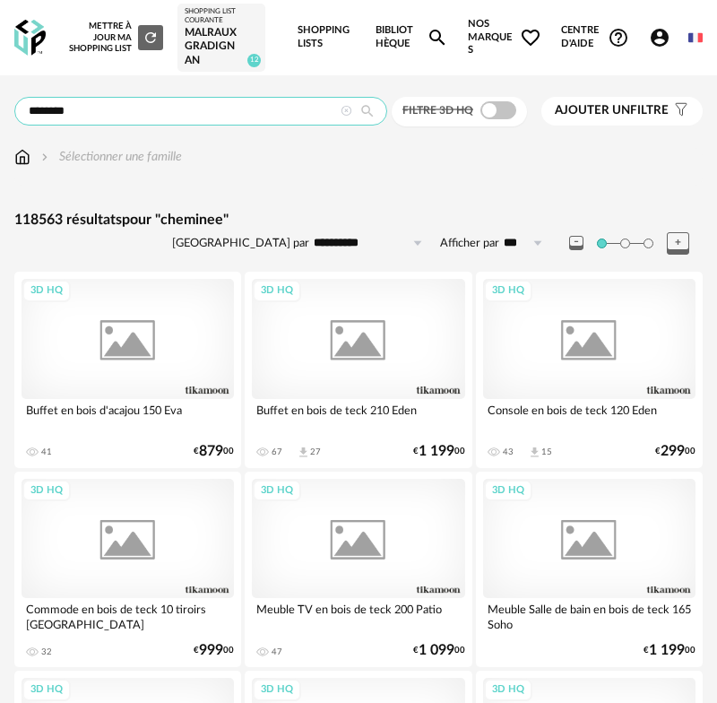
type input "********"
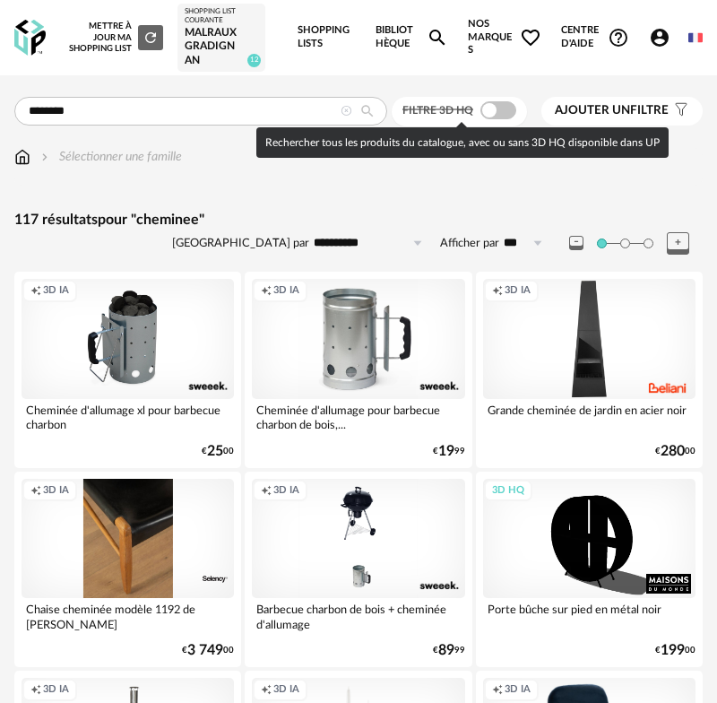
click at [492, 109] on span at bounding box center [498, 110] width 36 height 18
